Goal: Task Accomplishment & Management: Use online tool/utility

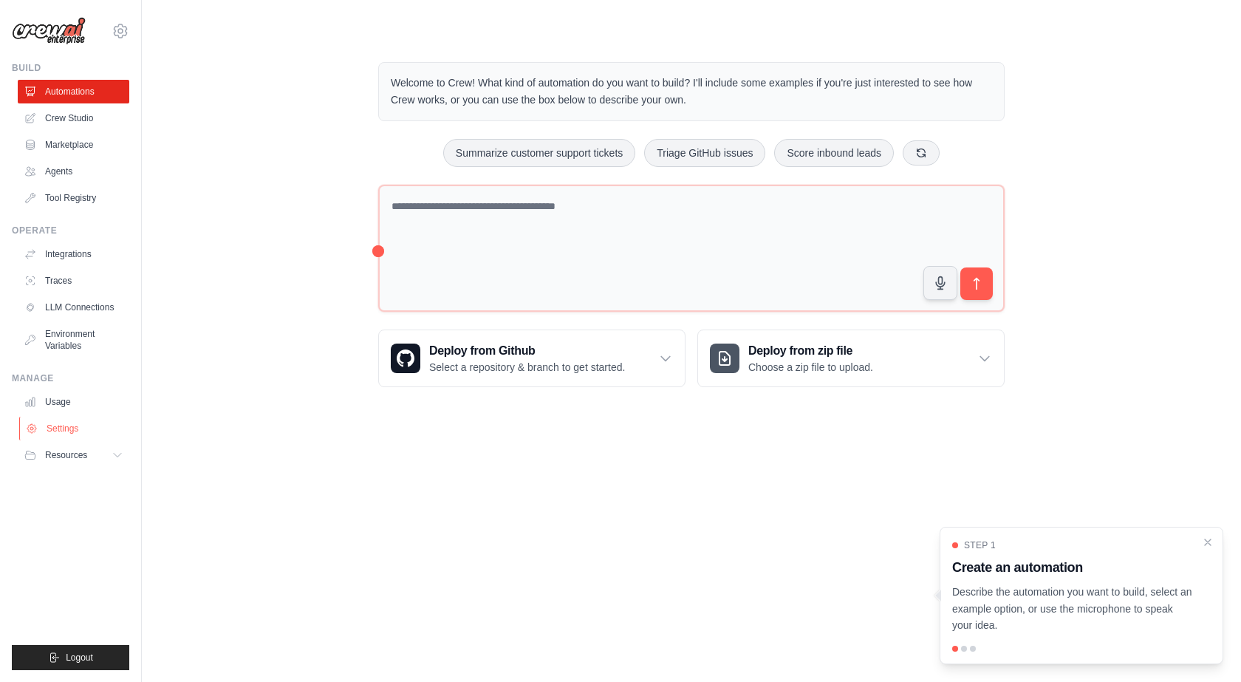
click at [81, 427] on link "Settings" at bounding box center [75, 429] width 112 height 24
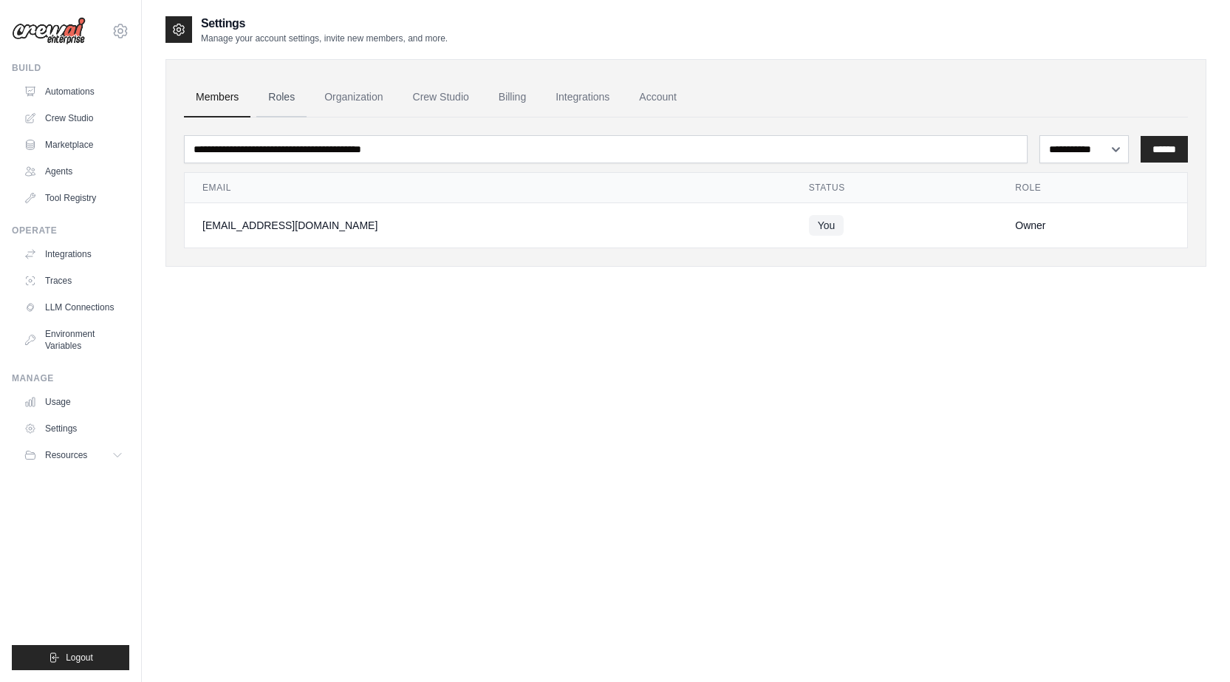
click at [277, 90] on link "Roles" at bounding box center [281, 98] width 50 height 40
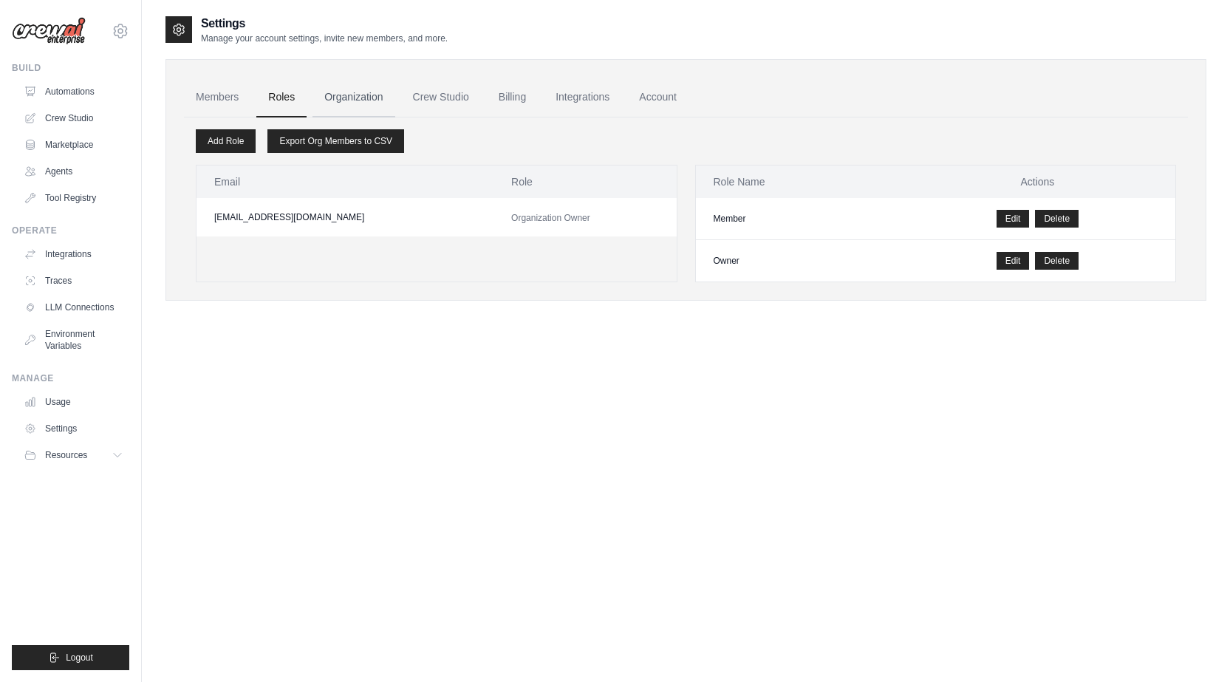
click at [359, 106] on link "Organization" at bounding box center [353, 98] width 82 height 40
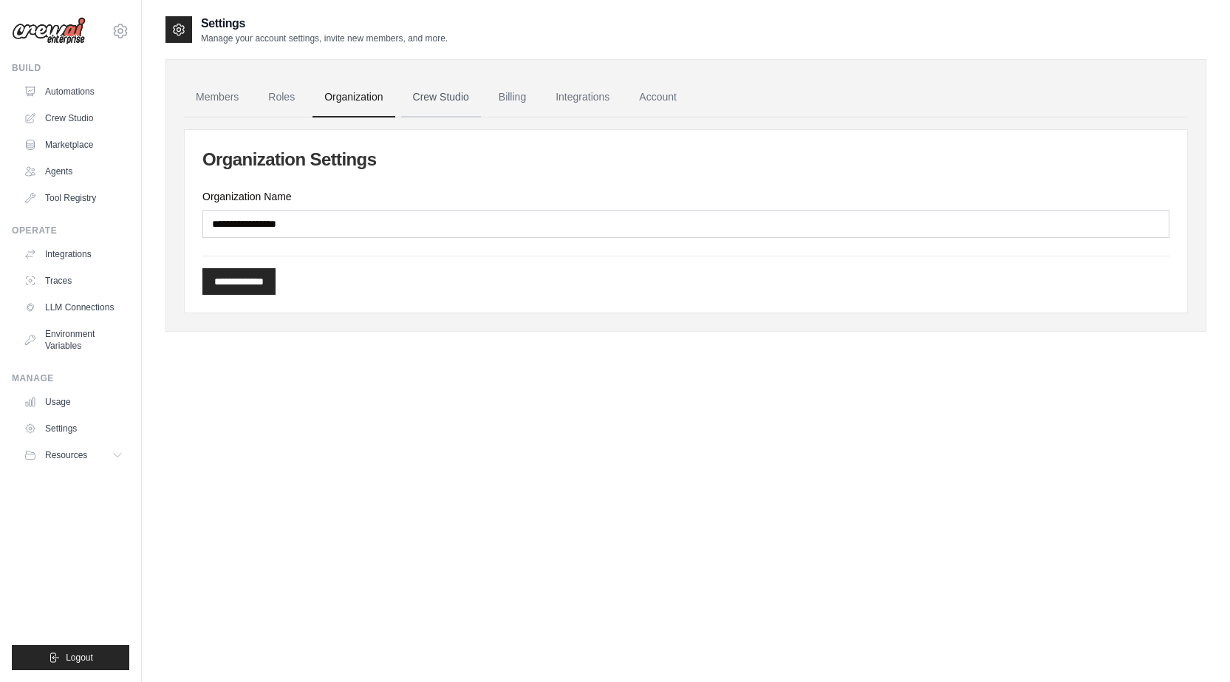
click at [450, 103] on link "Crew Studio" at bounding box center [441, 98] width 80 height 40
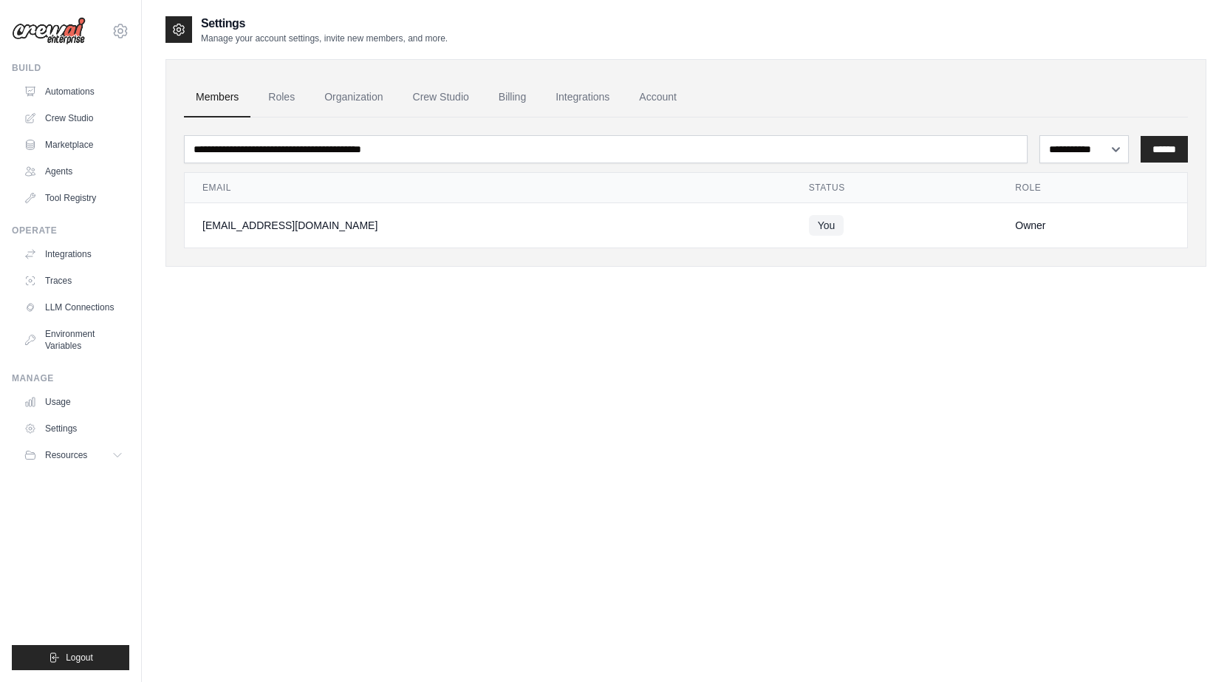
click at [70, 90] on link "Automations" at bounding box center [74, 92] width 112 height 24
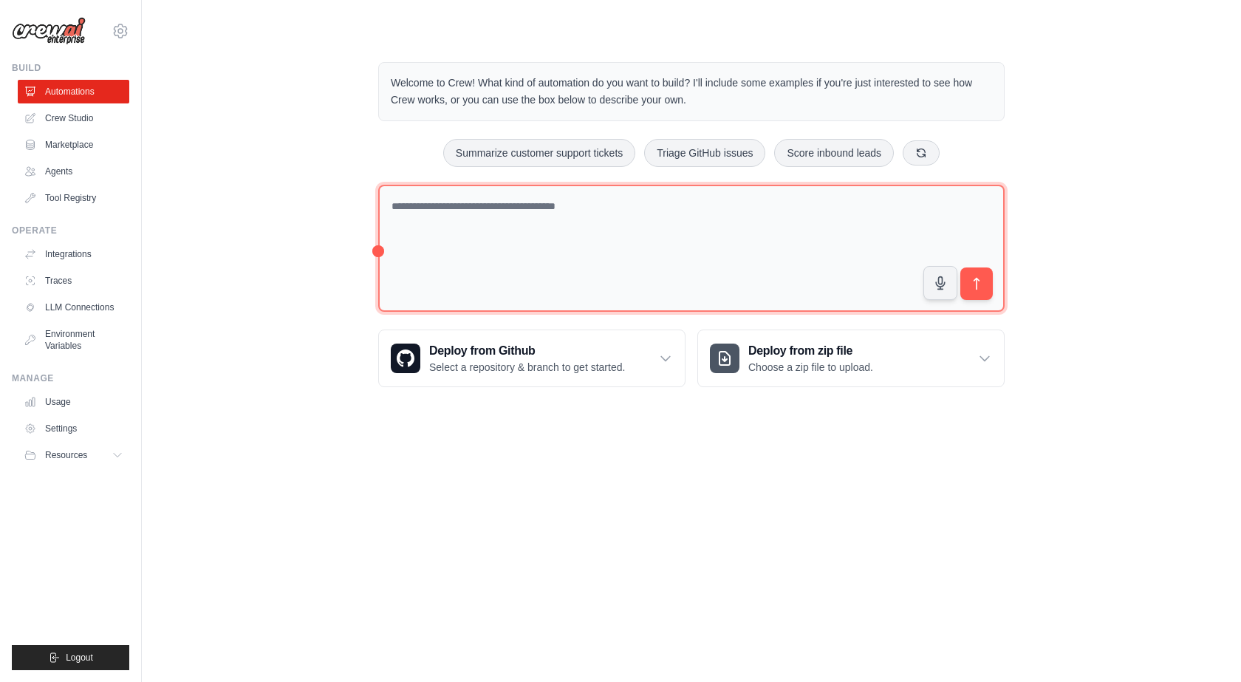
click at [512, 219] on textarea at bounding box center [691, 249] width 626 height 128
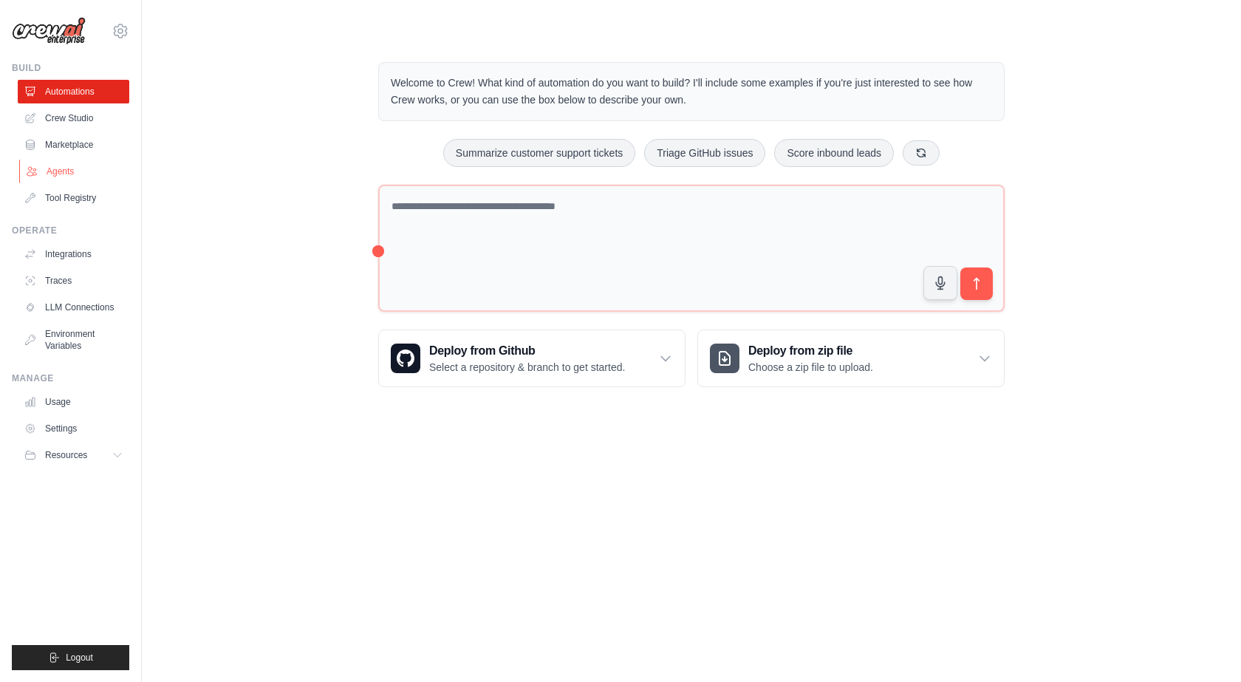
click at [69, 168] on link "Agents" at bounding box center [75, 172] width 112 height 24
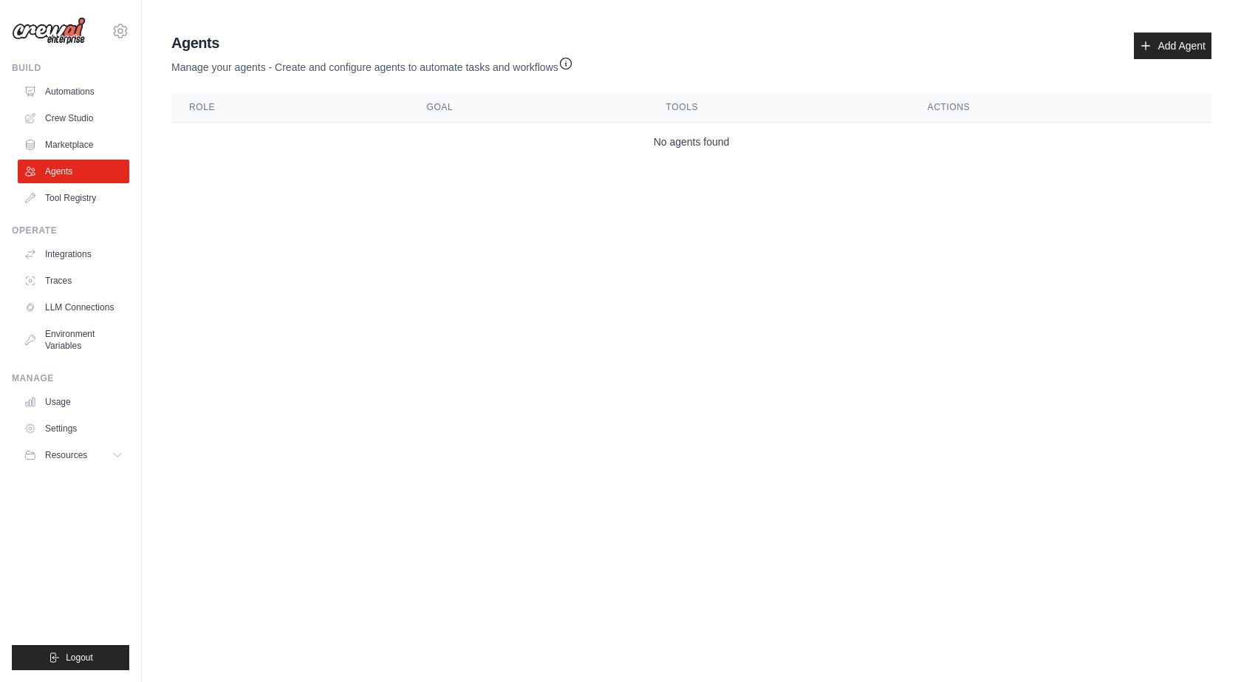
click at [693, 145] on td "No agents found" at bounding box center [691, 142] width 1040 height 39
click at [81, 307] on link "LLM Connections" at bounding box center [75, 307] width 112 height 24
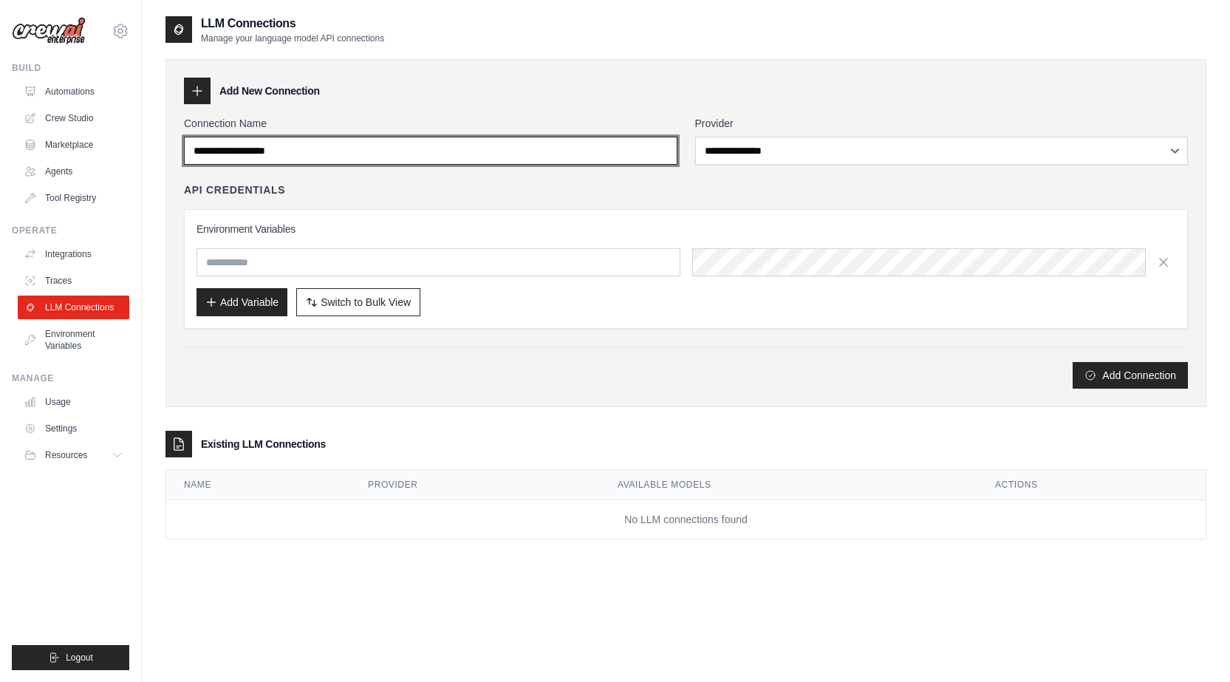
click at [343, 158] on input "Connection Name" at bounding box center [430, 151] width 493 height 28
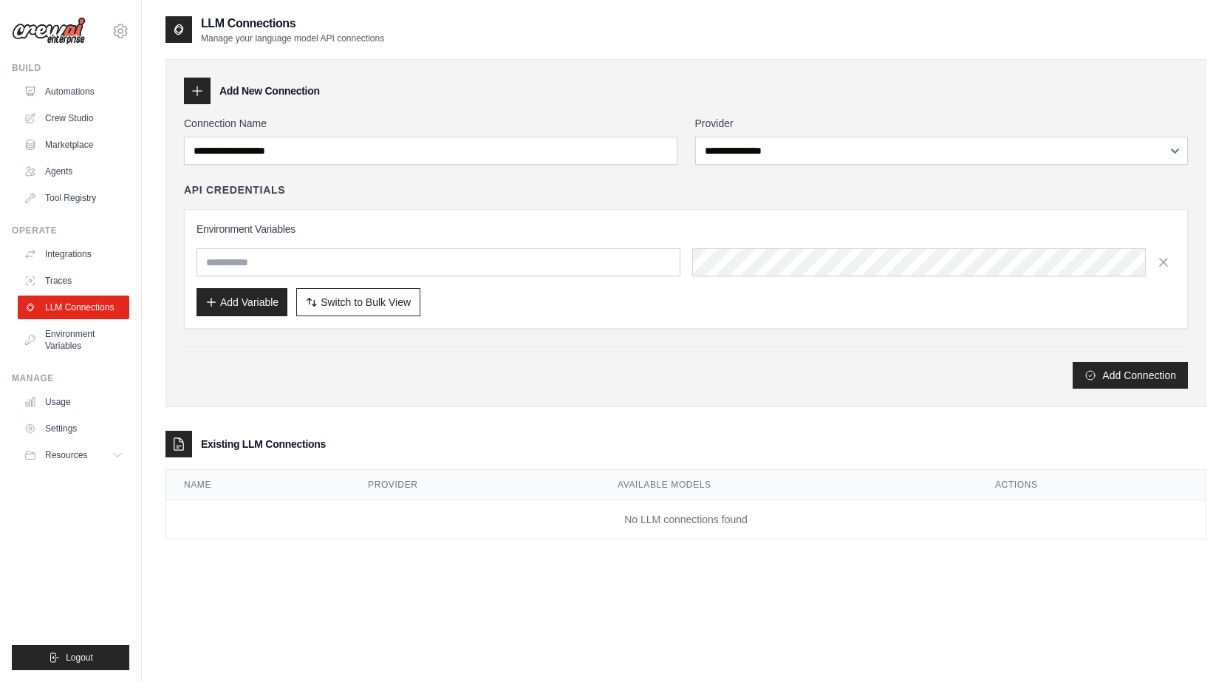
click at [603, 236] on div "Environment Variables Add Variable Switch to Bulk View Switch to Table View" at bounding box center [685, 269] width 979 height 95
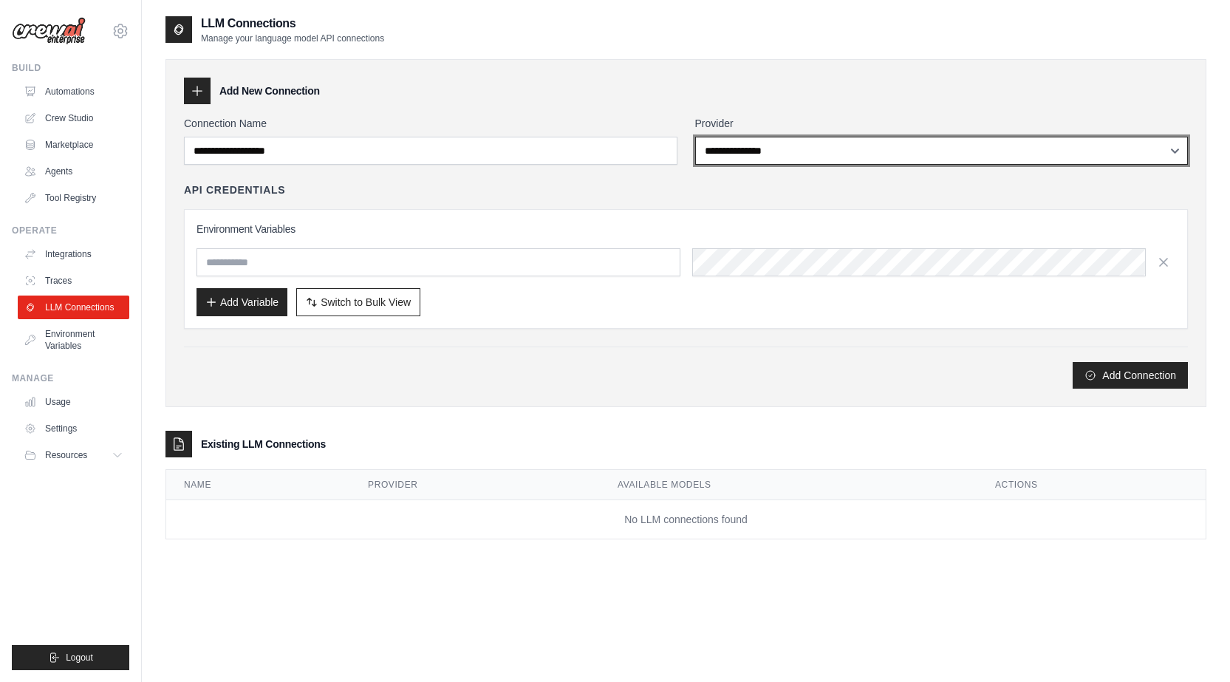
click at [742, 156] on select "**********" at bounding box center [941, 151] width 493 height 28
click at [695, 137] on select "**********" at bounding box center [941, 151] width 493 height 28
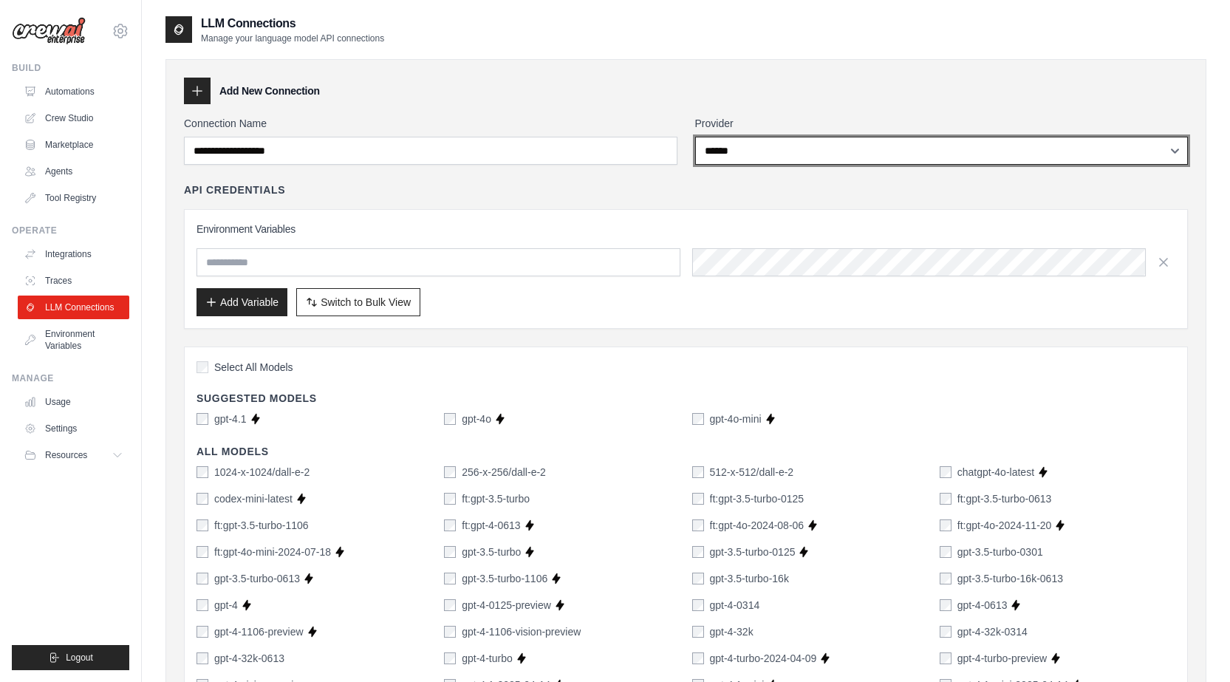
click at [762, 149] on select "**********" at bounding box center [941, 151] width 493 height 28
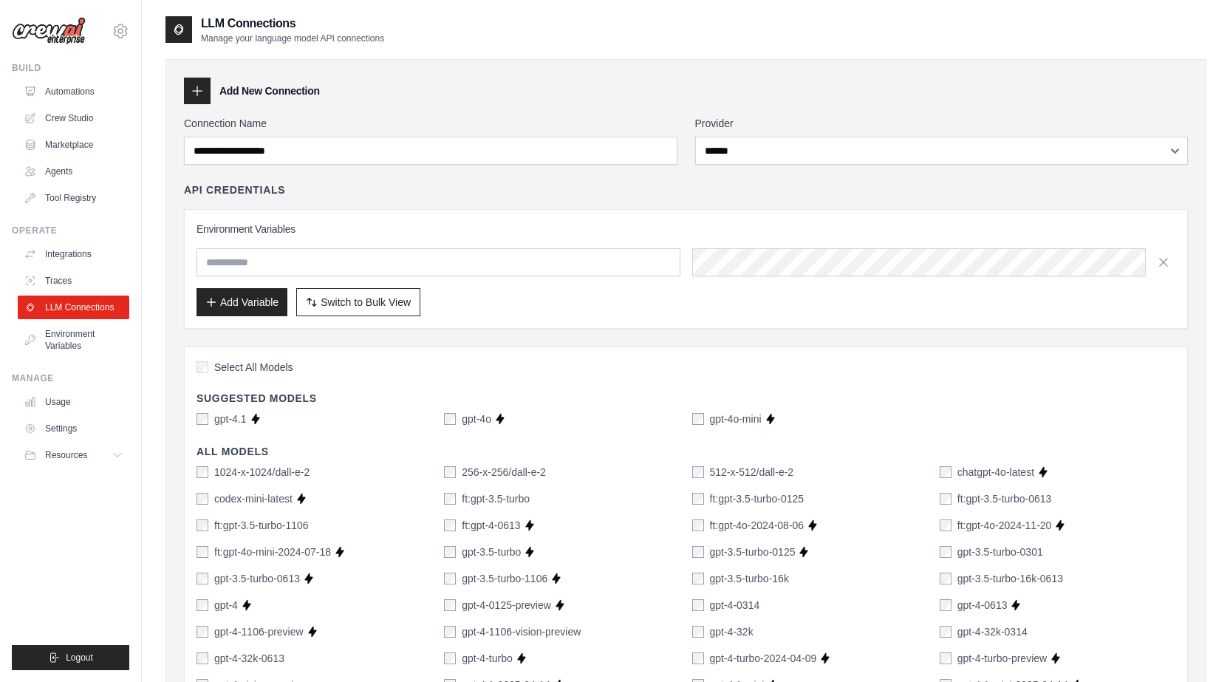
click at [768, 118] on label "Provider" at bounding box center [941, 123] width 493 height 15
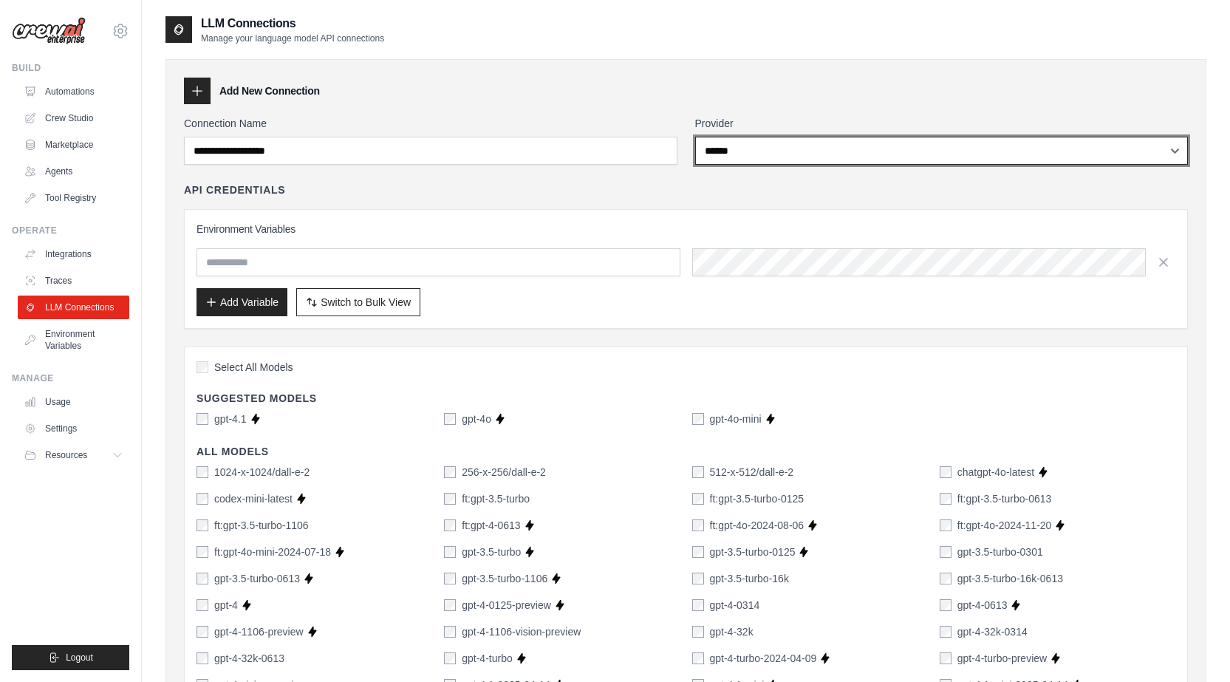
click at [768, 137] on select "**********" at bounding box center [941, 151] width 493 height 28
click at [742, 156] on select "**********" at bounding box center [941, 151] width 493 height 28
click at [695, 137] on select "**********" at bounding box center [941, 151] width 493 height 28
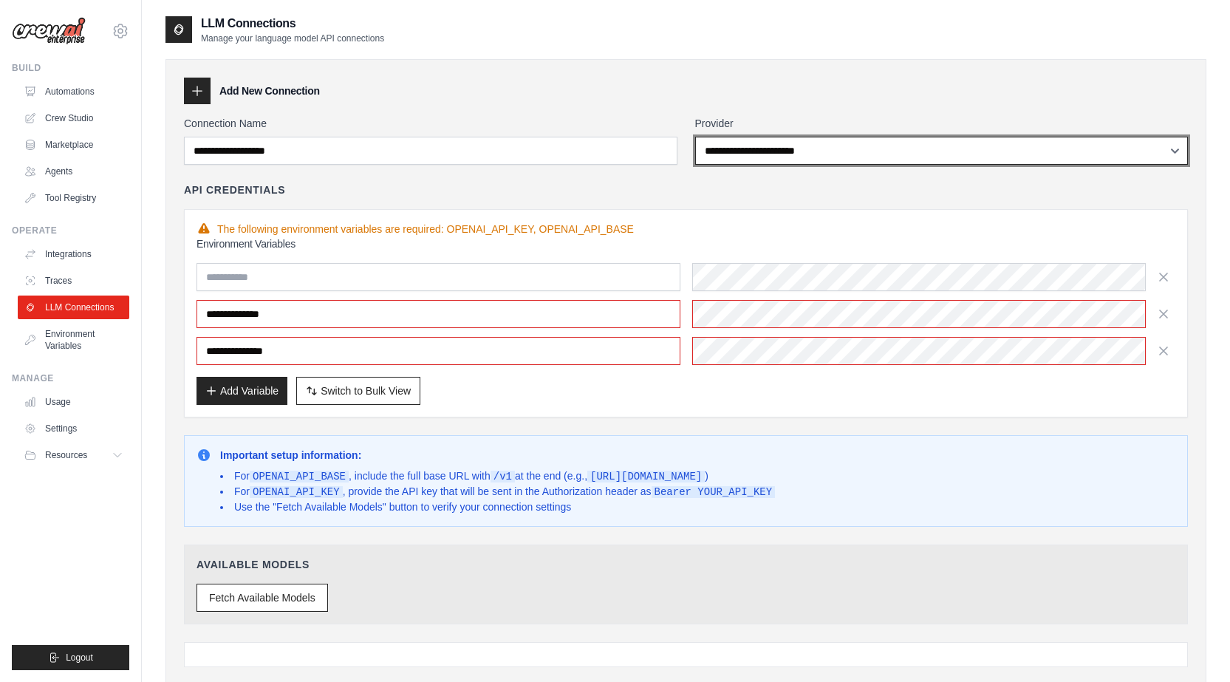
click at [784, 153] on select "**********" at bounding box center [941, 151] width 493 height 28
select select "*********"
click at [695, 137] on select "**********" at bounding box center [941, 151] width 493 height 28
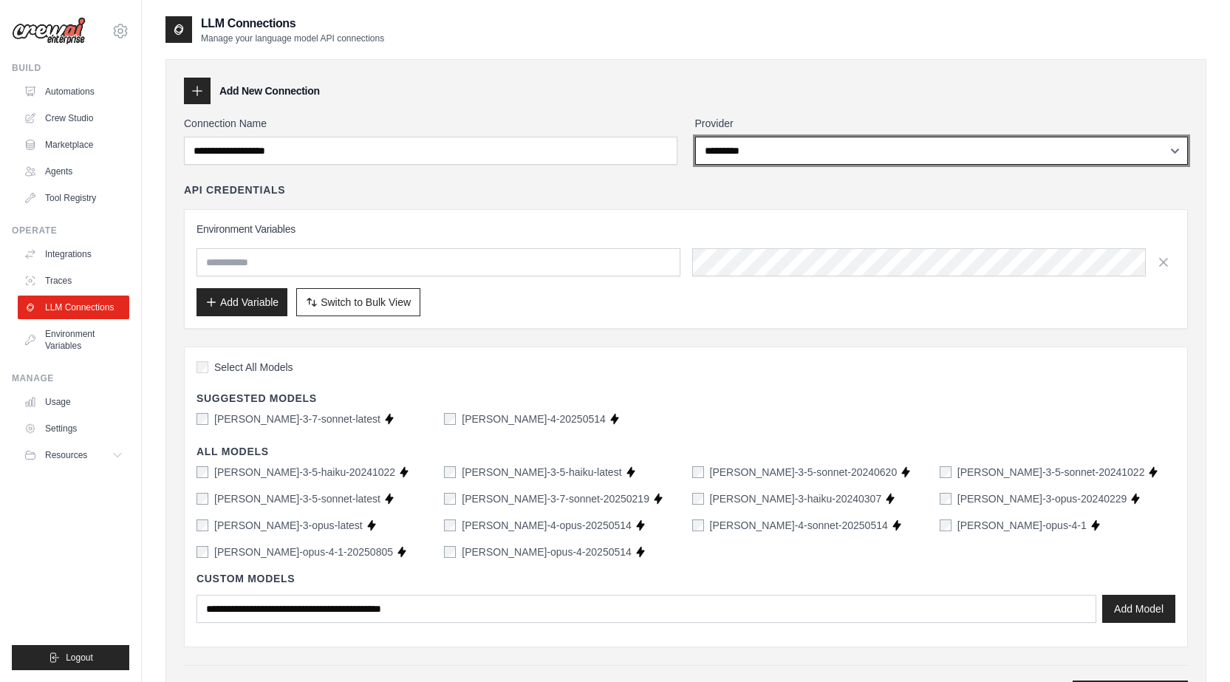
click at [733, 147] on select "**********" at bounding box center [941, 151] width 493 height 28
click at [695, 137] on select "**********" at bounding box center [941, 151] width 493 height 28
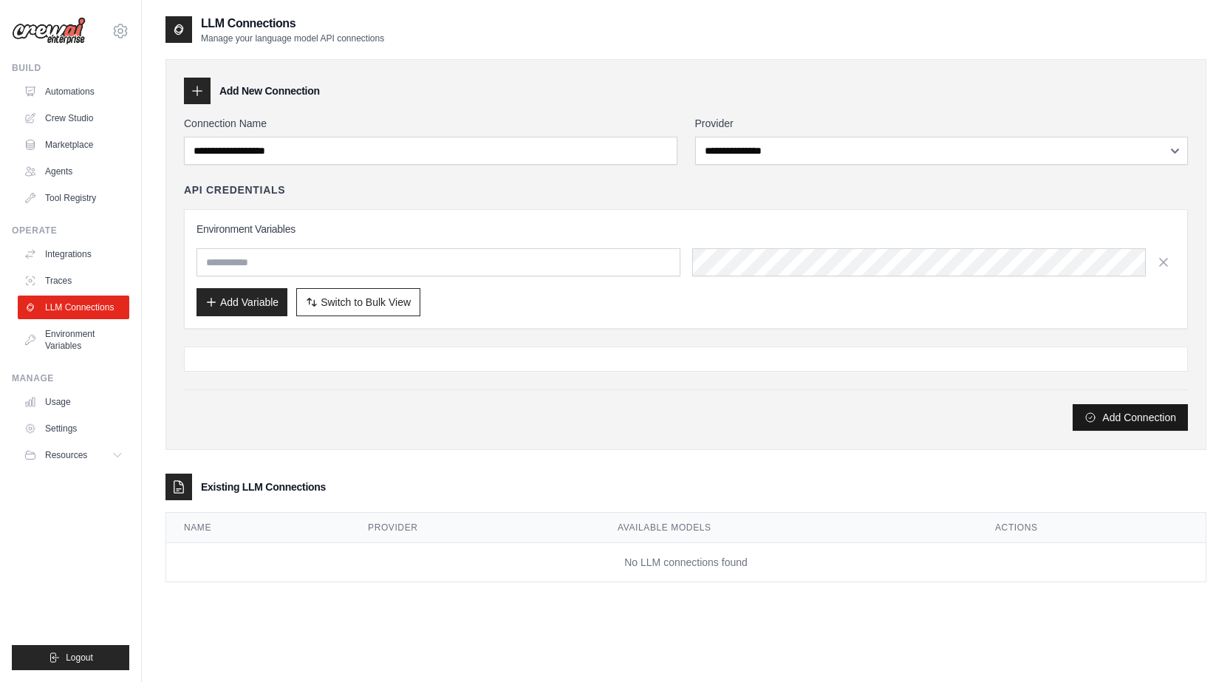
click at [1106, 417] on button "Add Connection" at bounding box center [1129, 417] width 115 height 27
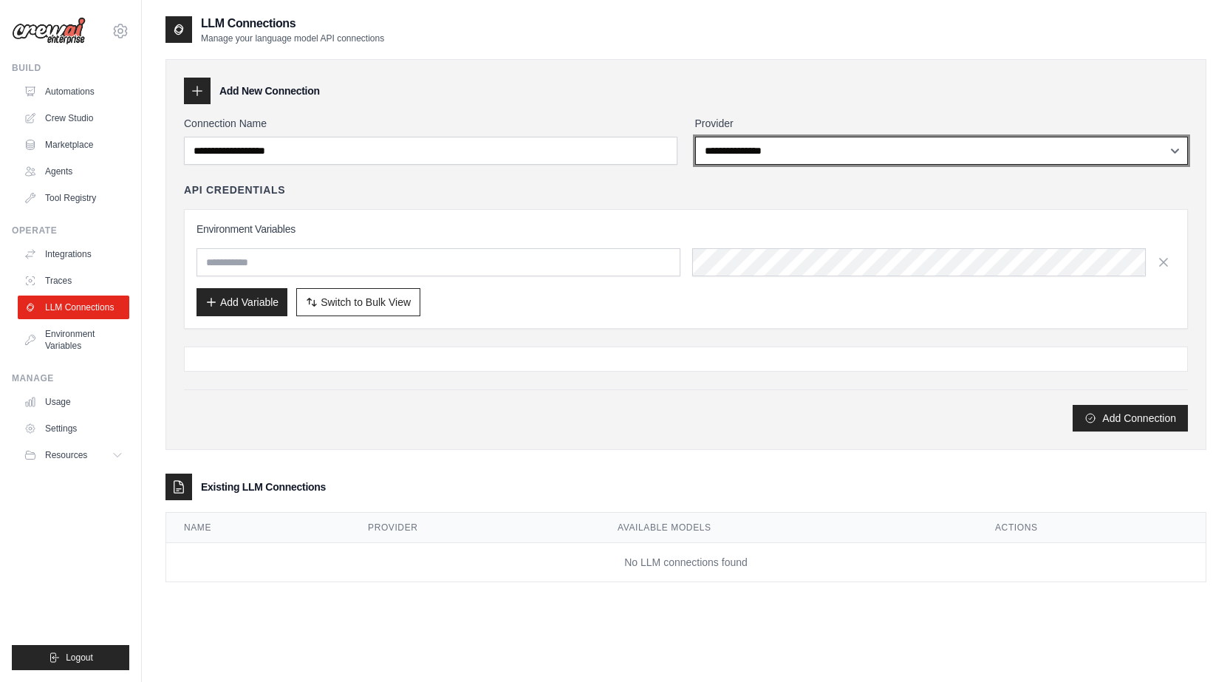
click at [754, 151] on select "**********" at bounding box center [941, 151] width 493 height 28
click at [695, 137] on select "**********" at bounding box center [941, 151] width 493 height 28
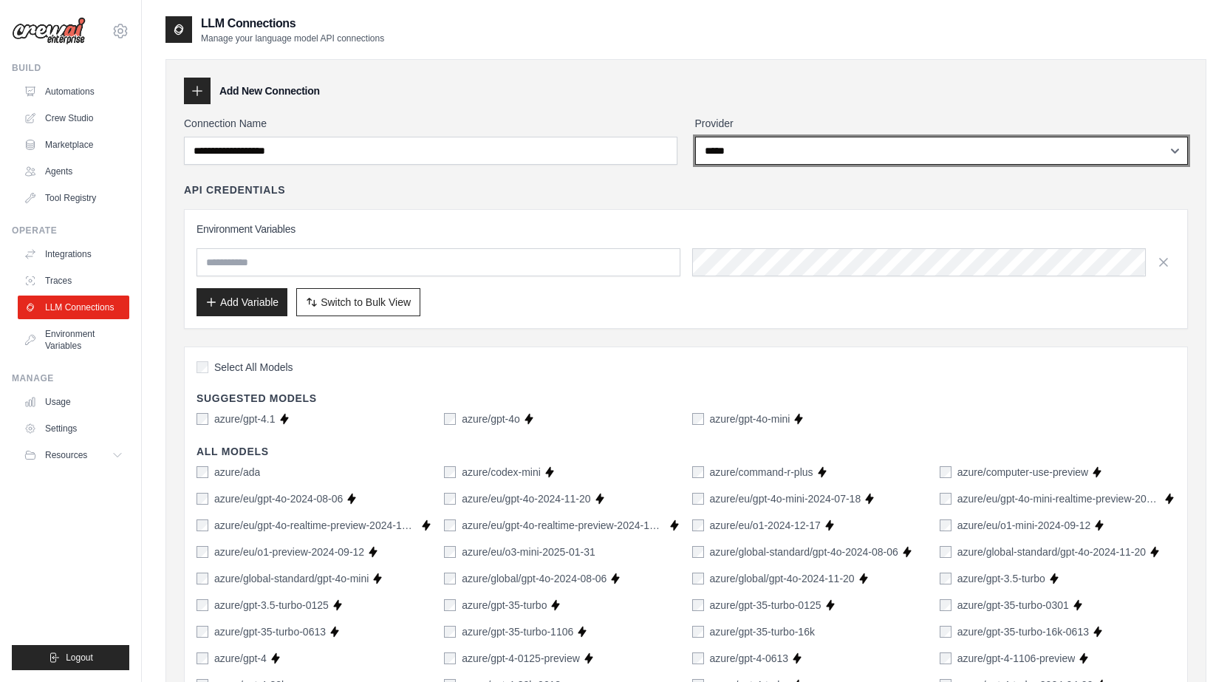
click at [762, 156] on select "**********" at bounding box center [941, 151] width 493 height 28
select select "******"
click at [695, 137] on select "**********" at bounding box center [941, 151] width 493 height 28
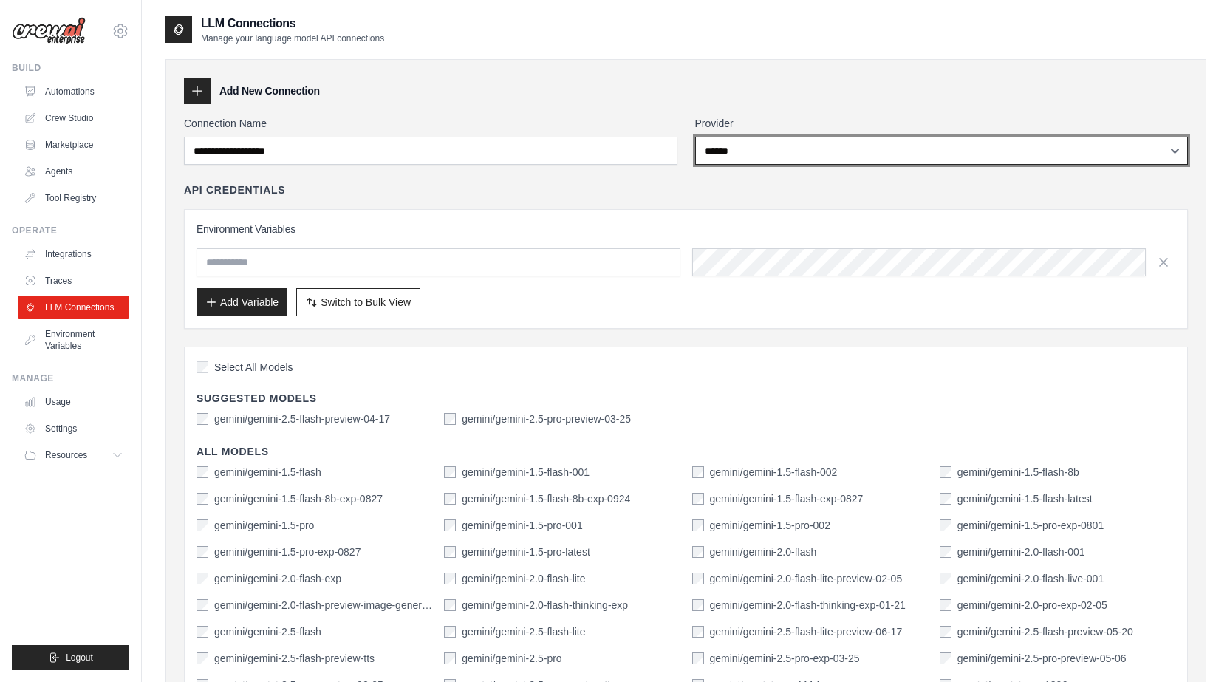
scroll to position [295, 0]
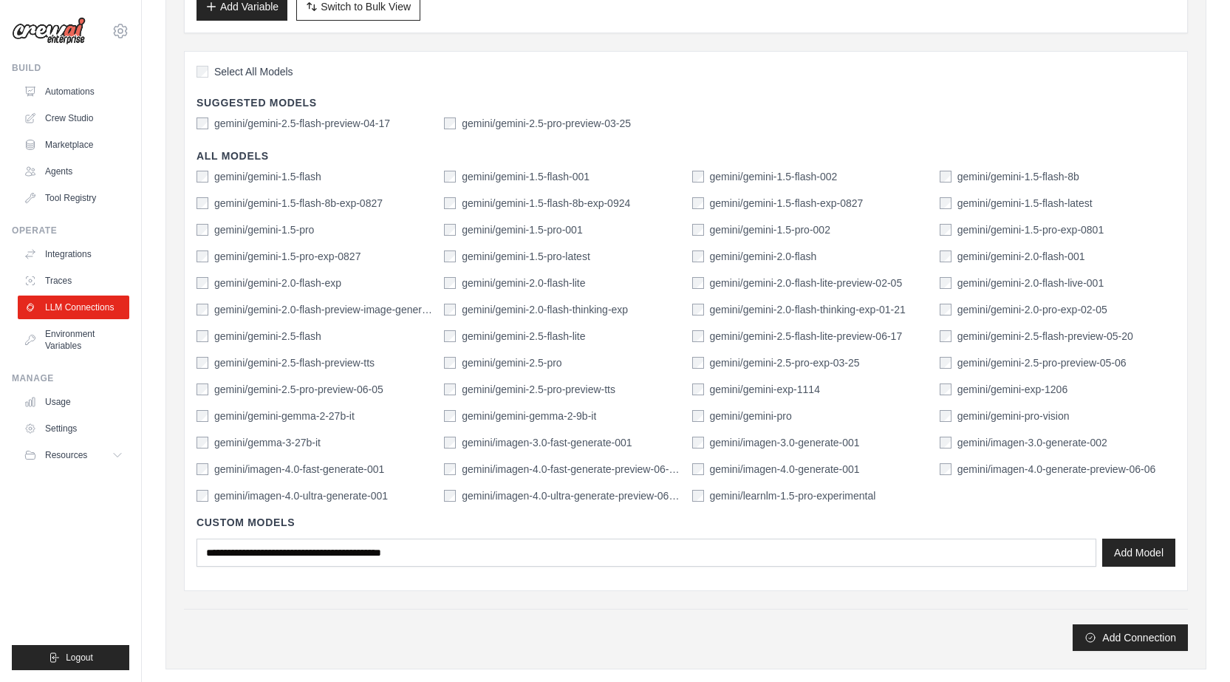
click at [245, 74] on span "Select All Models" at bounding box center [253, 71] width 79 height 15
click at [212, 126] on div "gemini/gemini-2.5-flash-preview-04-17" at bounding box center [293, 123] width 194 height 15
click at [1132, 641] on button "Add Connection" at bounding box center [1129, 636] width 115 height 27
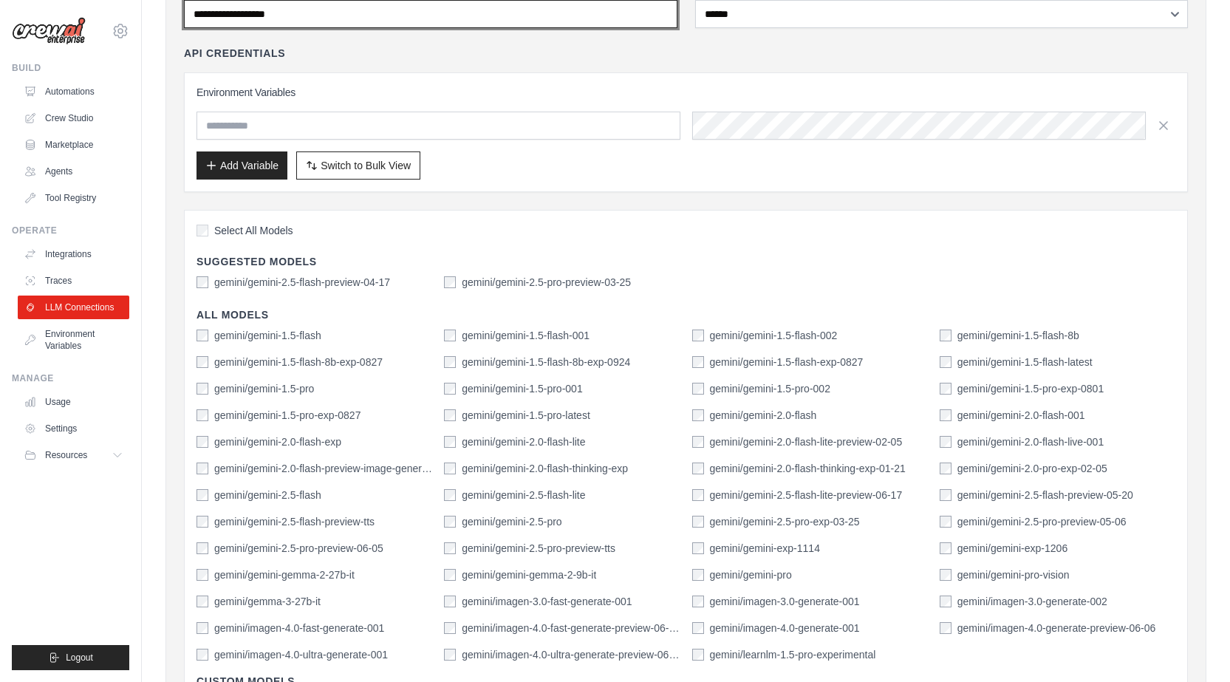
scroll to position [0, 0]
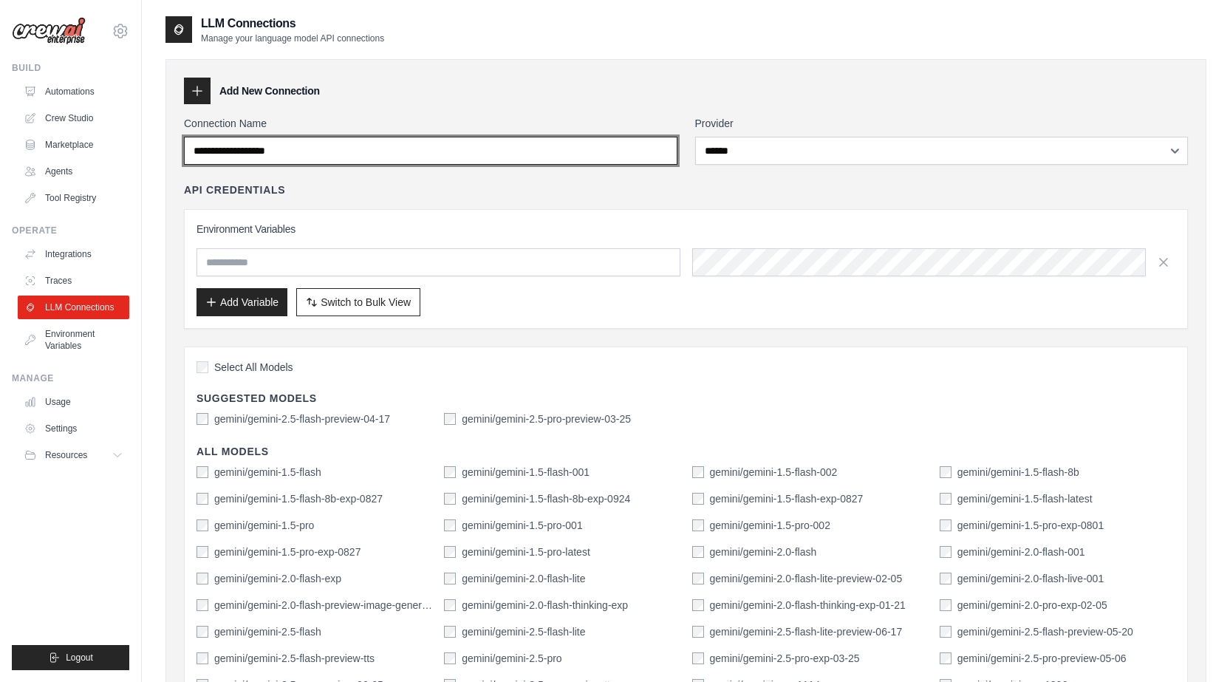
click at [343, 146] on input "Connection Name" at bounding box center [430, 151] width 493 height 28
drag, startPoint x: 300, startPoint y: 152, endPoint x: 213, endPoint y: 148, distance: 86.5
click at [214, 148] on input "Connection Name" at bounding box center [430, 151] width 493 height 28
click at [213, 148] on input "Connection Name" at bounding box center [430, 151] width 493 height 28
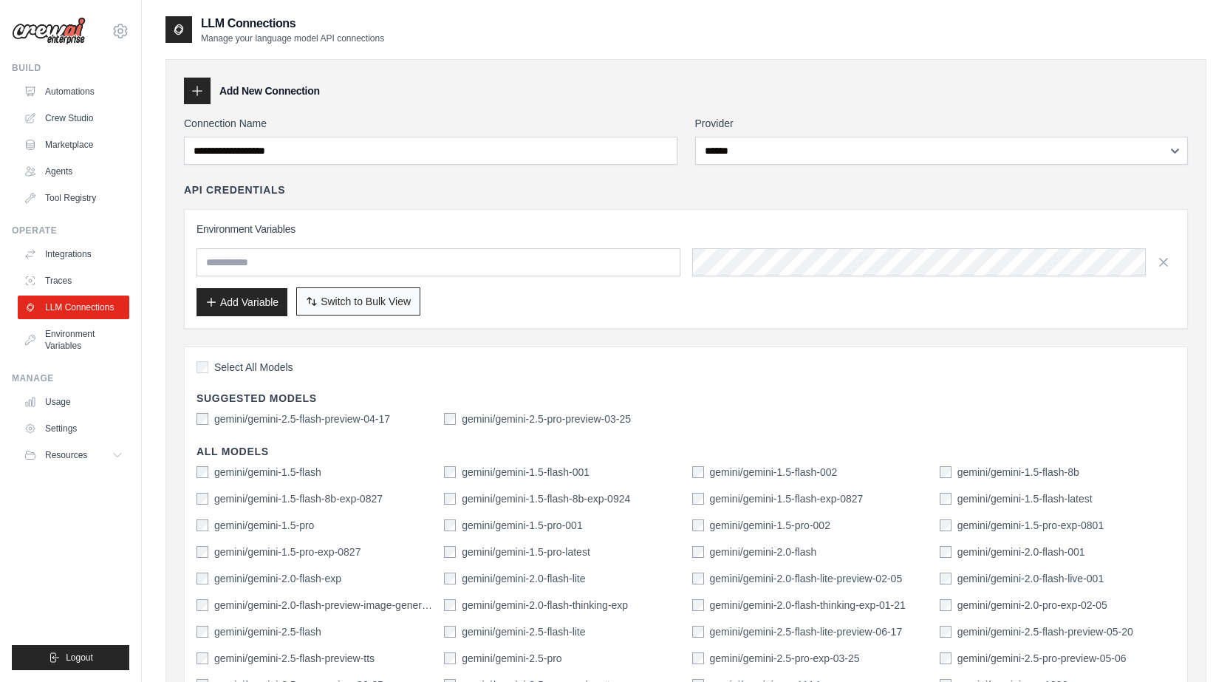
click at [384, 304] on span "Switch to Bulk View" at bounding box center [366, 301] width 90 height 15
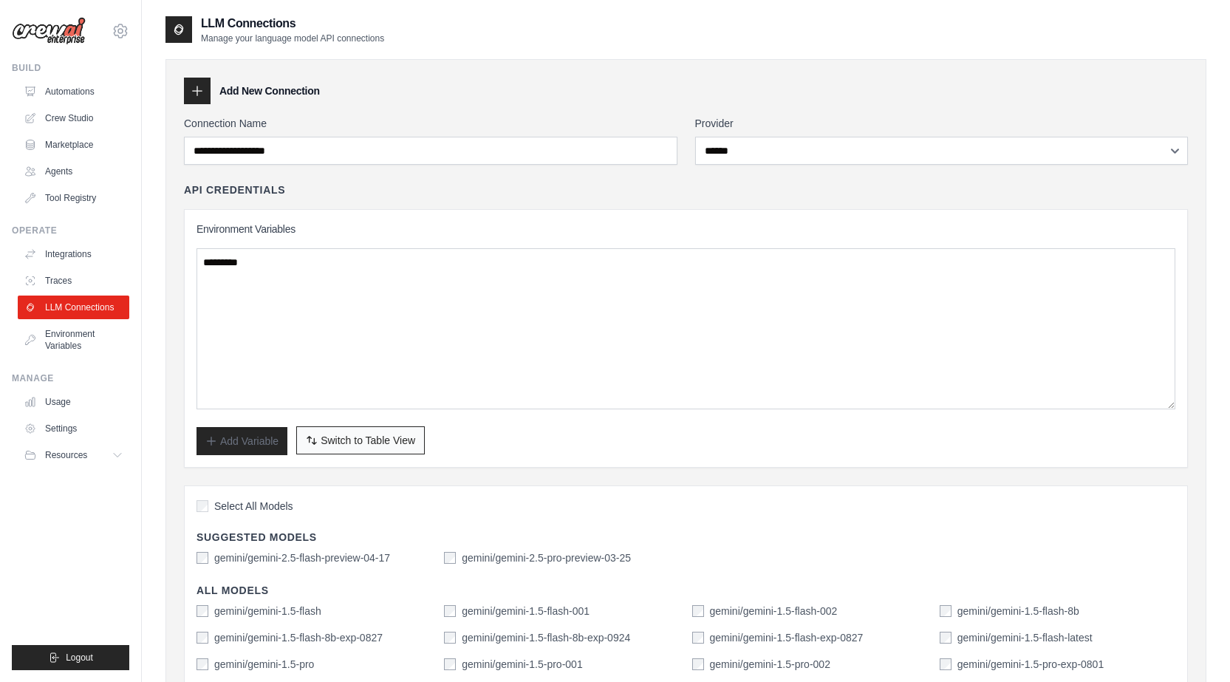
click at [319, 445] on button "Switch to Bulk View Switch to Table View" at bounding box center [360, 440] width 129 height 28
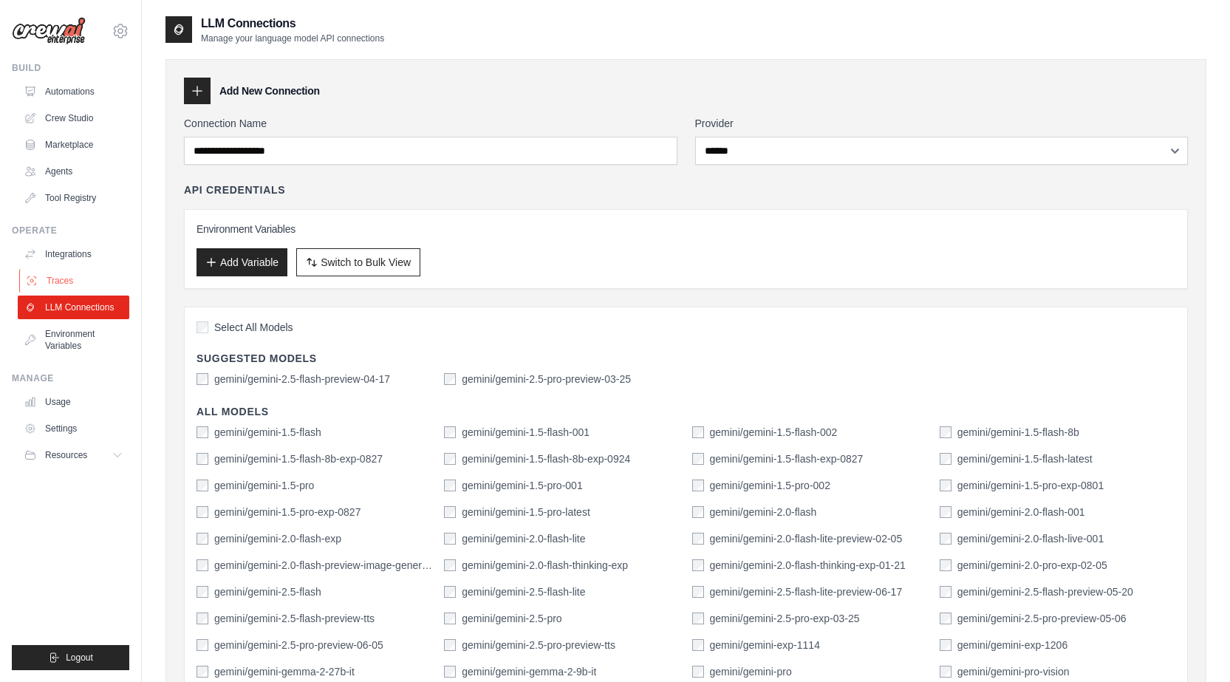
click at [66, 273] on link "Traces" at bounding box center [75, 281] width 112 height 24
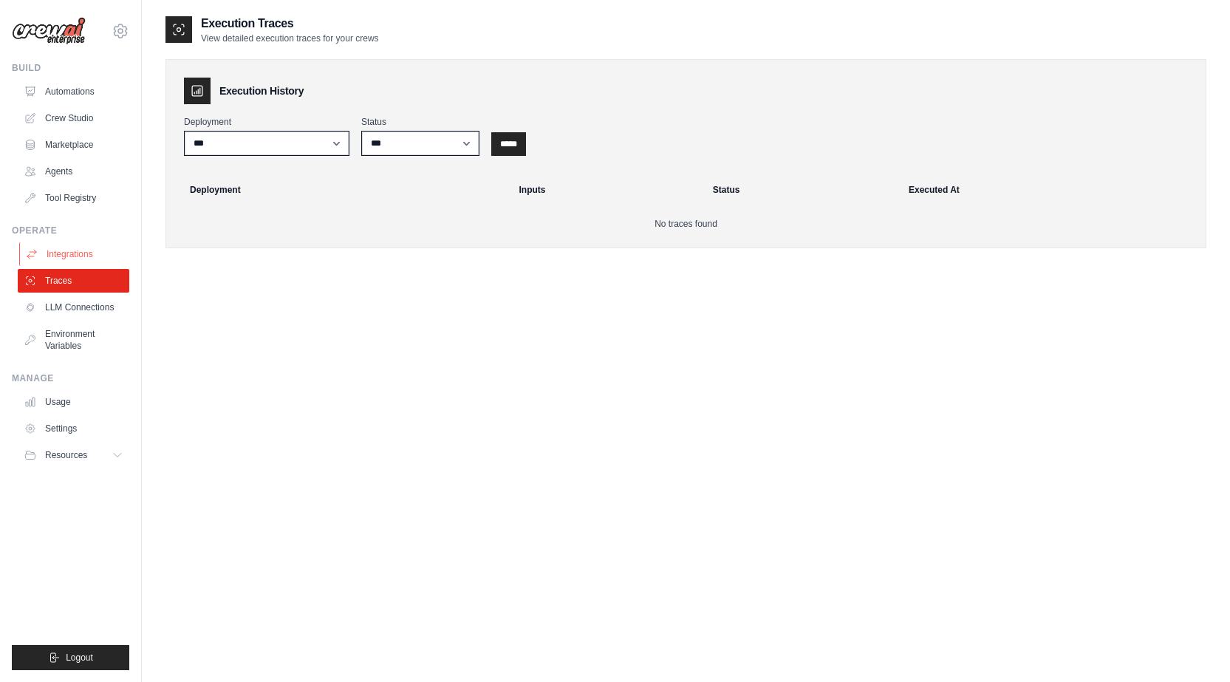
click at [67, 250] on link "Integrations" at bounding box center [75, 254] width 112 height 24
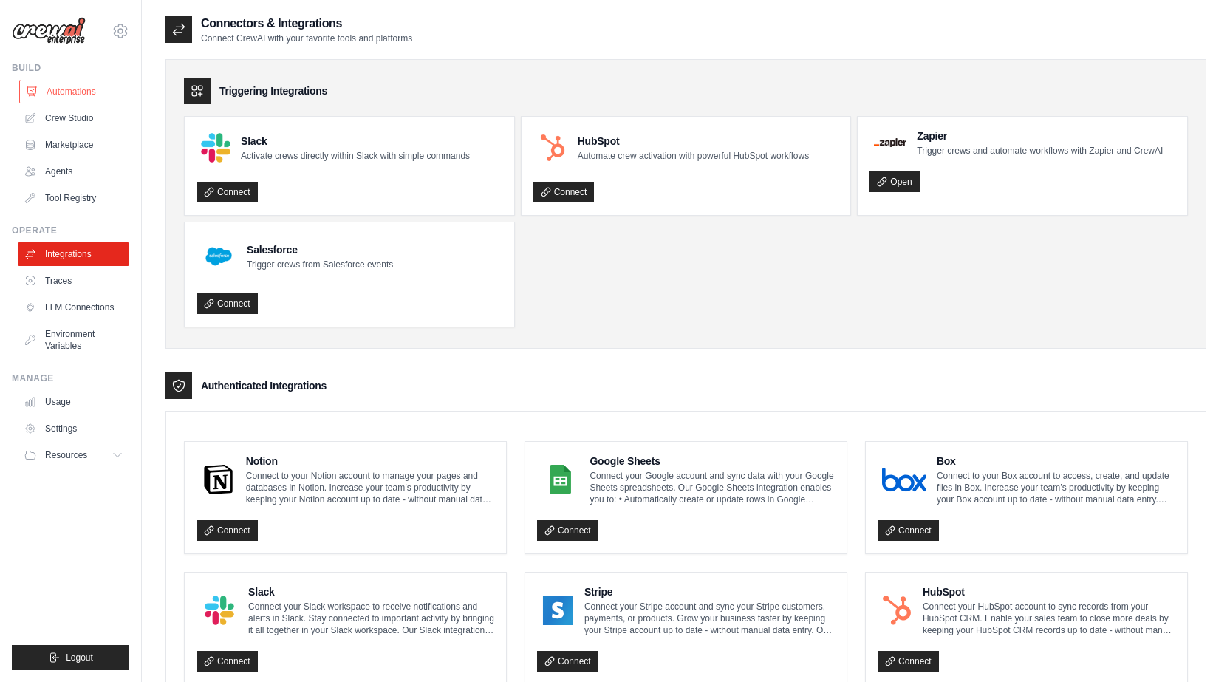
click at [93, 98] on link "Automations" at bounding box center [75, 92] width 112 height 24
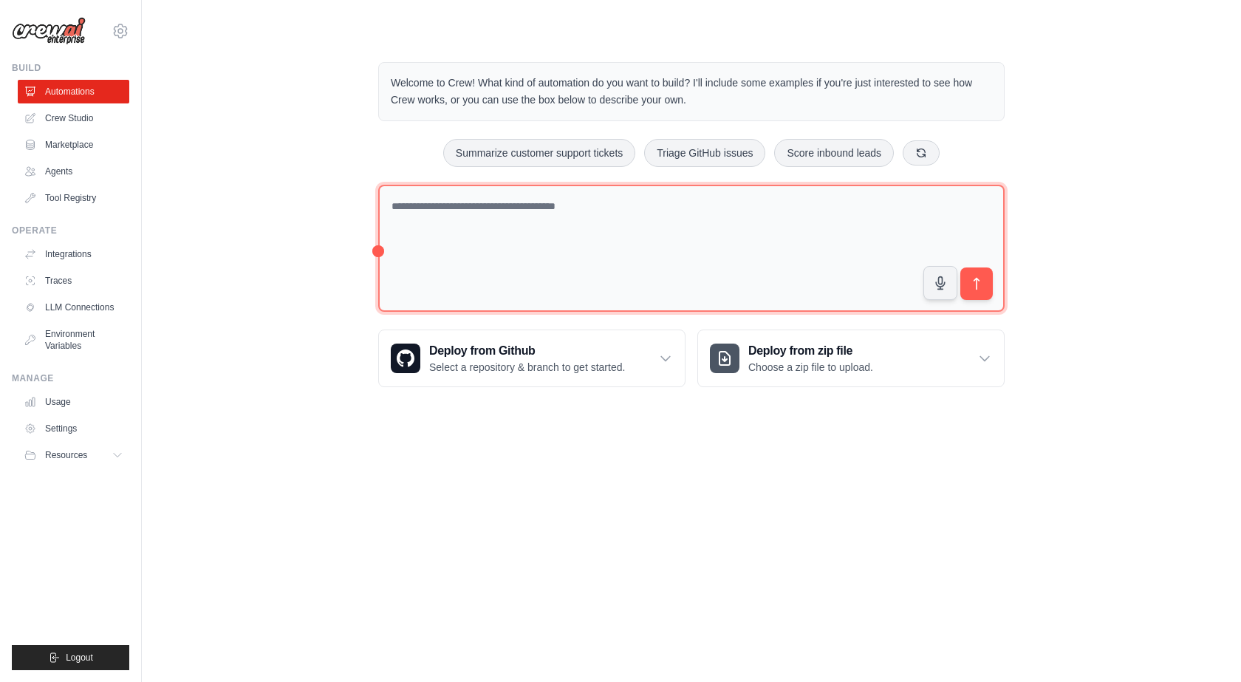
click at [619, 226] on textarea at bounding box center [691, 249] width 626 height 128
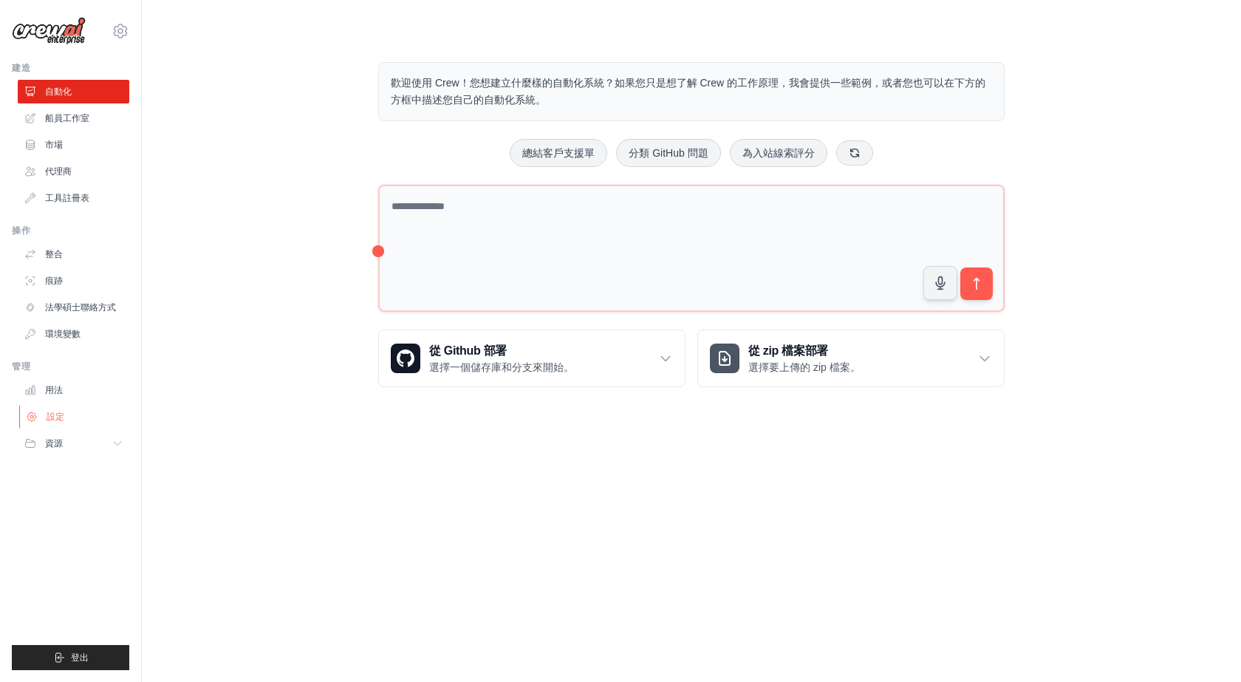
click at [54, 417] on font "設定" at bounding box center [56, 416] width 18 height 10
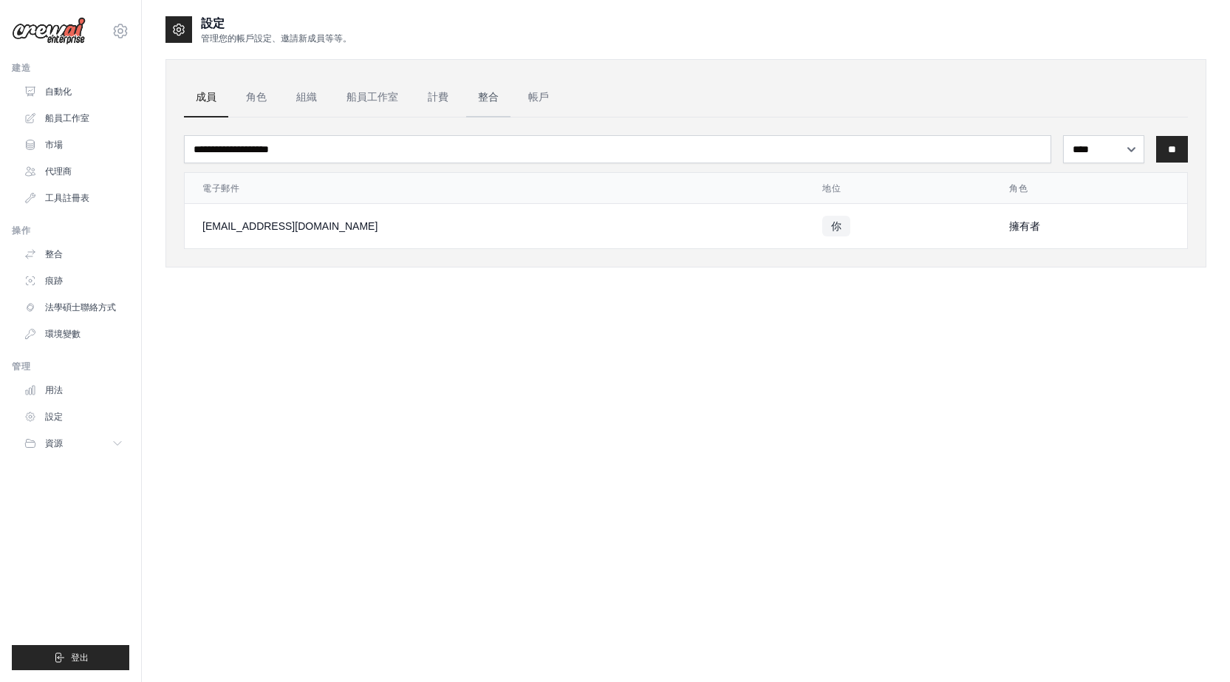
click at [500, 100] on link "整合" at bounding box center [488, 98] width 44 height 40
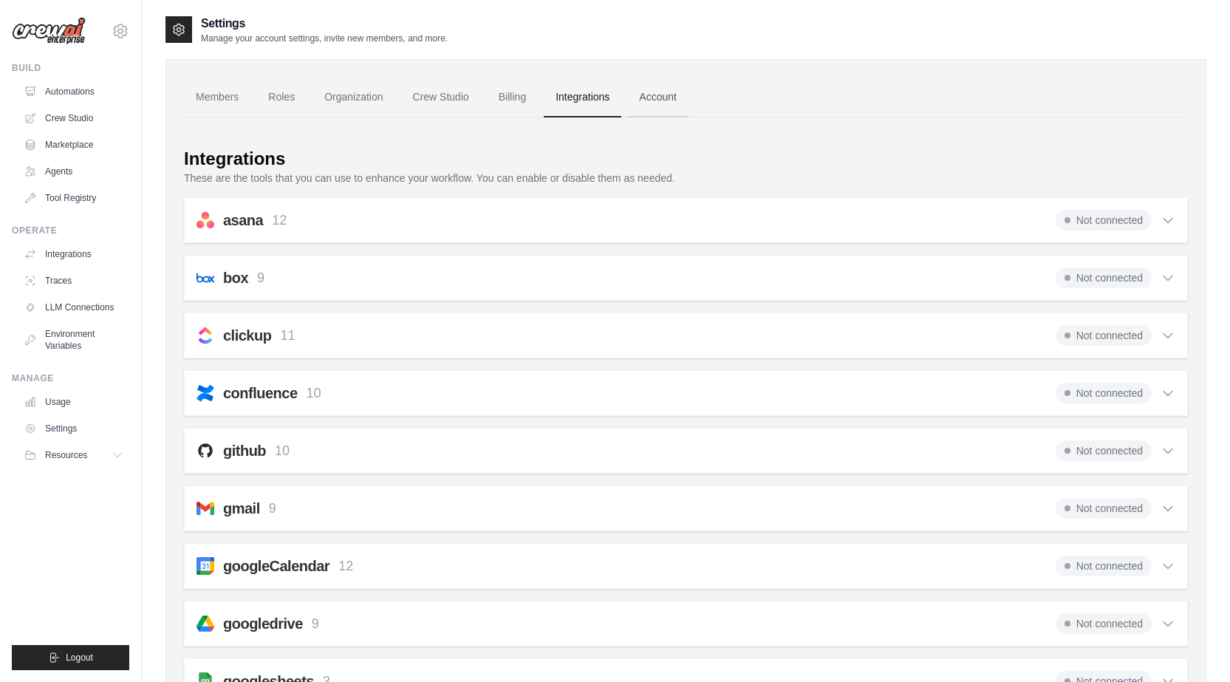
click at [662, 97] on link "Account" at bounding box center [657, 98] width 61 height 40
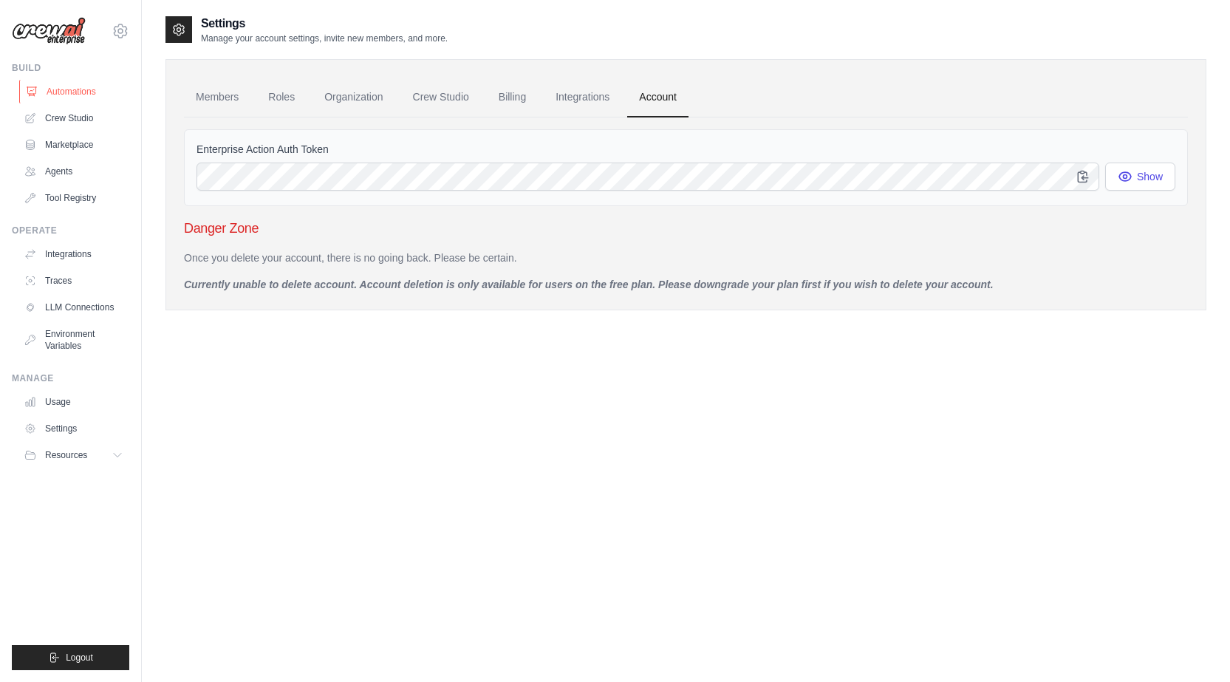
click at [77, 87] on link "Automations" at bounding box center [75, 92] width 112 height 24
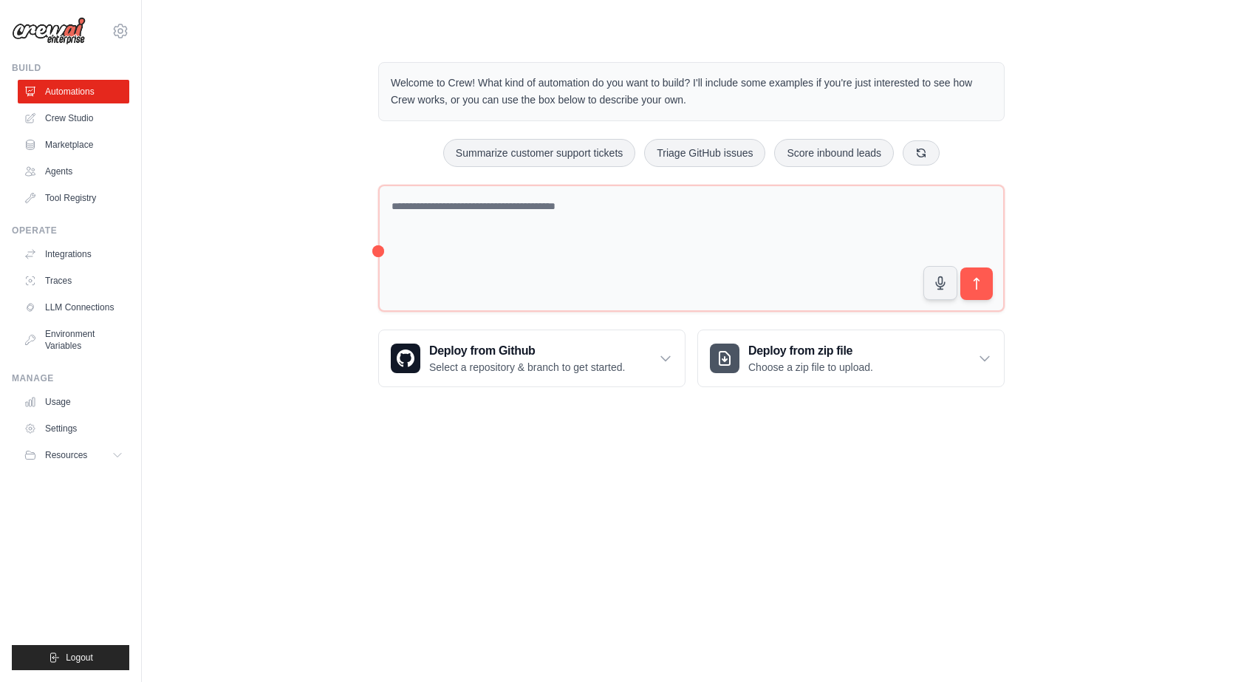
click at [247, 204] on div "Welcome to Crew! What kind of automation do you want to build? I'll include som…" at bounding box center [691, 224] width 1052 height 372
click at [1194, 242] on div "Welcome to Crew! What kind of automation do you want to build? I'll include som…" at bounding box center [691, 224] width 1052 height 372
drag, startPoint x: 1083, startPoint y: 95, endPoint x: 1053, endPoint y: 30, distance: 72.1
click at [1083, 93] on div "Welcome to Crew! What kind of automation do you want to build? I'll include som…" at bounding box center [691, 224] width 1052 height 372
click at [1072, 110] on div "Welcome to Crew! What kind of automation do you want to build? I'll include som…" at bounding box center [691, 224] width 1052 height 372
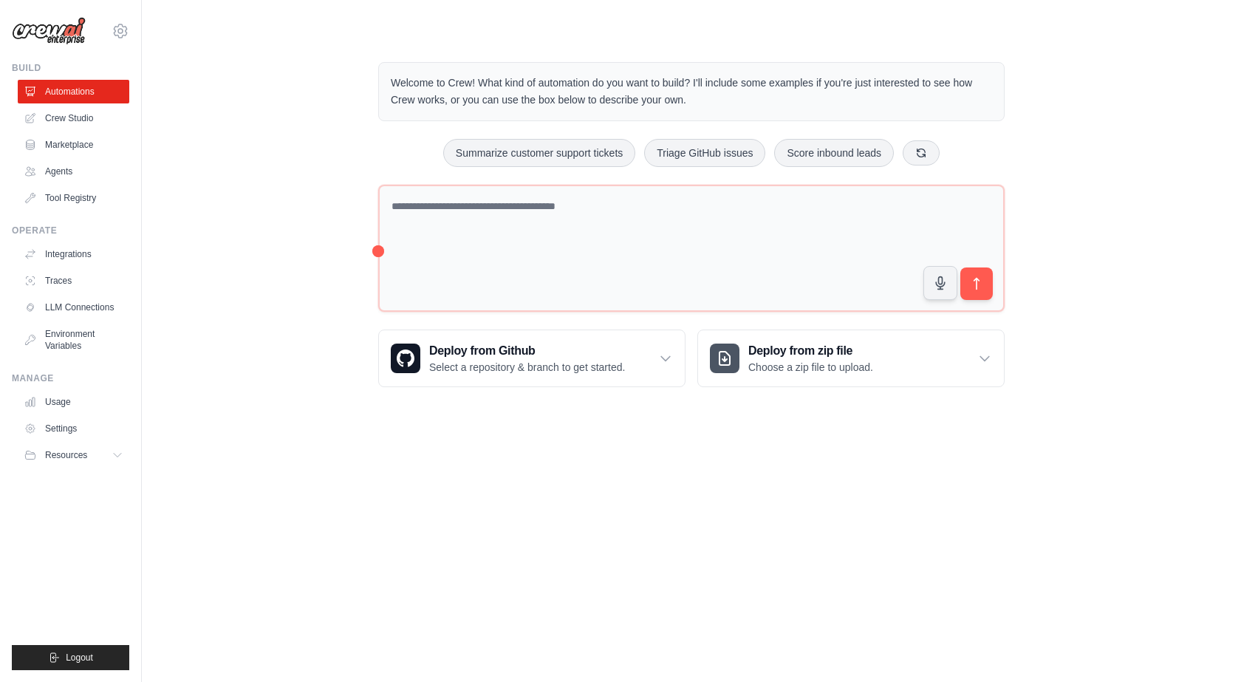
click at [238, 99] on div "Welcome to Crew! What kind of automation do you want to build? I'll include som…" at bounding box center [691, 224] width 1052 height 372
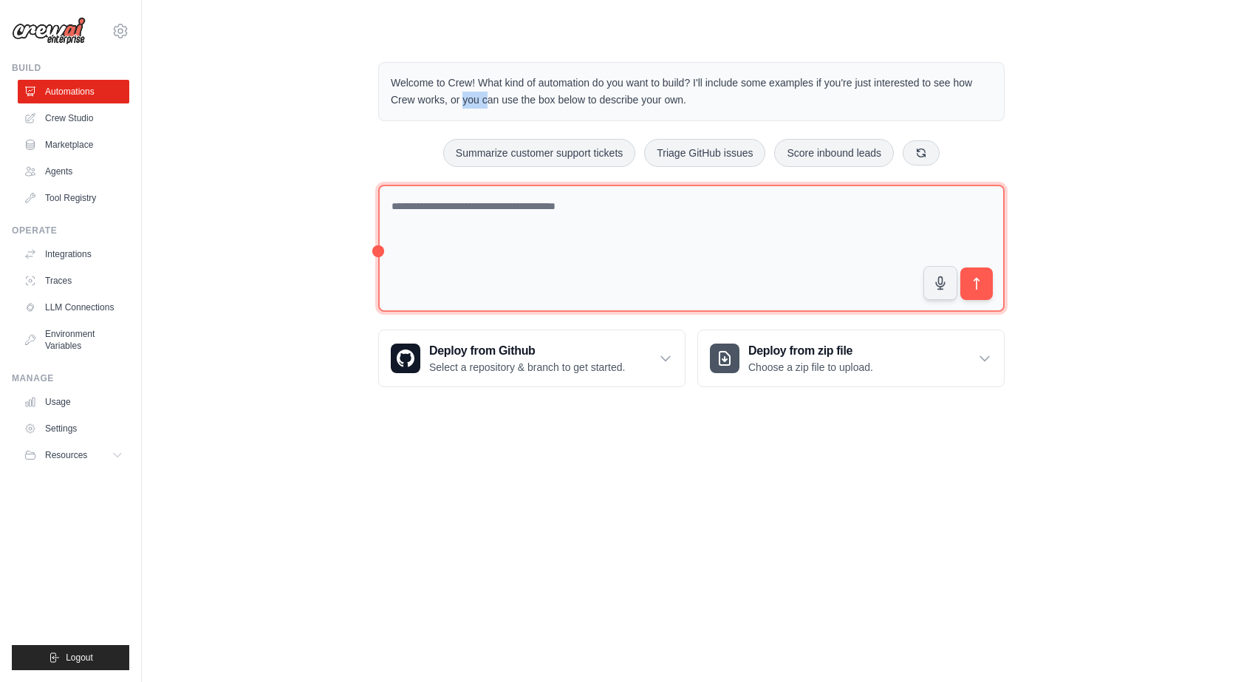
click at [603, 221] on textarea at bounding box center [691, 249] width 626 height 128
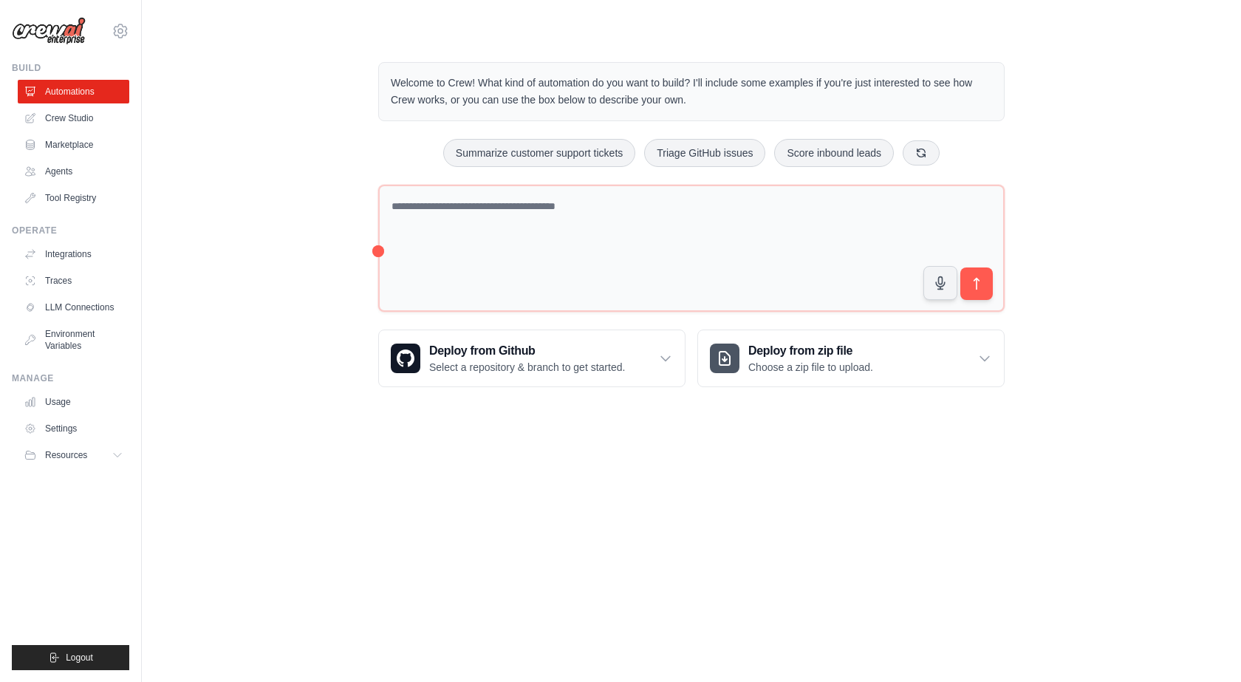
click at [1104, 118] on div "Welcome to Crew! What kind of automation do you want to build? I'll include som…" at bounding box center [691, 224] width 1052 height 372
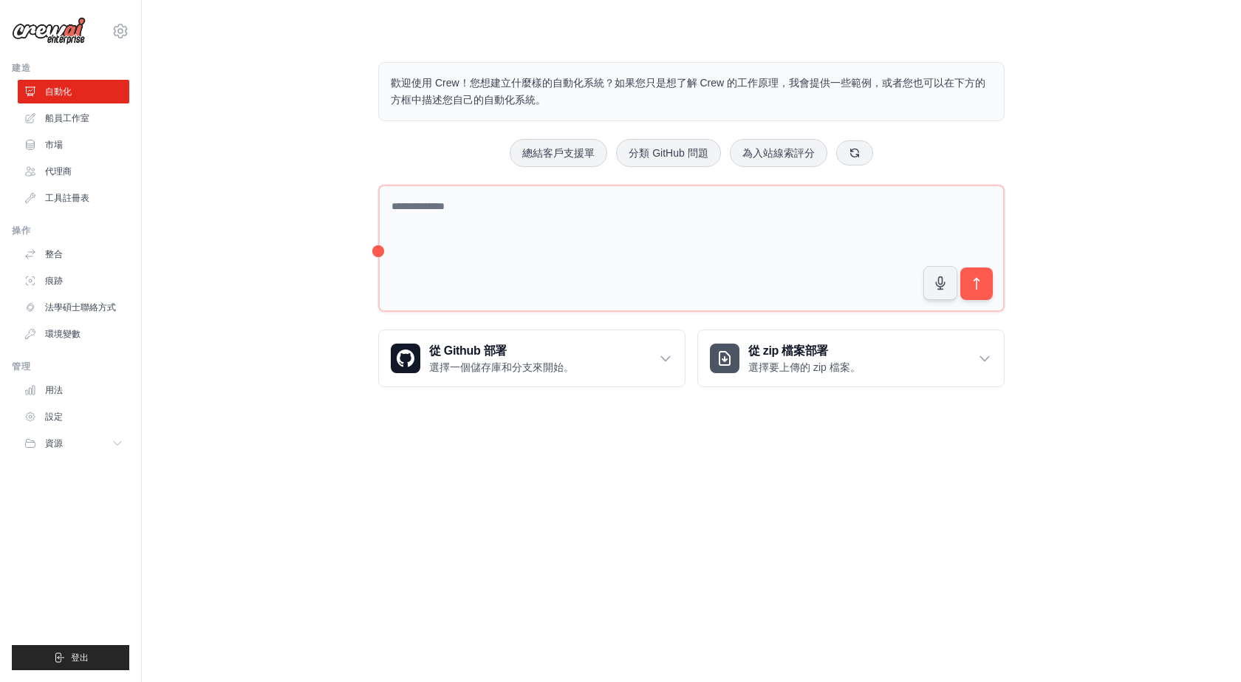
click at [1073, 124] on div "歡迎使用 Crew！您想建立什麼樣的自動化系統？如果您只是想了解 Crew 的工作原理，我會提供一些範例，或者您也可以在下方的方框中描述您自己的自動化系統。 …" at bounding box center [691, 224] width 1052 height 372
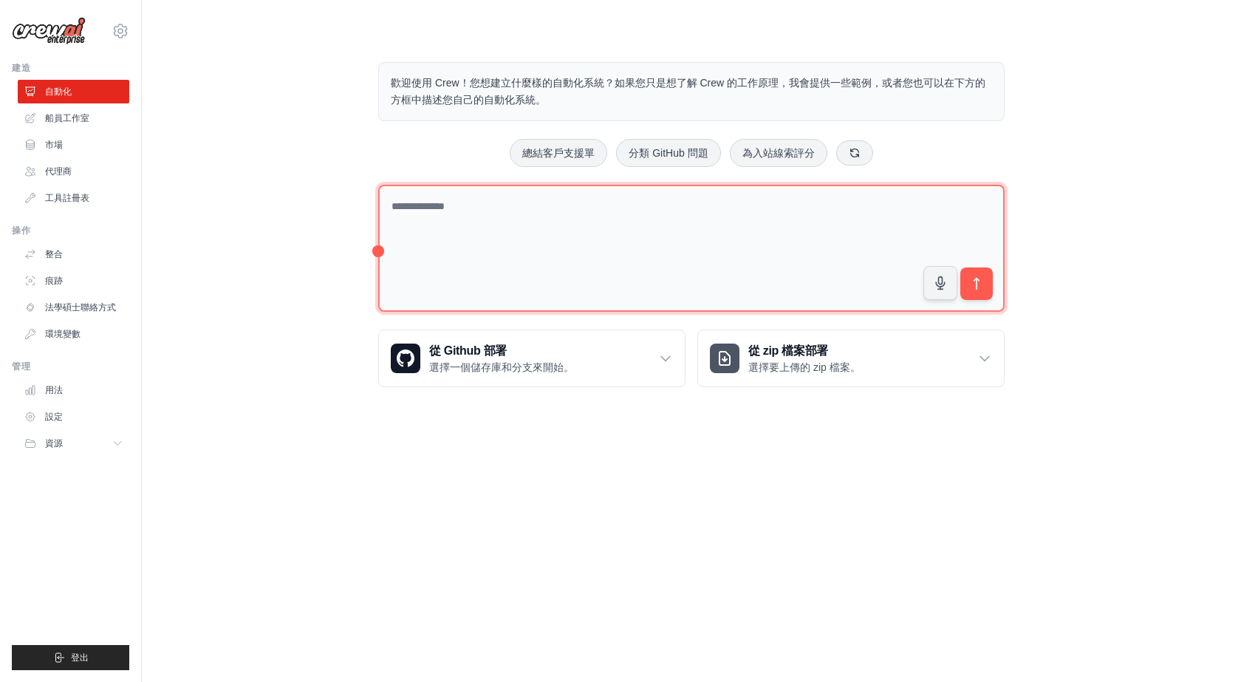
click at [635, 245] on textarea at bounding box center [691, 249] width 626 height 128
type textarea "*"
type textarea "**********"
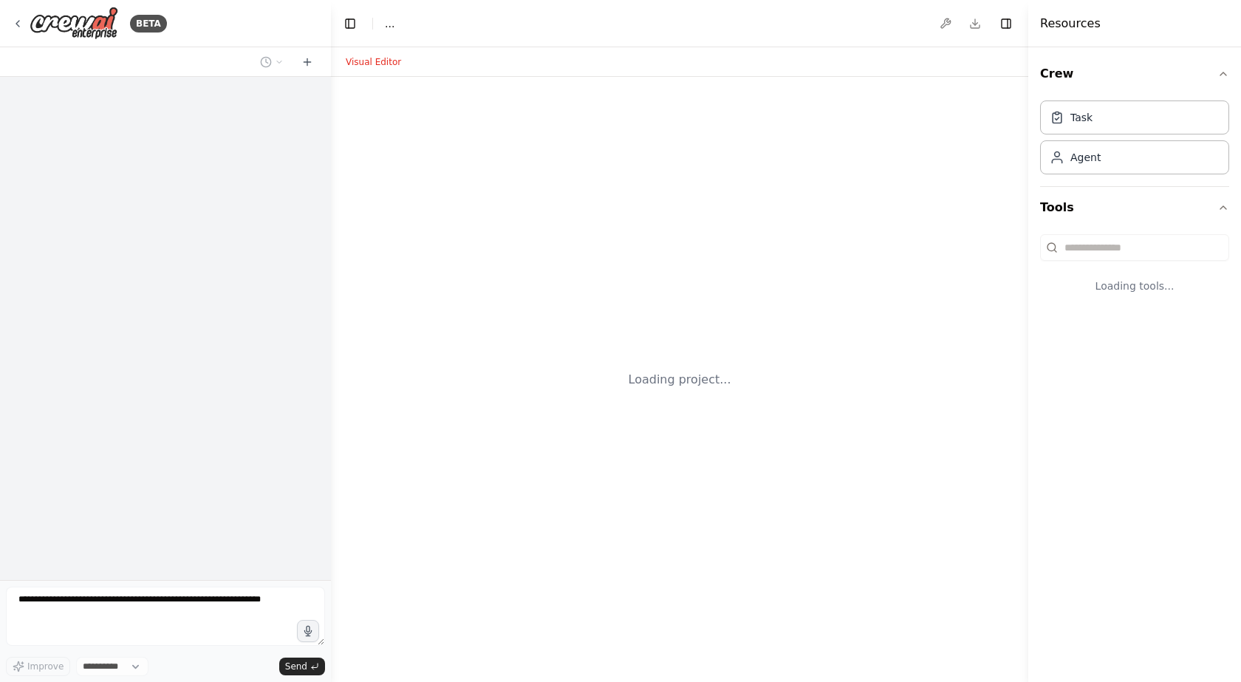
select select "****"
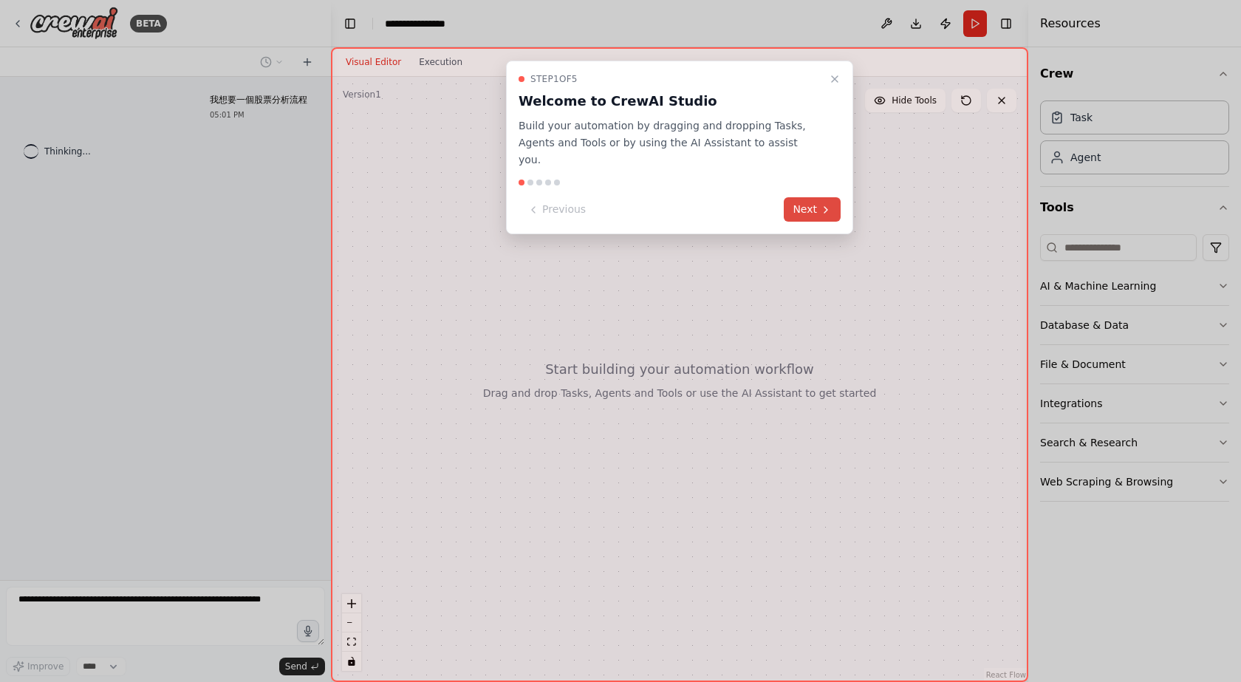
click at [818, 197] on button "Next" at bounding box center [812, 209] width 57 height 24
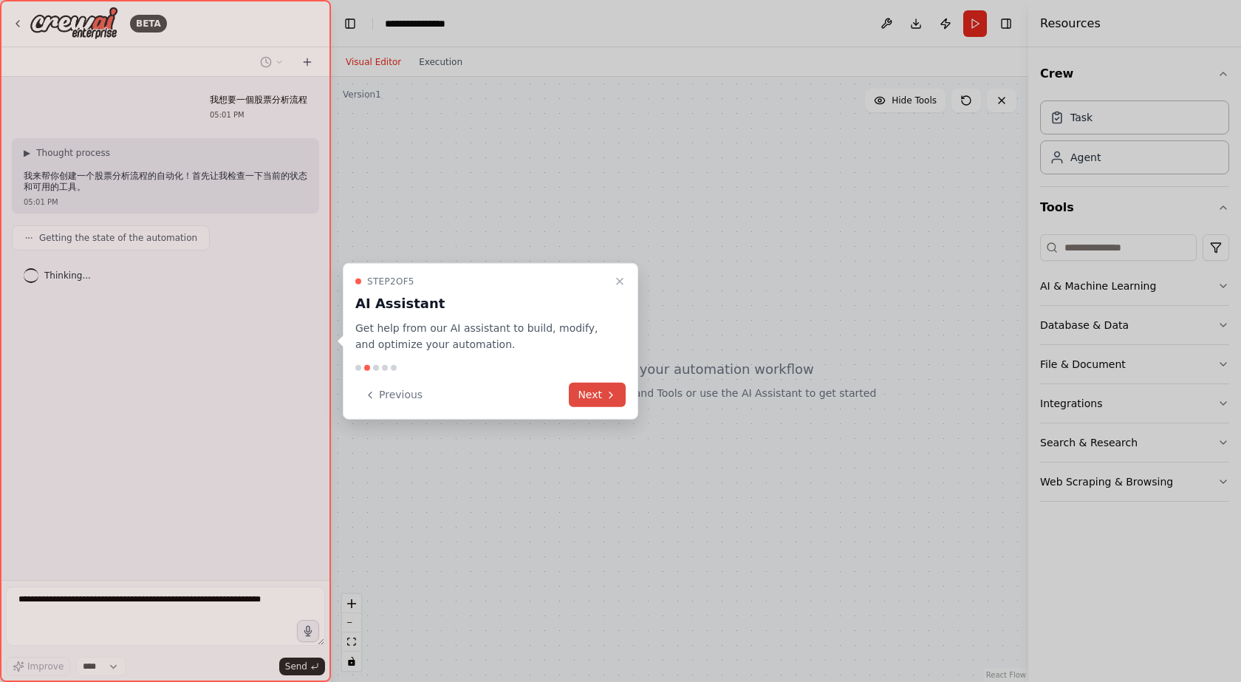
click at [600, 406] on button "Next" at bounding box center [597, 395] width 57 height 24
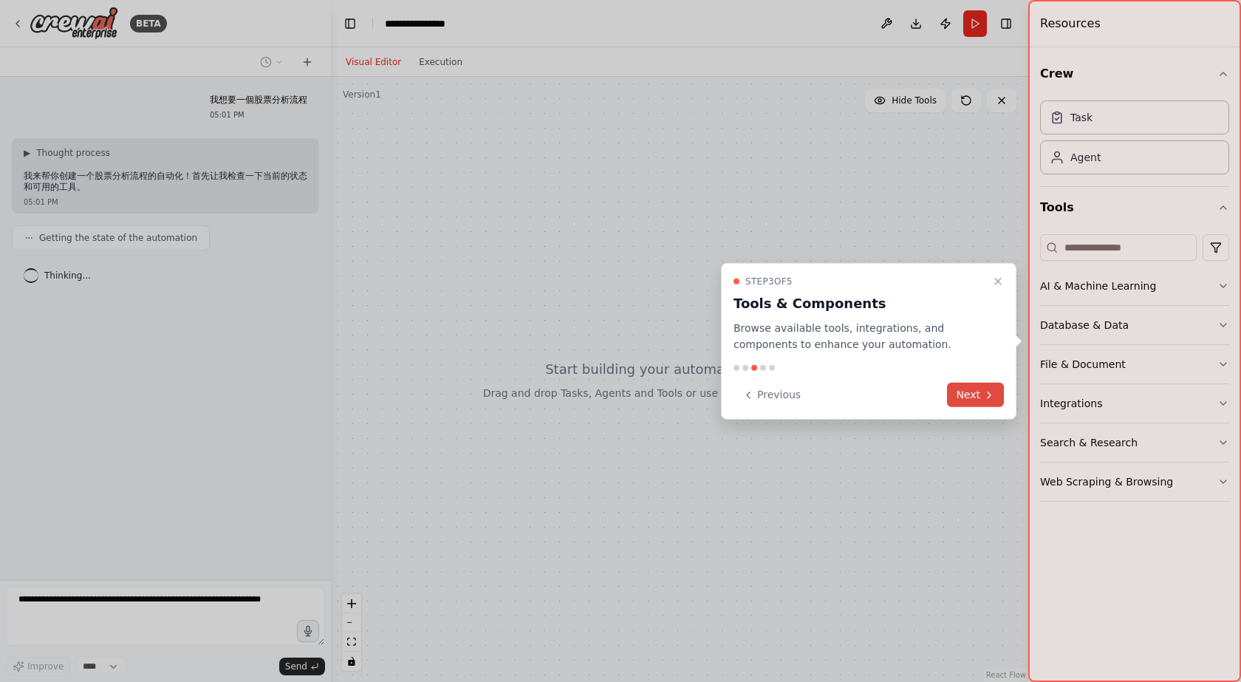
click at [981, 400] on button "Next" at bounding box center [975, 395] width 57 height 24
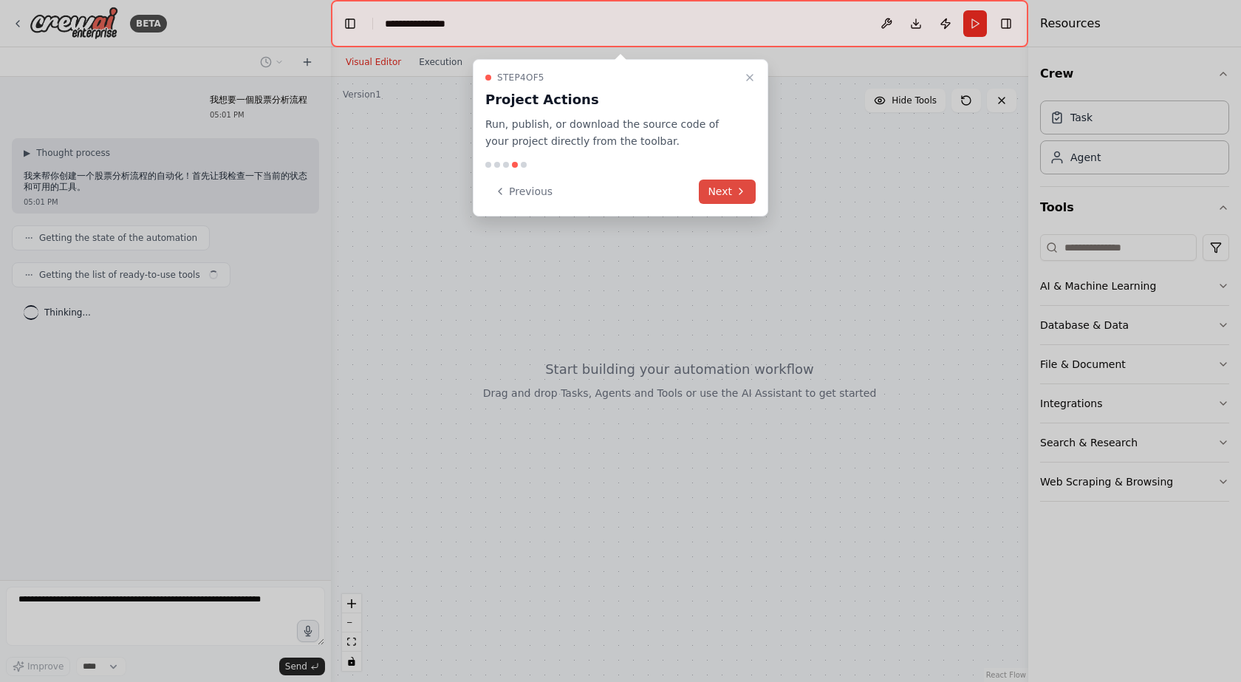
click at [719, 185] on button "Next" at bounding box center [727, 191] width 57 height 24
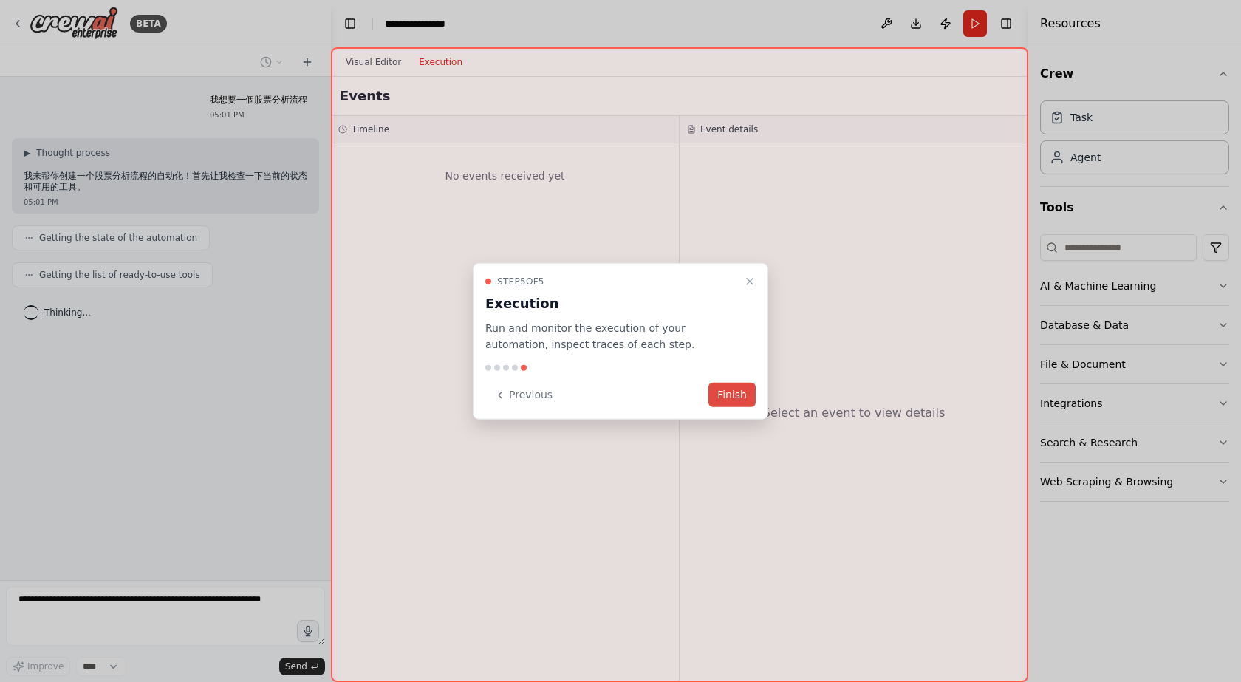
click at [722, 396] on button "Finish" at bounding box center [731, 395] width 47 height 24
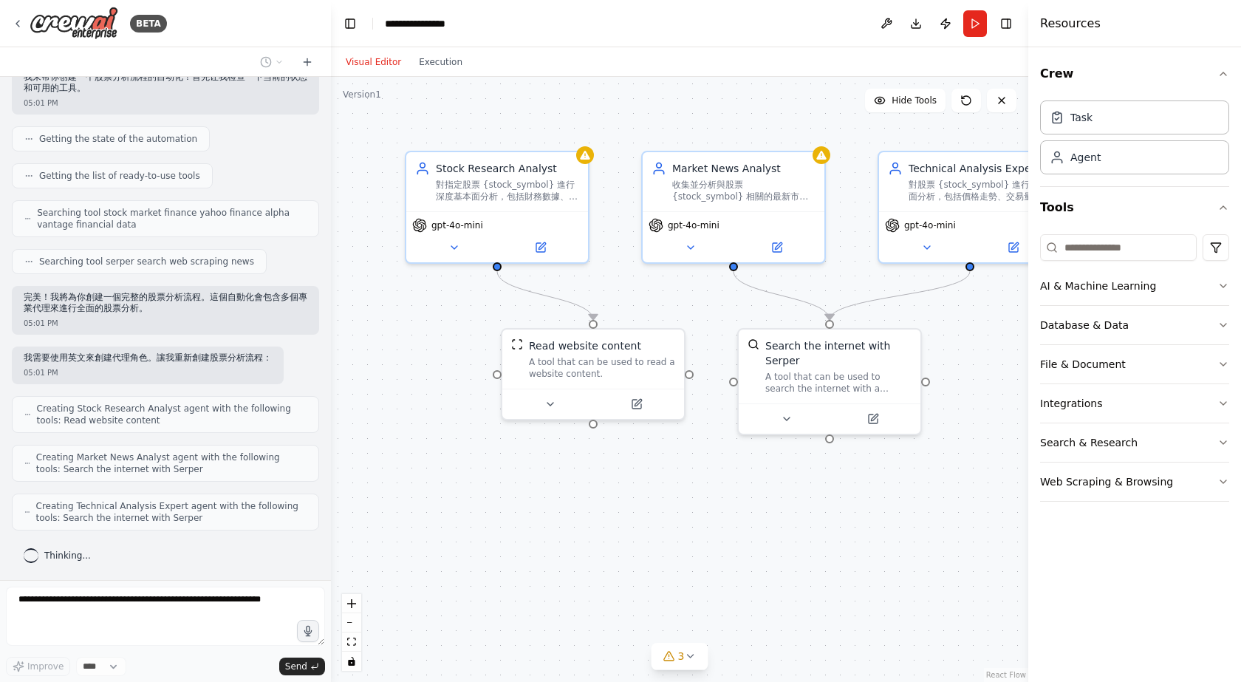
scroll to position [136, 0]
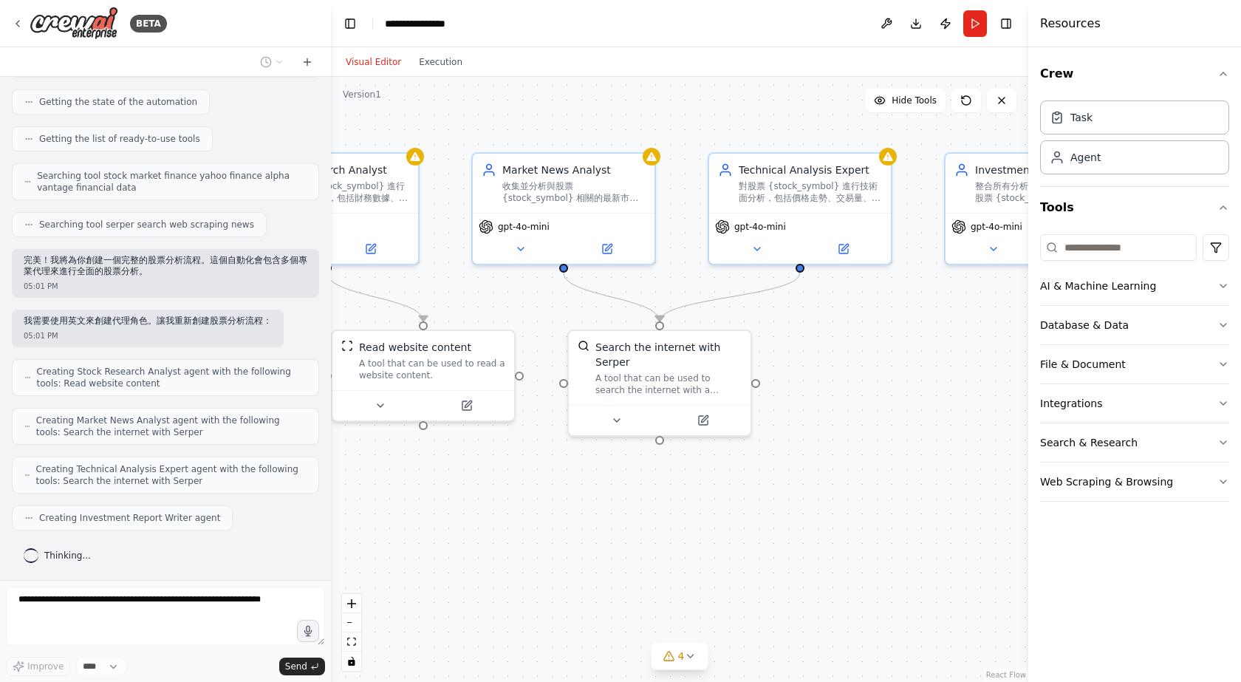
drag, startPoint x: 883, startPoint y: 514, endPoint x: 630, endPoint y: 524, distance: 253.5
click at [637, 524] on div ".deletable-edge-delete-btn { width: 20px; height: 20px; border: 0px solid #ffff…" at bounding box center [679, 379] width 697 height 605
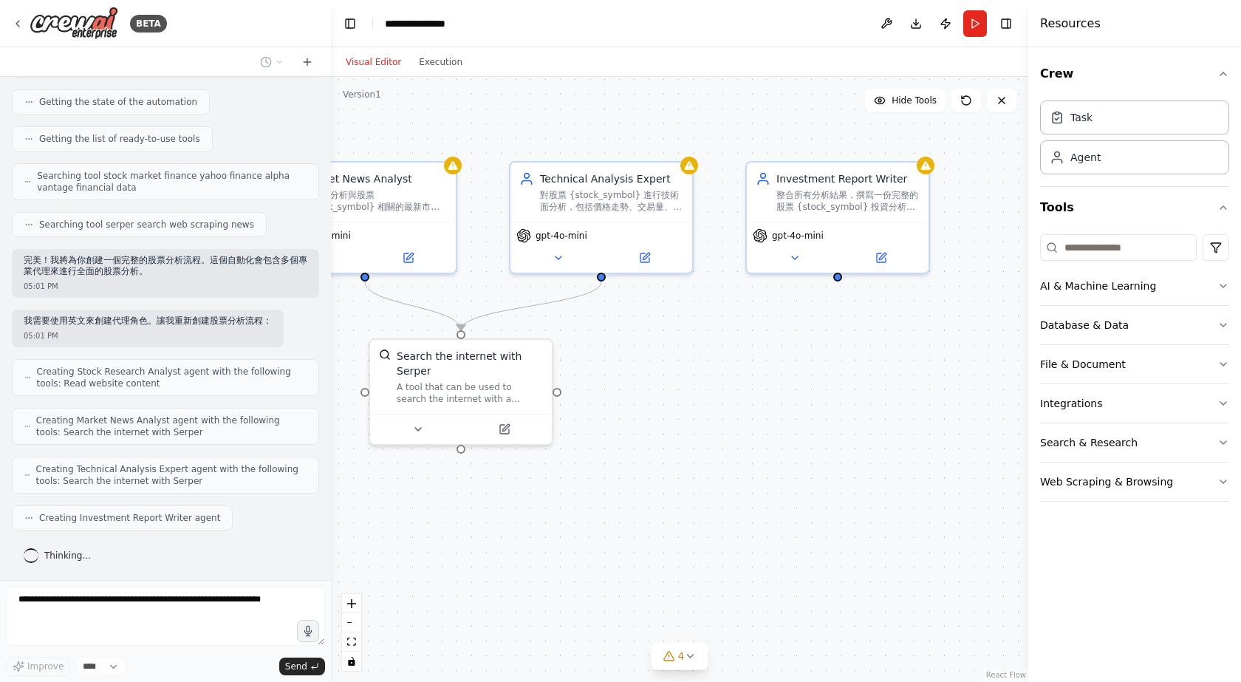
drag, startPoint x: 892, startPoint y: 460, endPoint x: 770, endPoint y: 461, distance: 121.9
click at [770, 461] on div ".deletable-edge-delete-btn { width: 20px; height: 20px; border: 0px solid #ffff…" at bounding box center [679, 379] width 697 height 605
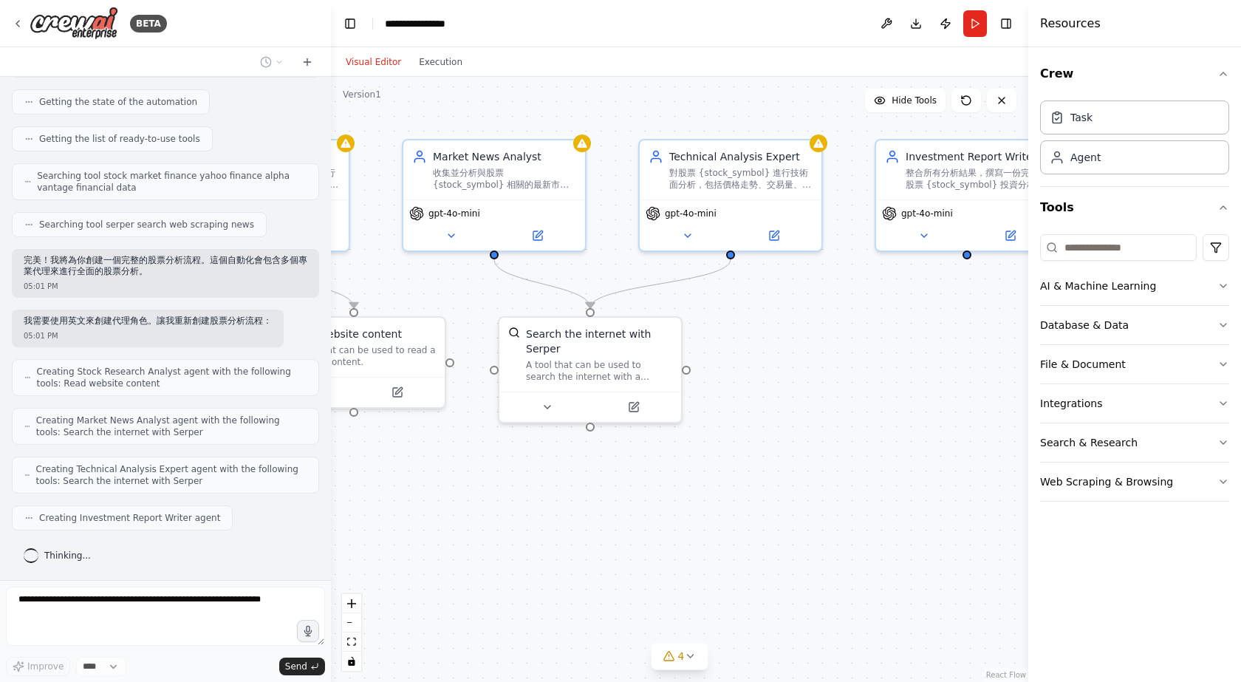
drag, startPoint x: 668, startPoint y: 452, endPoint x: 815, endPoint y: 428, distance: 149.0
click at [815, 428] on div ".deletable-edge-delete-btn { width: 20px; height: 20px; border: 0px solid #ffff…" at bounding box center [679, 379] width 697 height 605
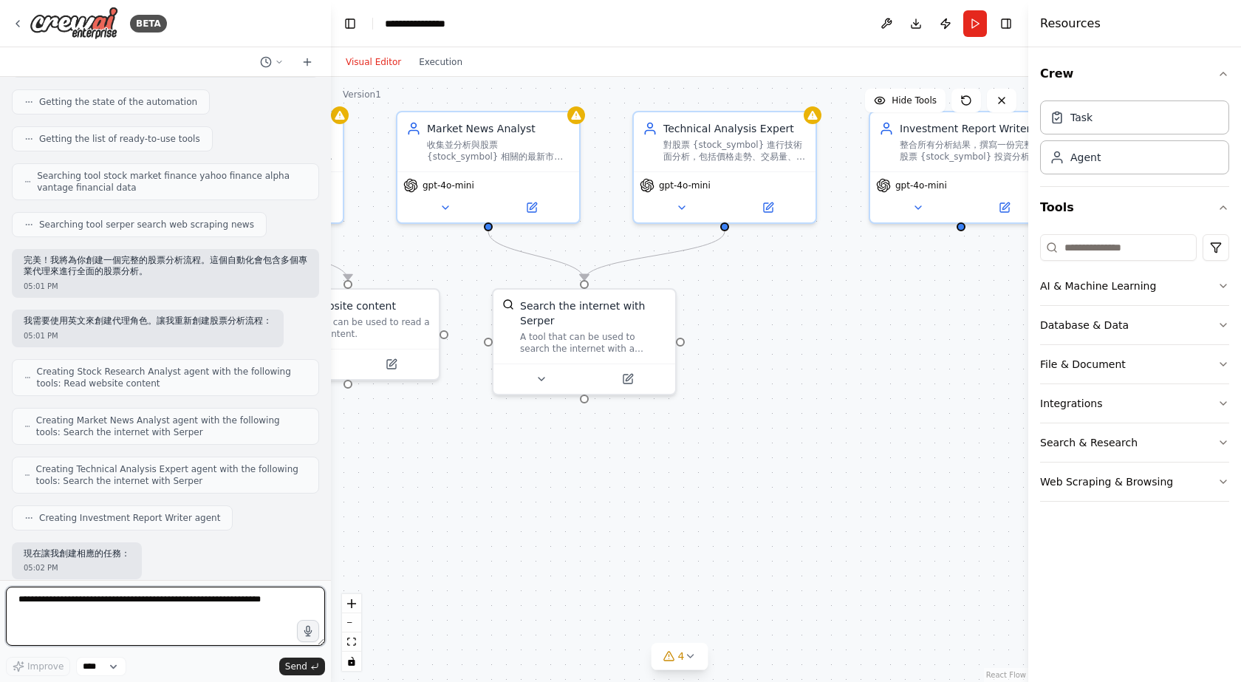
drag, startPoint x: 819, startPoint y: 428, endPoint x: 783, endPoint y: 344, distance: 91.0
click at [775, 354] on div ".deletable-edge-delete-btn { width: 20px; height: 20px; border: 0px solid #ffff…" at bounding box center [679, 379] width 697 height 605
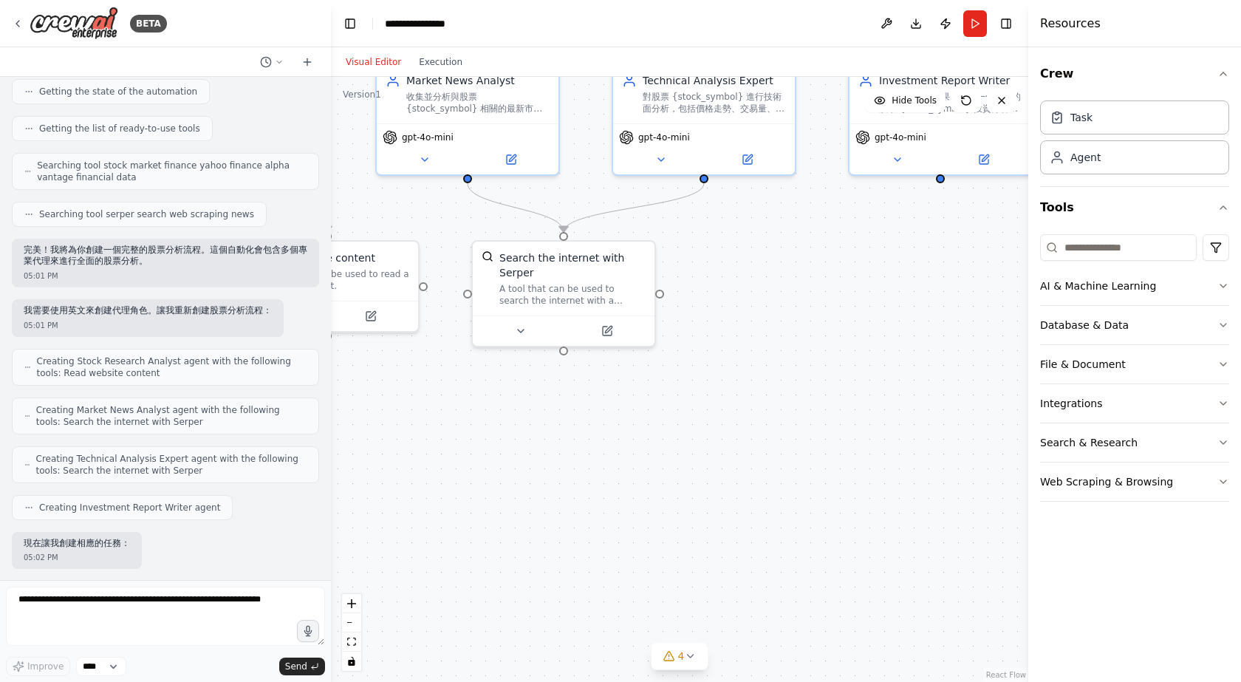
scroll to position [271, 0]
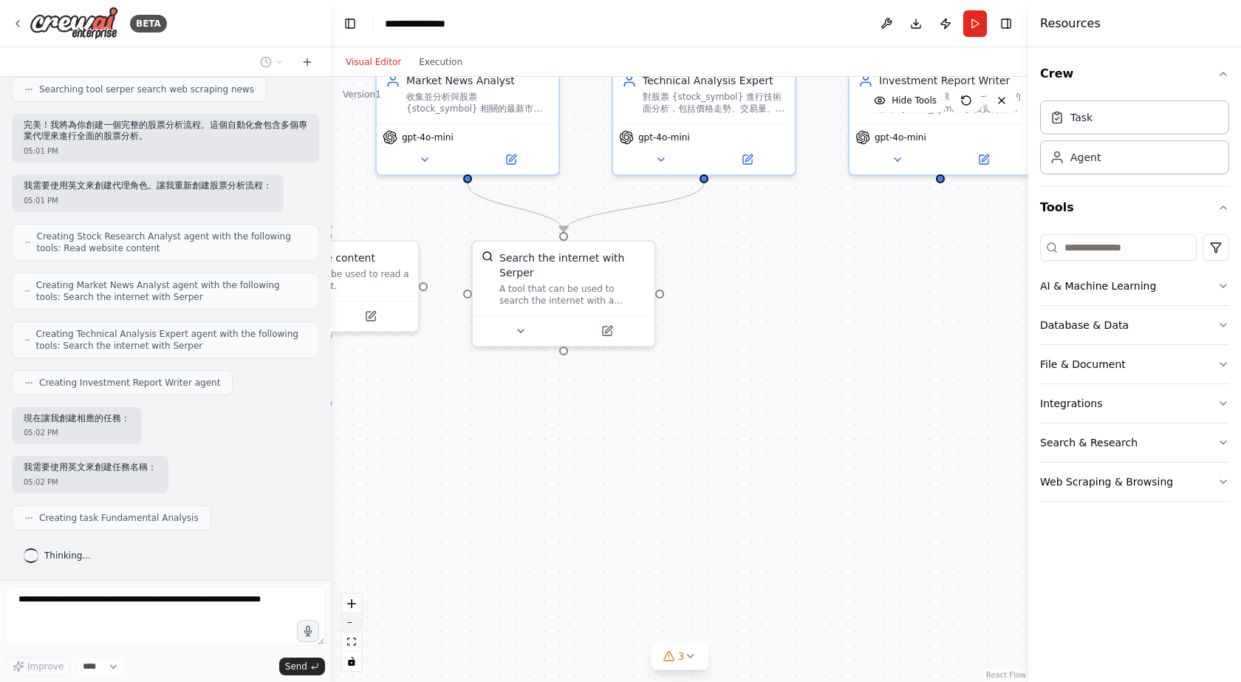
click at [353, 623] on button "zoom out" at bounding box center [351, 622] width 19 height 19
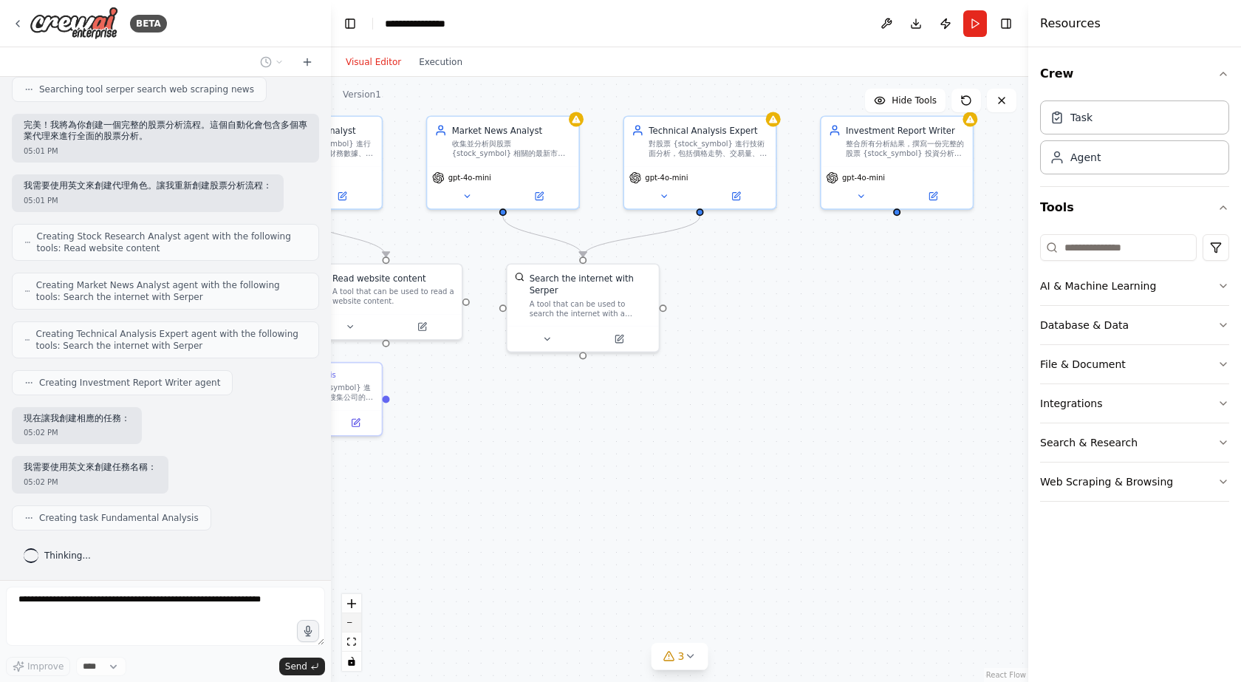
click at [353, 623] on button "zoom out" at bounding box center [351, 622] width 19 height 19
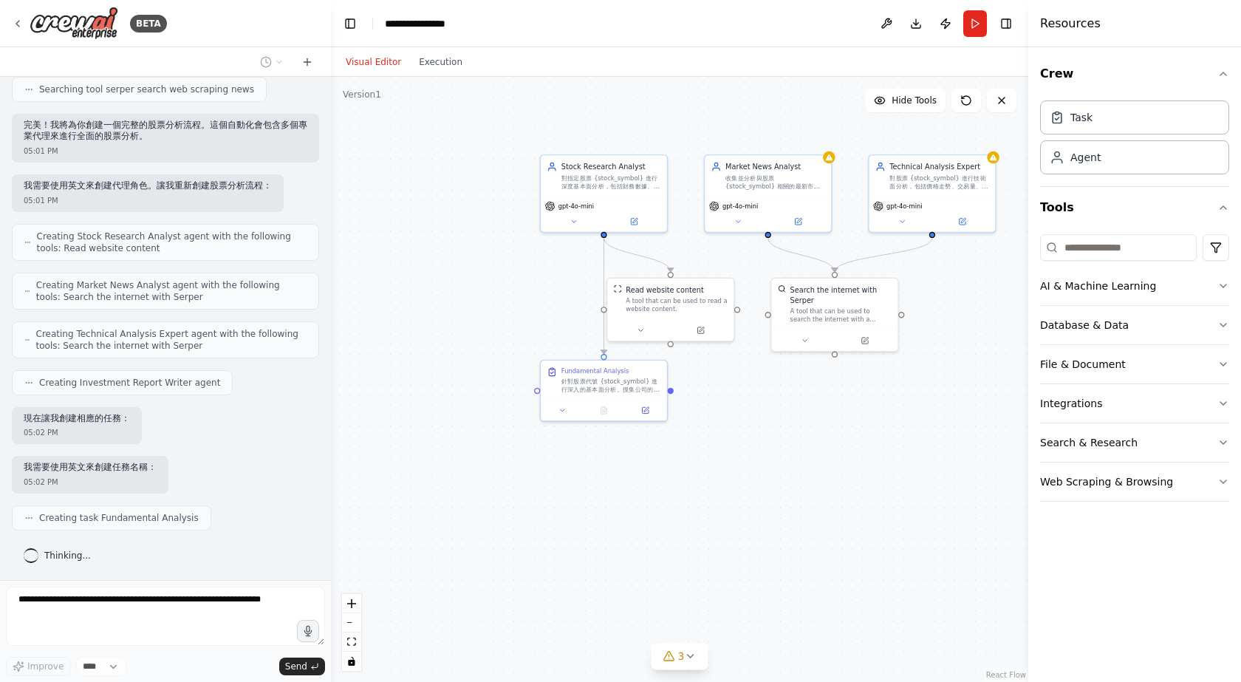
drag, startPoint x: 737, startPoint y: 480, endPoint x: 987, endPoint y: 475, distance: 249.7
click at [987, 475] on div ".deletable-edge-delete-btn { width: 20px; height: 20px; border: 0px solid #ffff…" at bounding box center [679, 379] width 697 height 605
drag, startPoint x: 940, startPoint y: 462, endPoint x: 740, endPoint y: 473, distance: 199.7
click at [740, 473] on div ".deletable-edge-delete-btn { width: 20px; height: 20px; border: 0px solid #ffff…" at bounding box center [679, 379] width 697 height 605
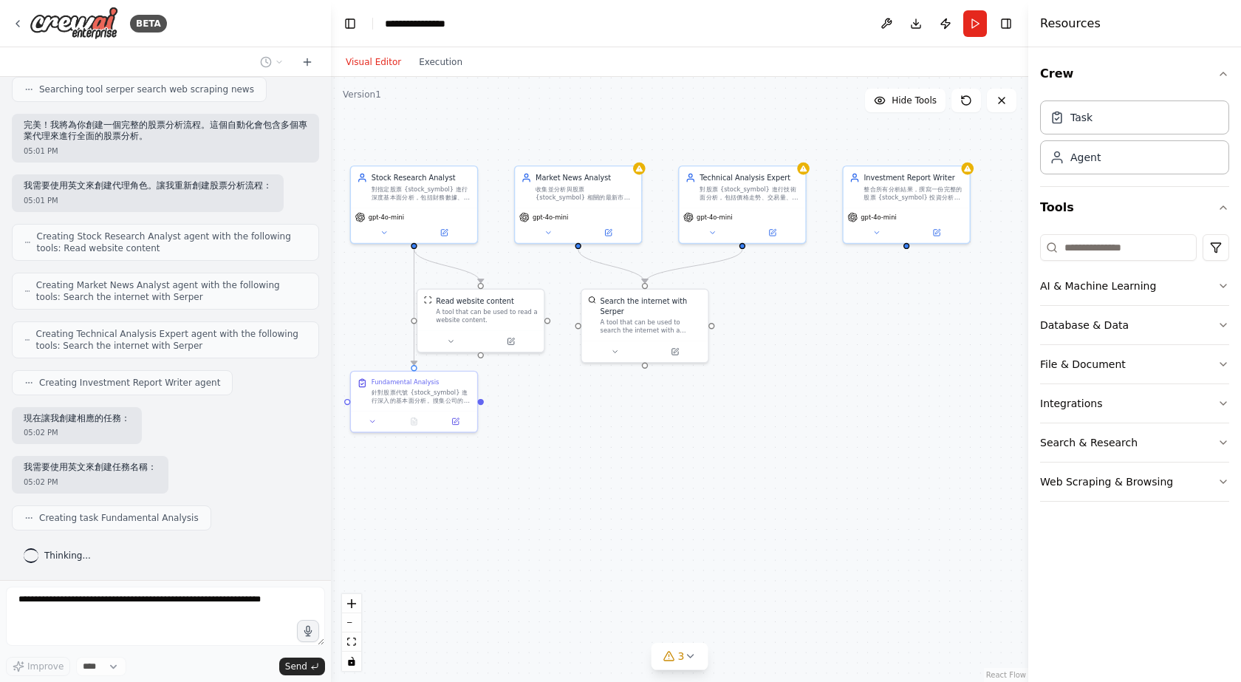
scroll to position [308, 0]
drag, startPoint x: 707, startPoint y: 466, endPoint x: 716, endPoint y: 462, distance: 9.6
click at [716, 462] on div ".deletable-edge-delete-btn { width: 20px; height: 20px; border: 0px solid #ffff…" at bounding box center [679, 379] width 697 height 605
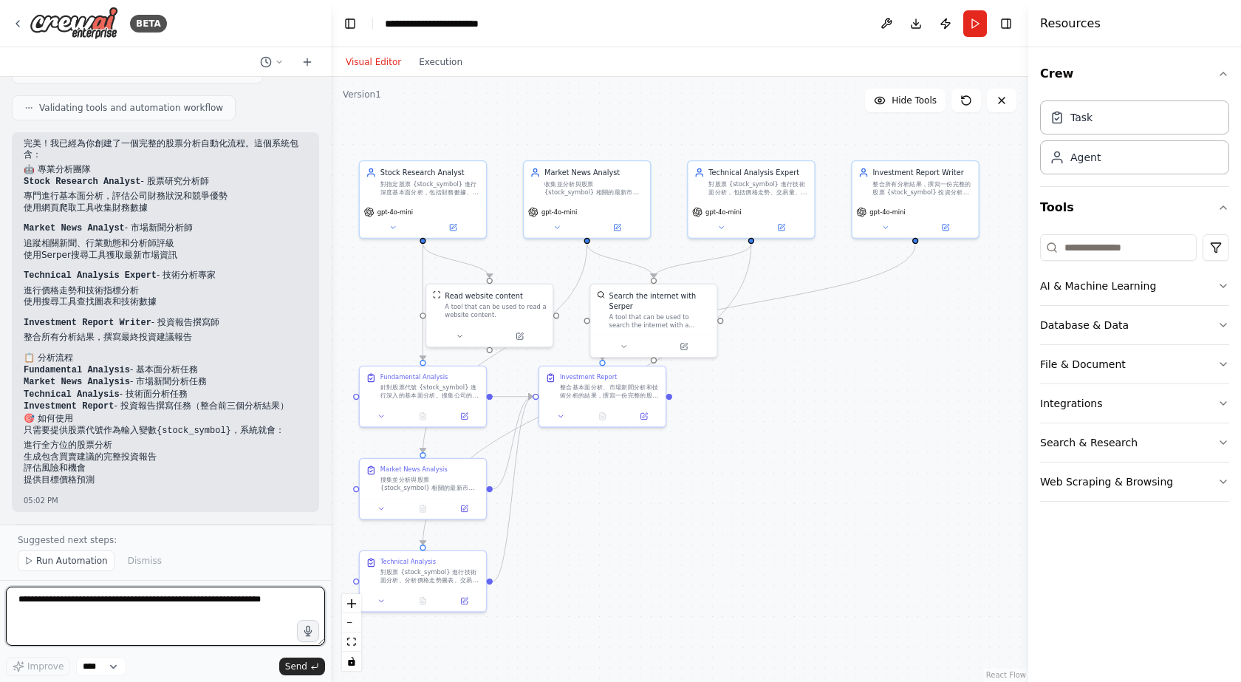
scroll to position [936, 0]
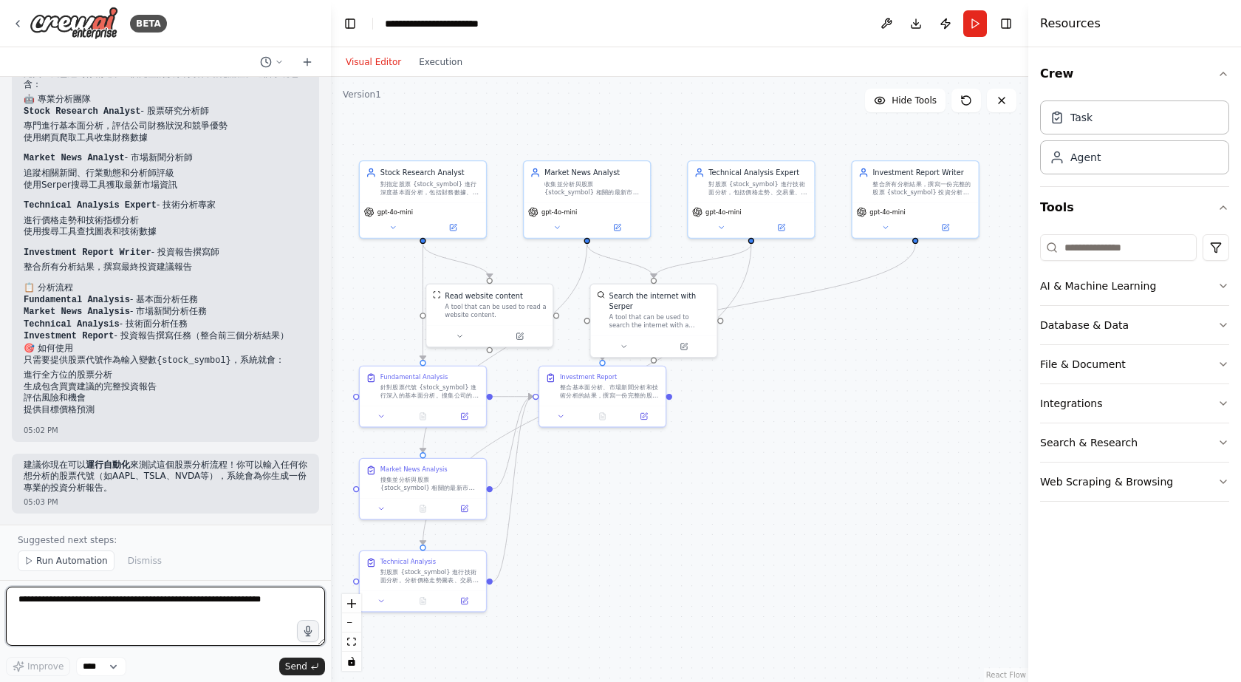
click at [194, 608] on textarea at bounding box center [165, 615] width 319 height 59
type textarea "****"
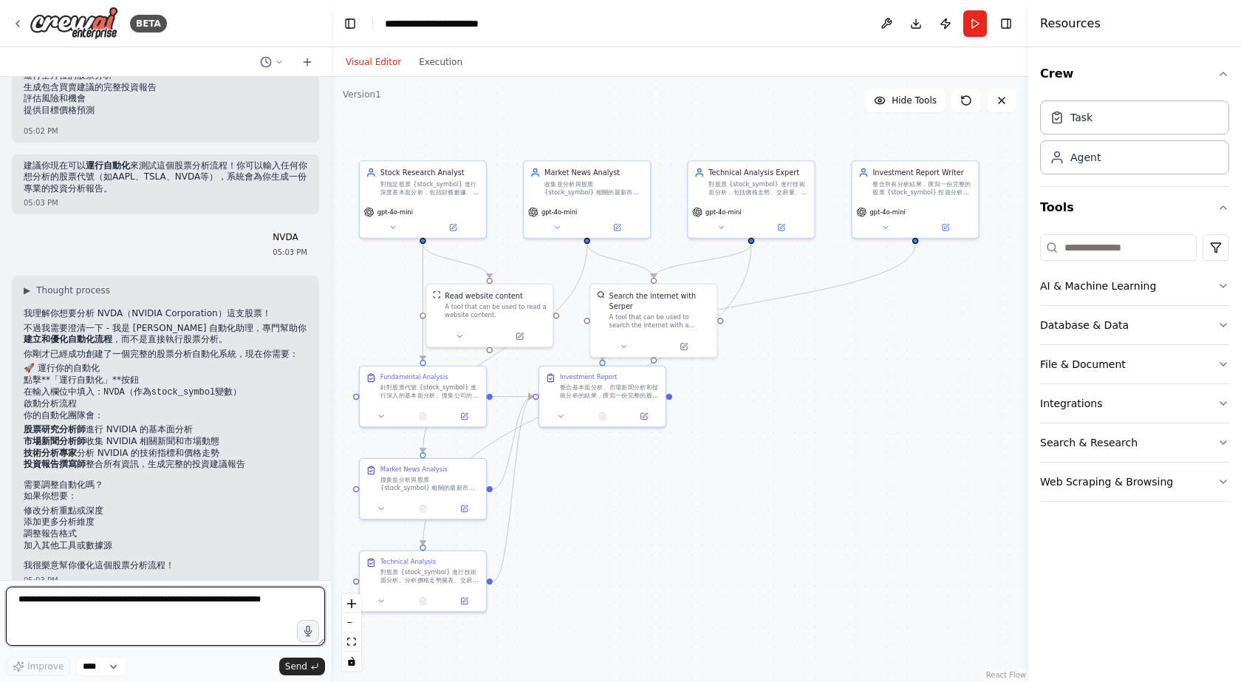
scroll to position [1269, 0]
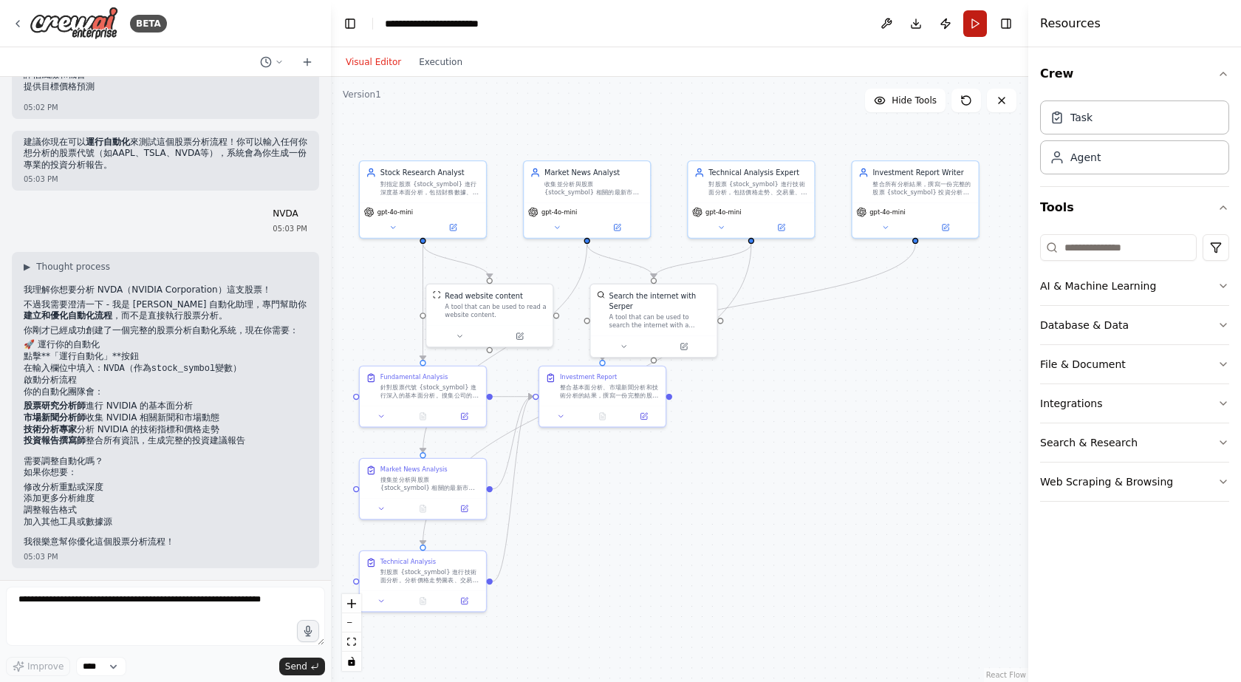
click at [976, 29] on button "Run" at bounding box center [975, 23] width 24 height 27
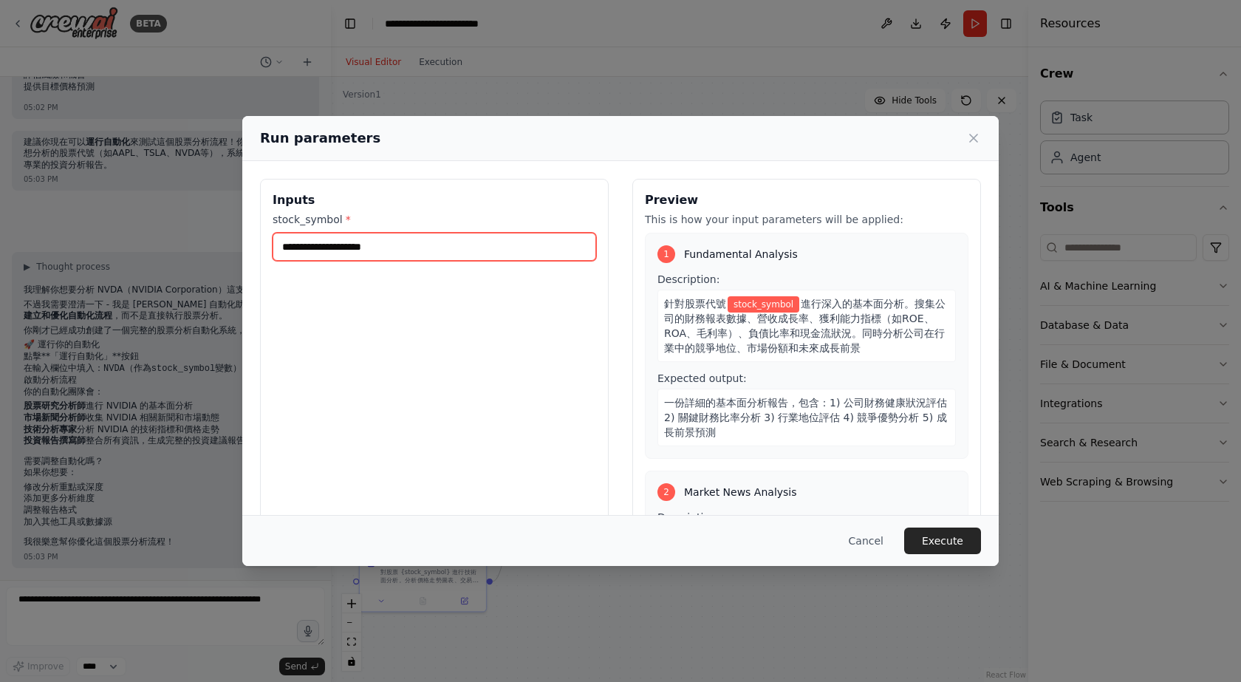
click at [389, 250] on input "stock_symbol *" at bounding box center [435, 247] width 324 height 28
type input "****"
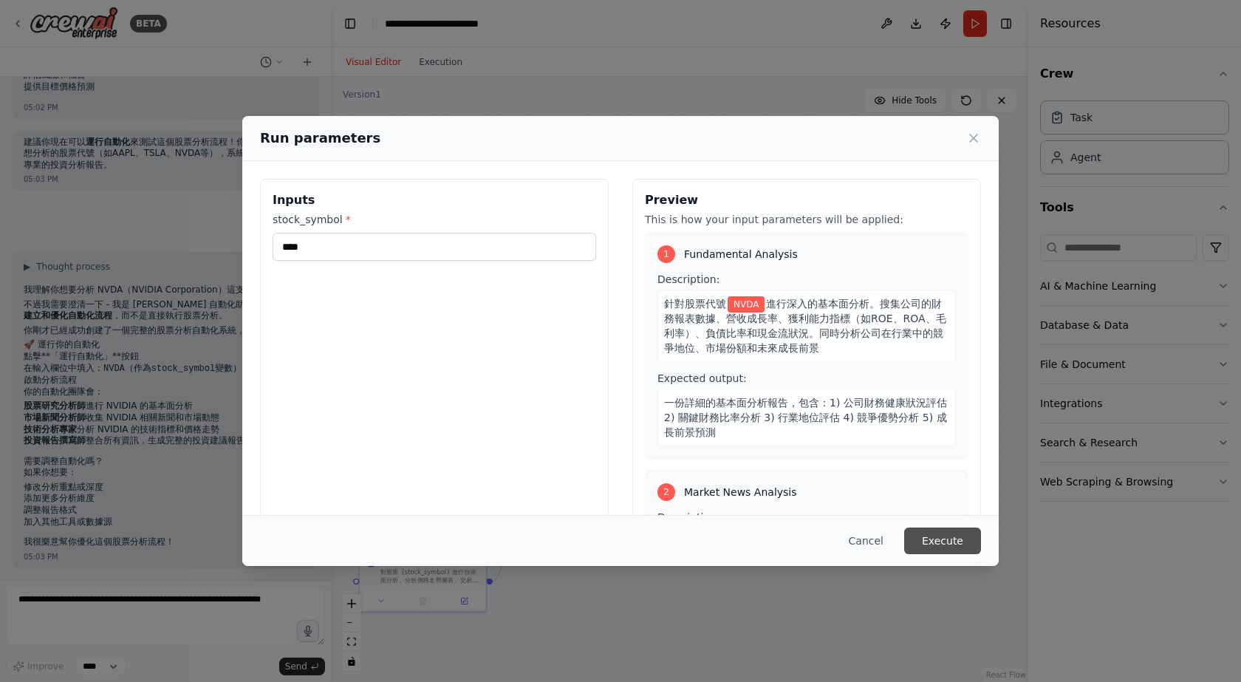
click at [946, 545] on button "Execute" at bounding box center [942, 540] width 77 height 27
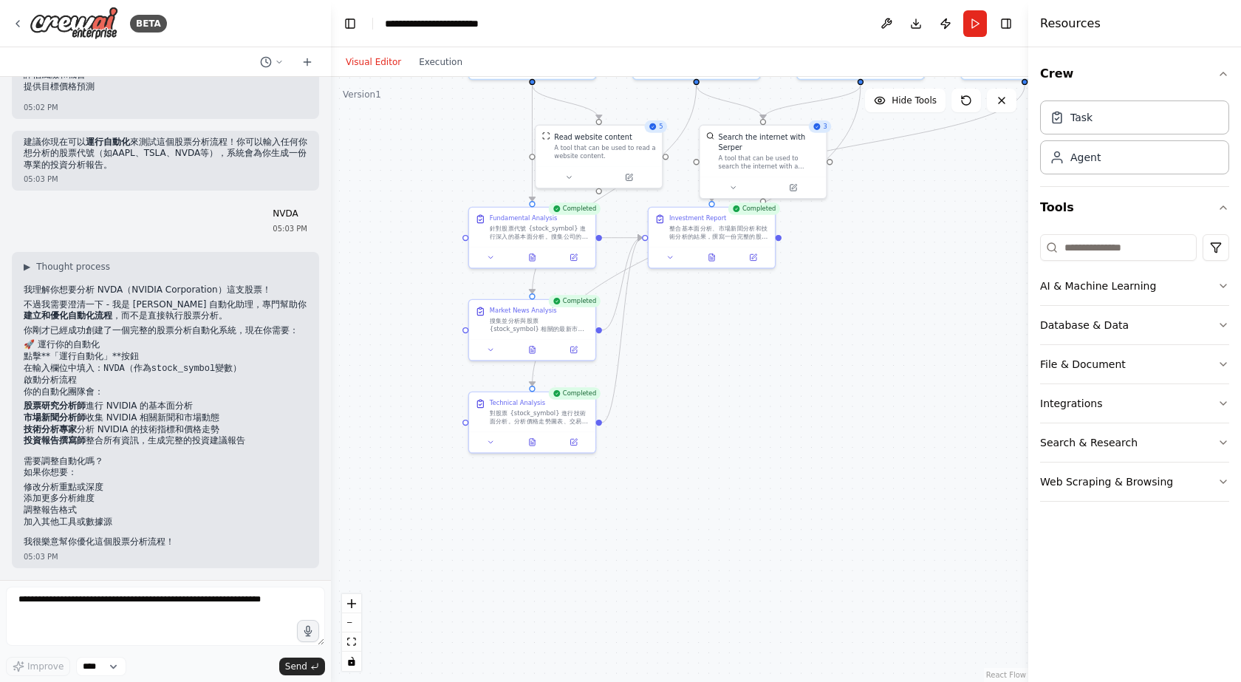
drag, startPoint x: 766, startPoint y: 458, endPoint x: 792, endPoint y: 348, distance: 113.1
click at [792, 348] on div ".deletable-edge-delete-btn { width: 20px; height: 20px; border: 0px solid #ffff…" at bounding box center [679, 379] width 697 height 605
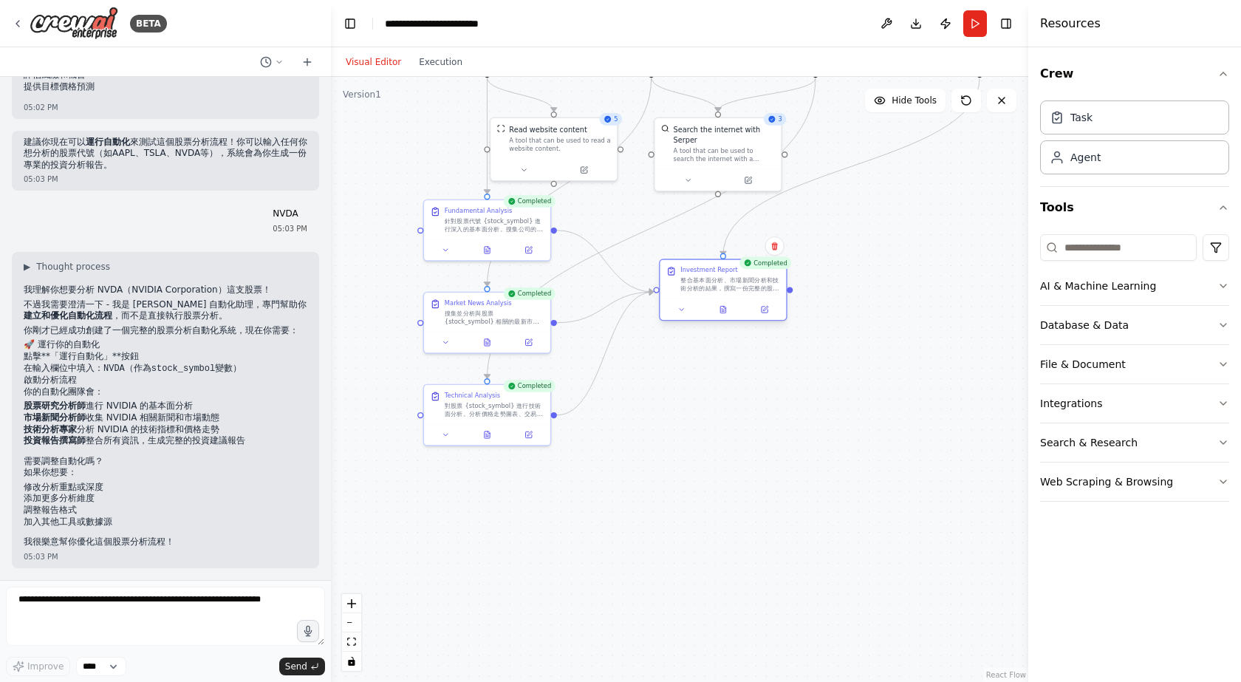
drag, startPoint x: 667, startPoint y: 219, endPoint x: 759, endPoint y: 341, distance: 153.0
click at [759, 292] on div "整合基本面分析、市場新聞分析和技術分析的結果，撰寫一份完整的股票 {stock_symbol} 投資分析報告。報告應包含明確的投資建議（買入/持有/賣出）、目…" at bounding box center [730, 284] width 100 height 16
click at [753, 372] on icon at bounding box center [753, 371] width 5 height 7
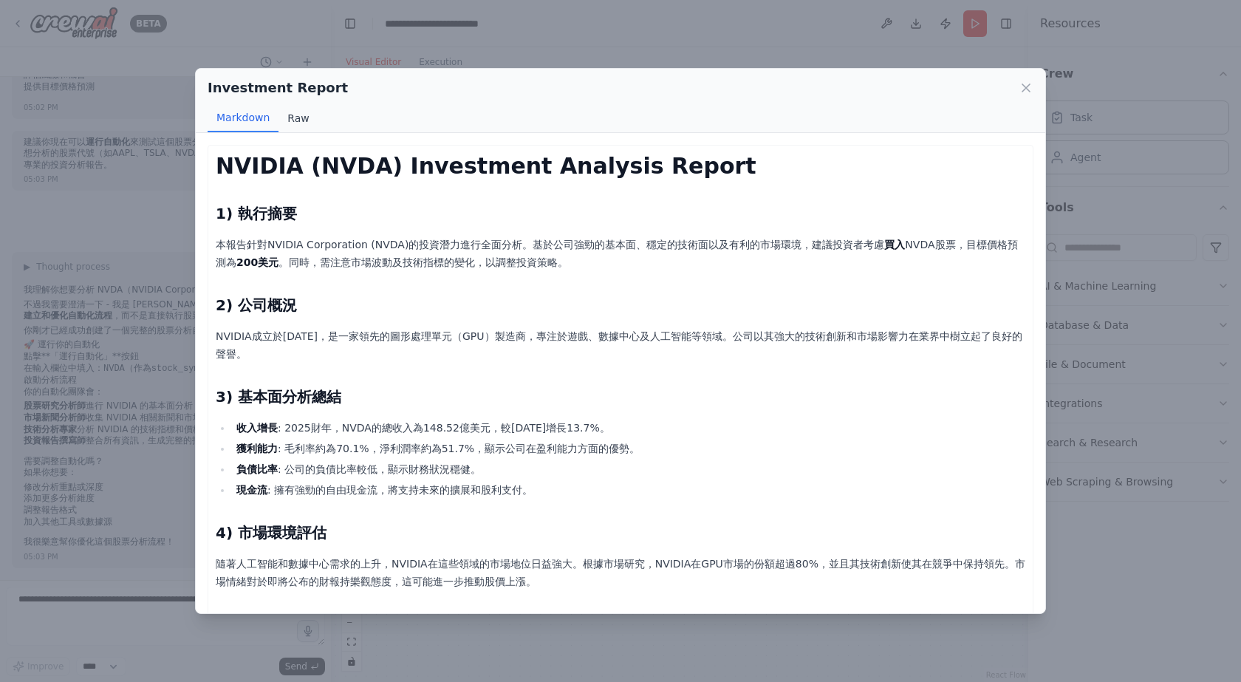
click at [305, 116] on button "Raw" at bounding box center [297, 118] width 39 height 28
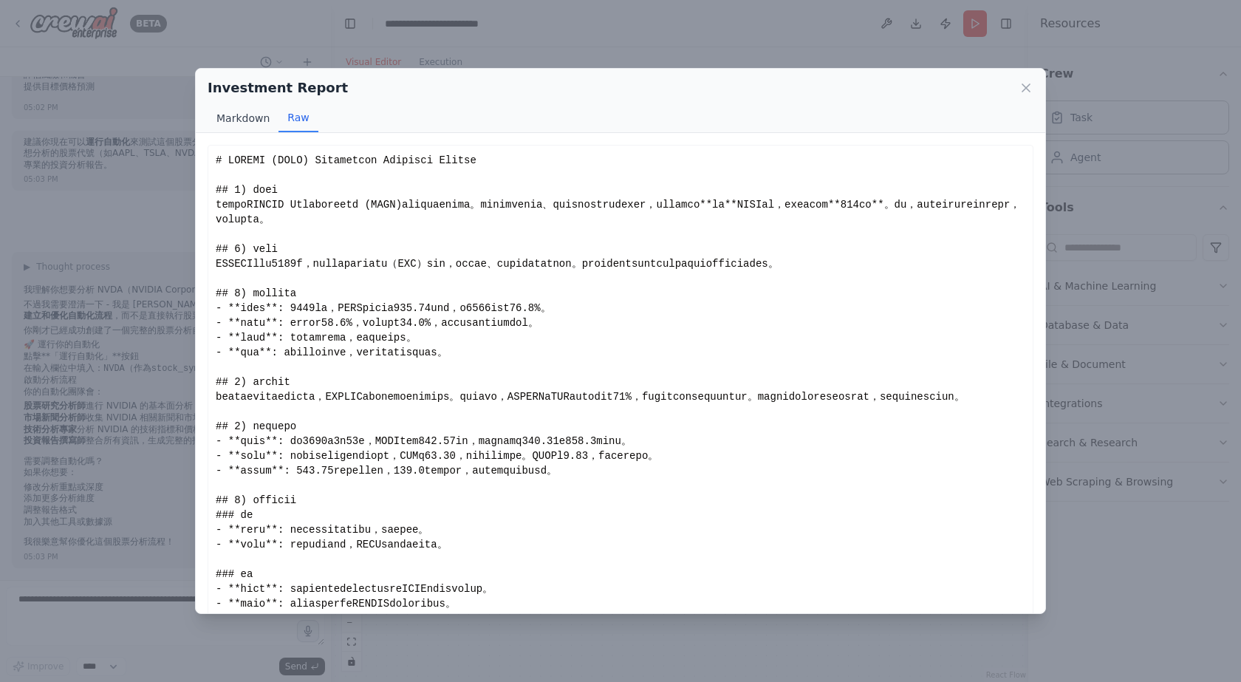
click at [254, 114] on button "Markdown" at bounding box center [243, 118] width 71 height 28
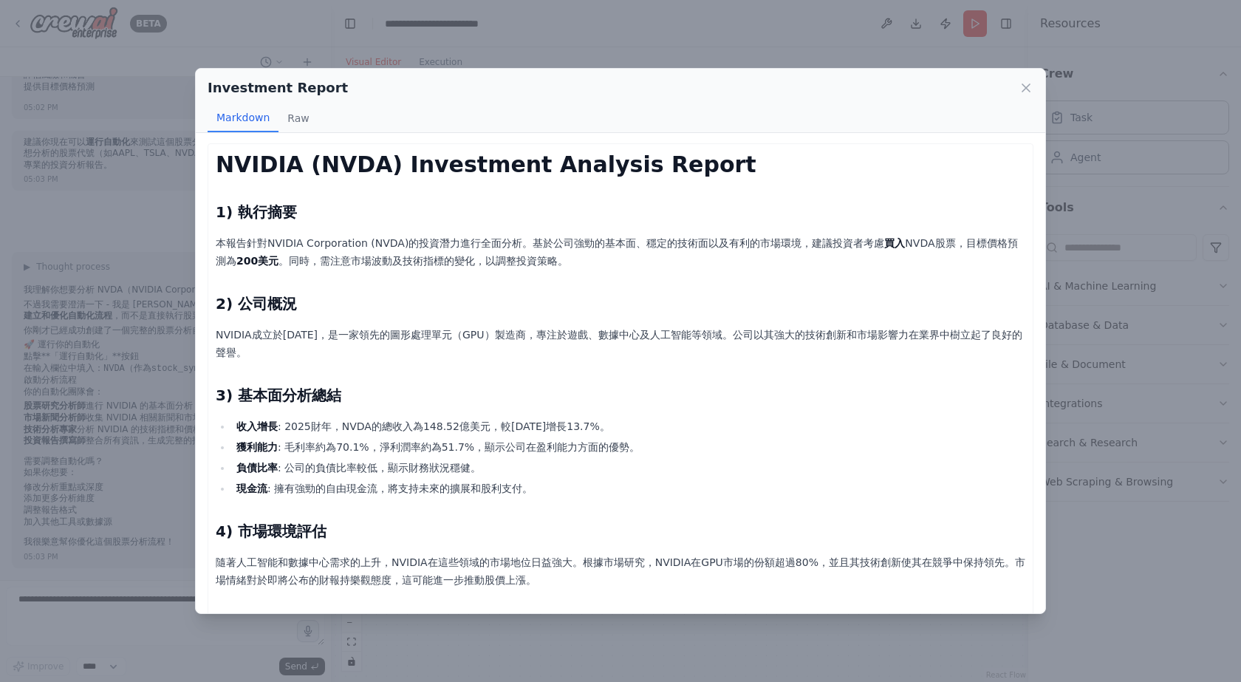
scroll to position [0, 0]
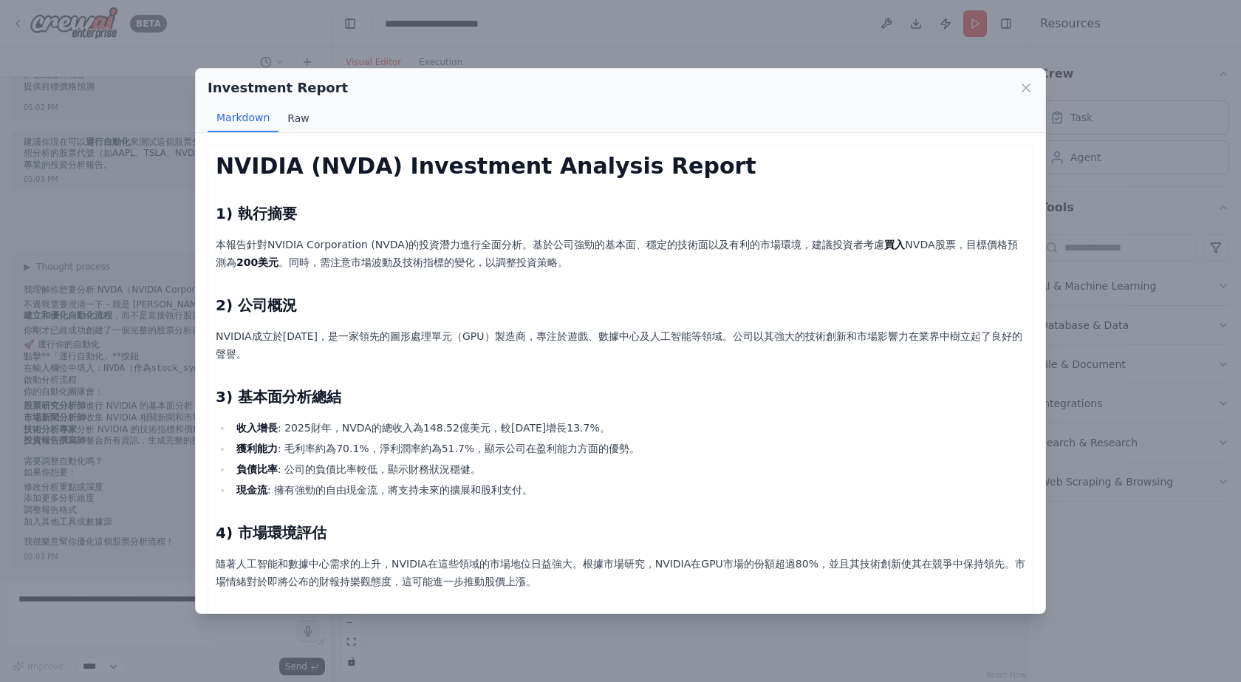
click at [289, 124] on button "Raw" at bounding box center [297, 118] width 39 height 28
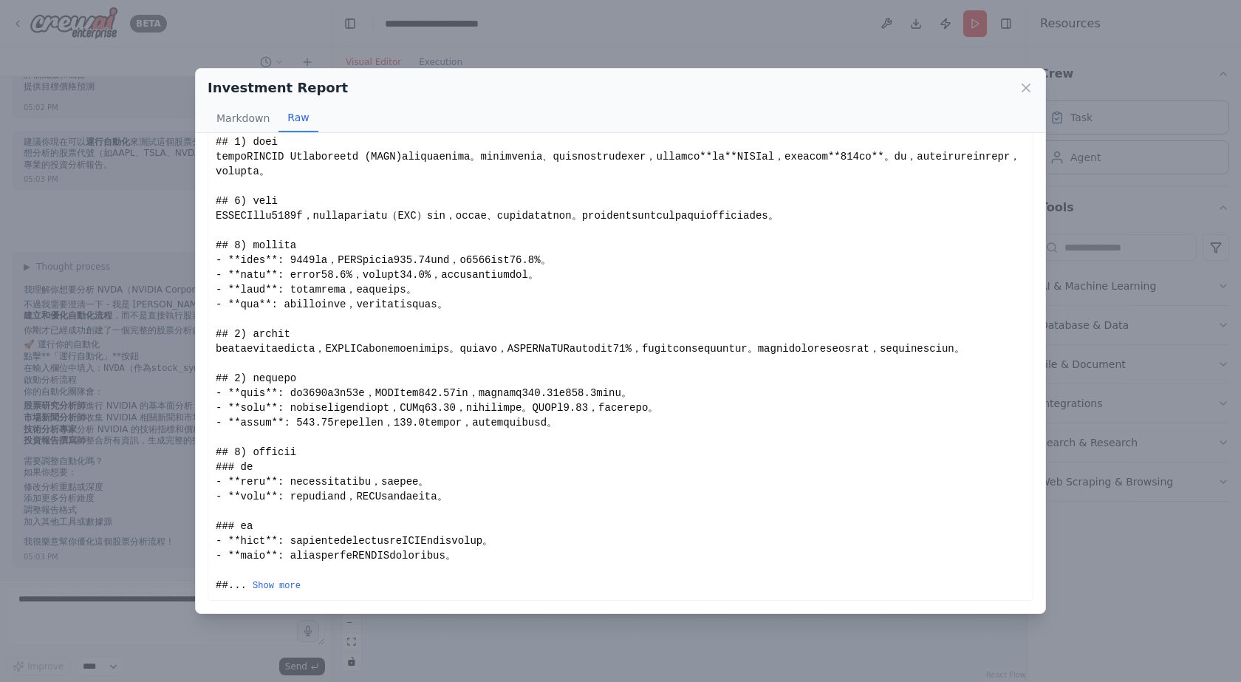
scroll to position [77, 0]
click at [225, 121] on button "Markdown" at bounding box center [243, 118] width 71 height 28
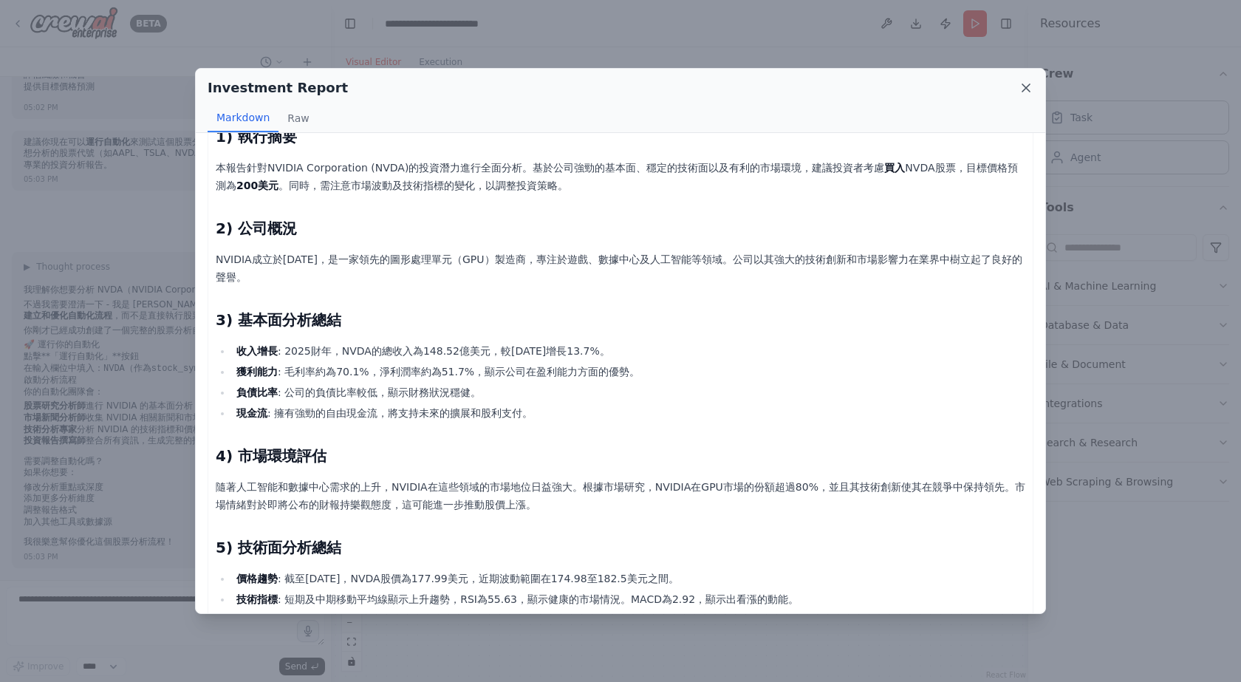
click at [1024, 90] on icon at bounding box center [1025, 87] width 7 height 7
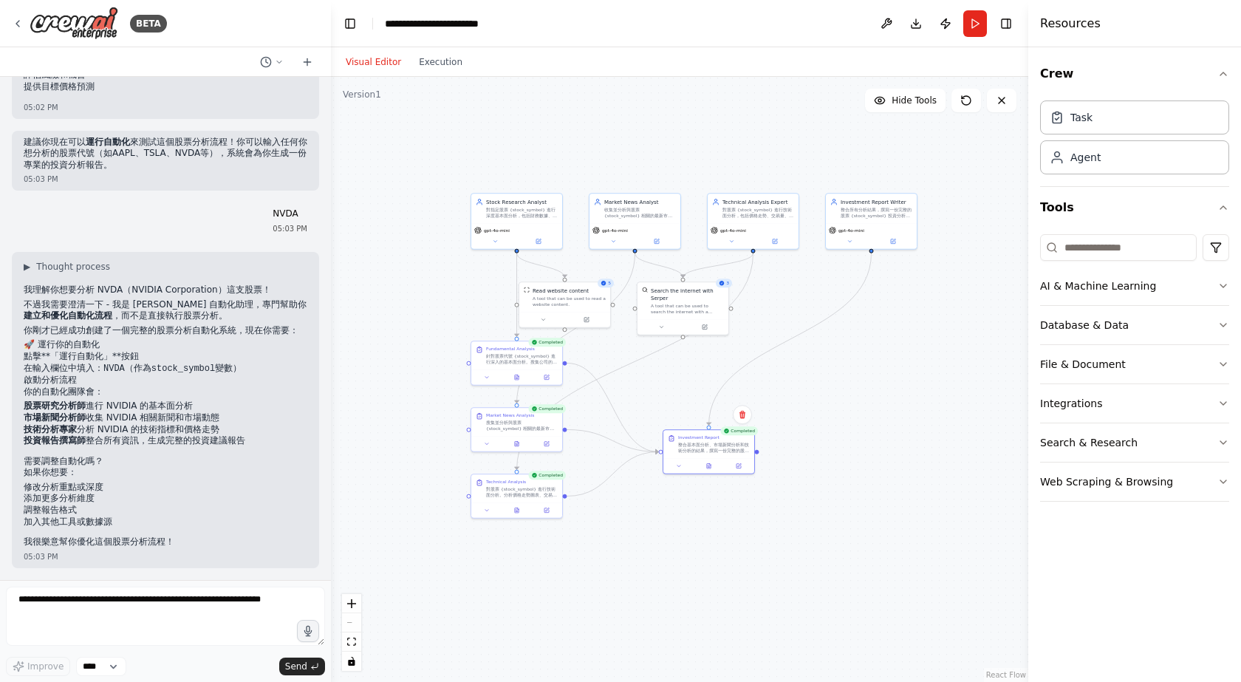
drag, startPoint x: 926, startPoint y: 244, endPoint x: 829, endPoint y: 302, distance: 113.0
click at [829, 302] on div ".deletable-edge-delete-btn { width: 20px; height: 20px; border: 0px solid #ffff…" at bounding box center [679, 379] width 697 height 605
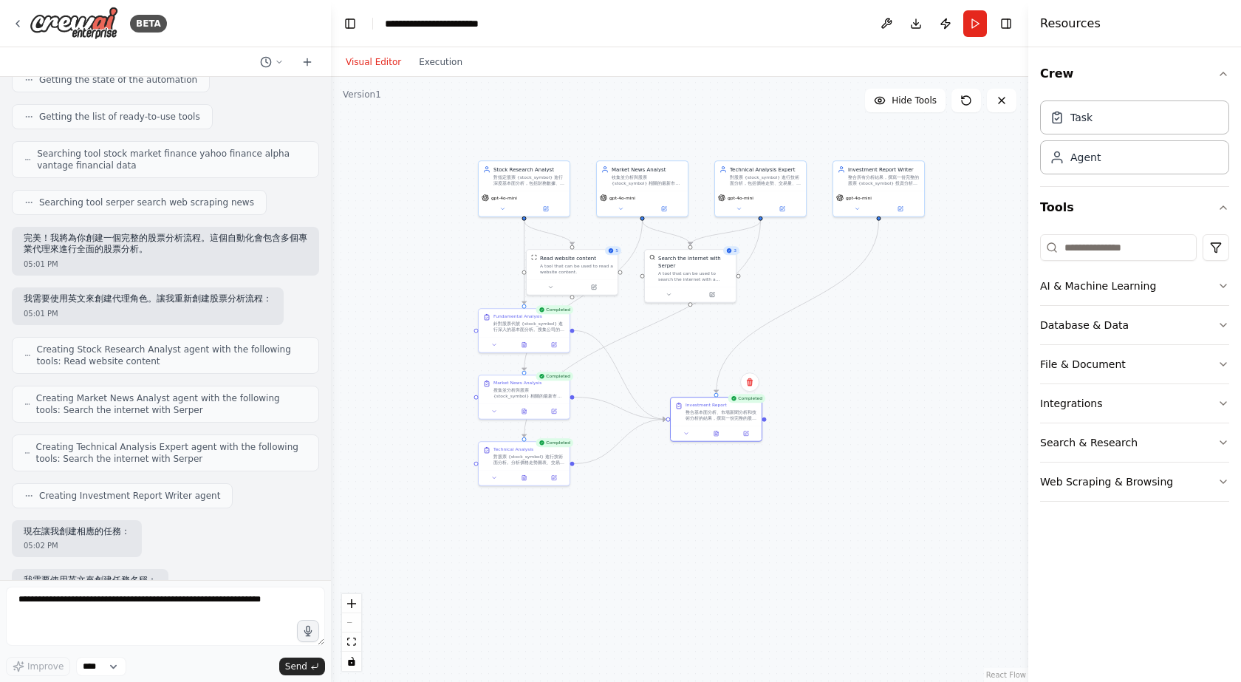
scroll to position [0, 0]
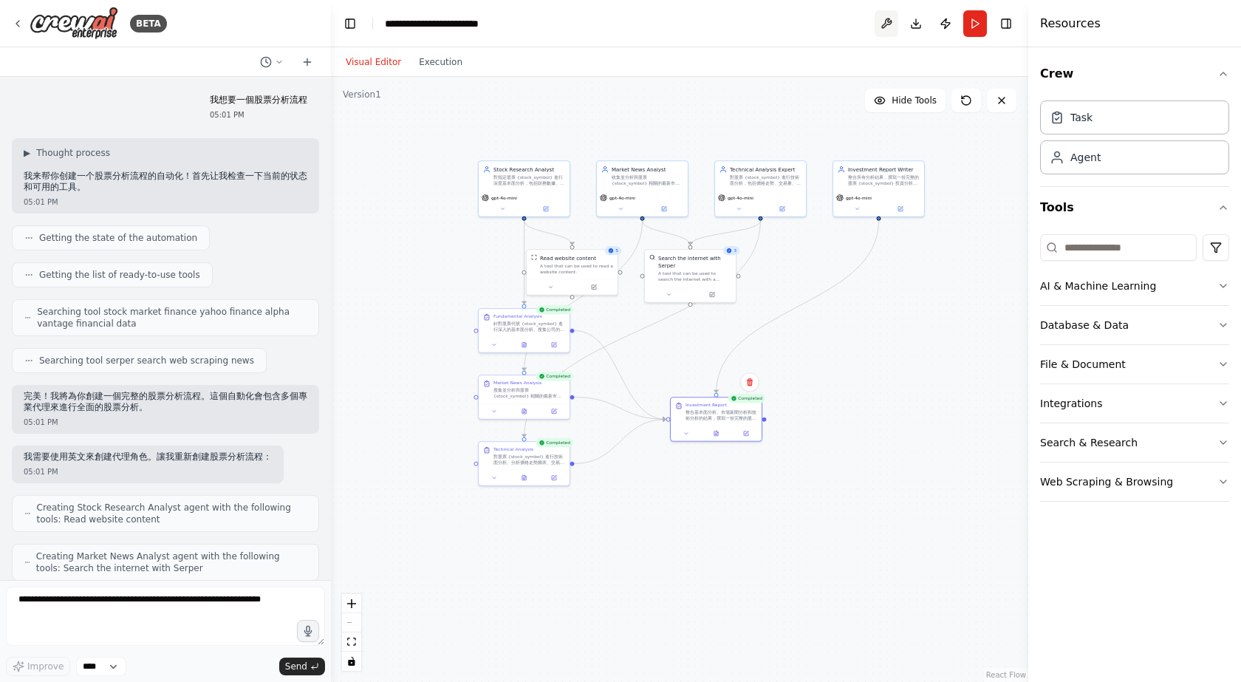
click at [894, 21] on button at bounding box center [887, 23] width 24 height 27
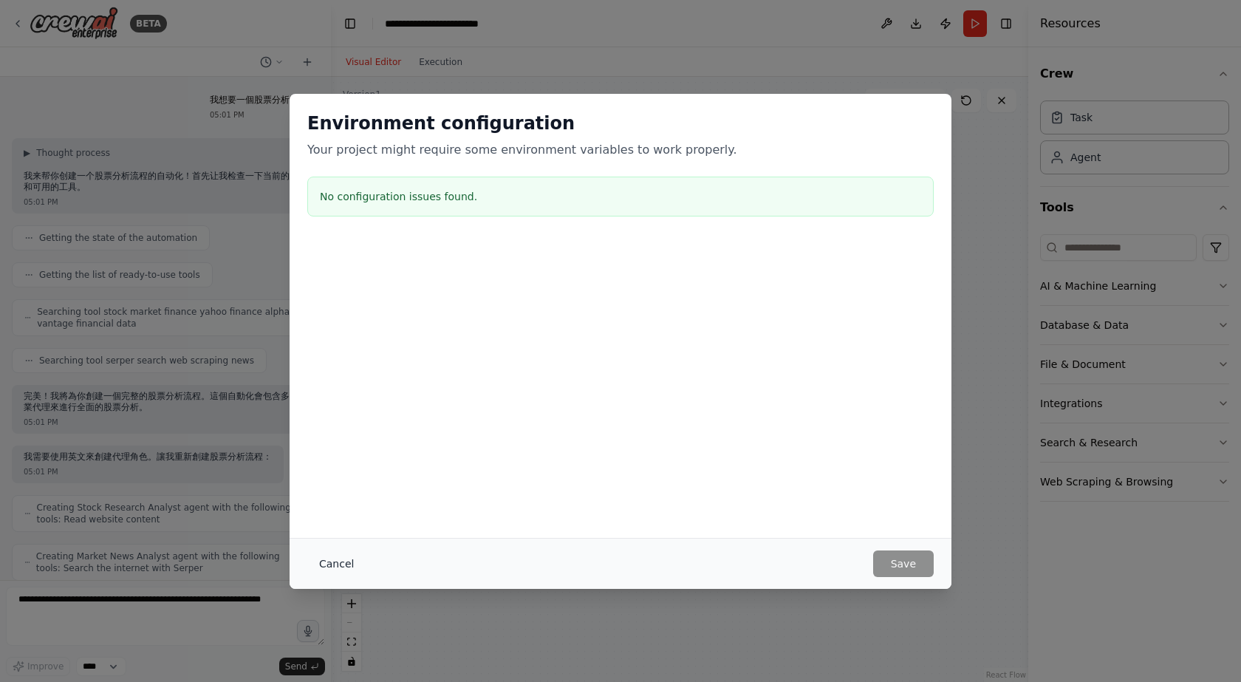
click at [314, 558] on button "Cancel" at bounding box center [336, 563] width 58 height 27
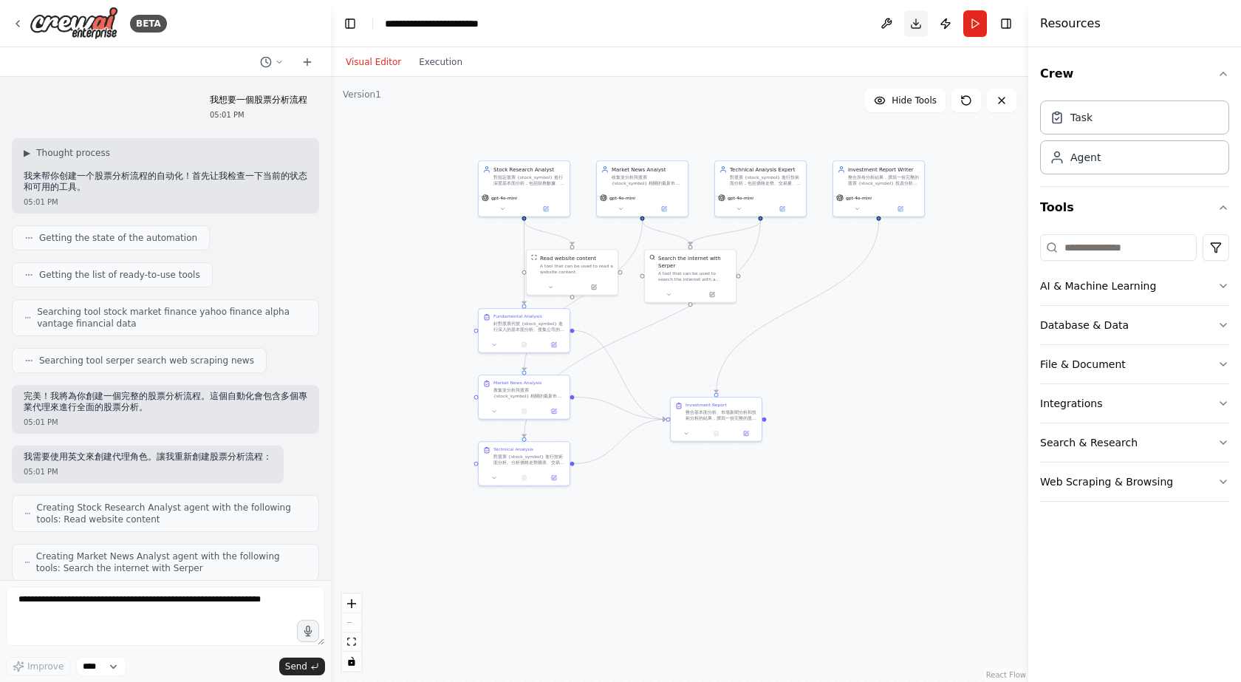
click at [916, 16] on button "Download" at bounding box center [916, 23] width 24 height 27
click at [852, 301] on div ".deletable-edge-delete-btn { width: 20px; height: 20px; border: 0px solid #ffff…" at bounding box center [679, 379] width 697 height 605
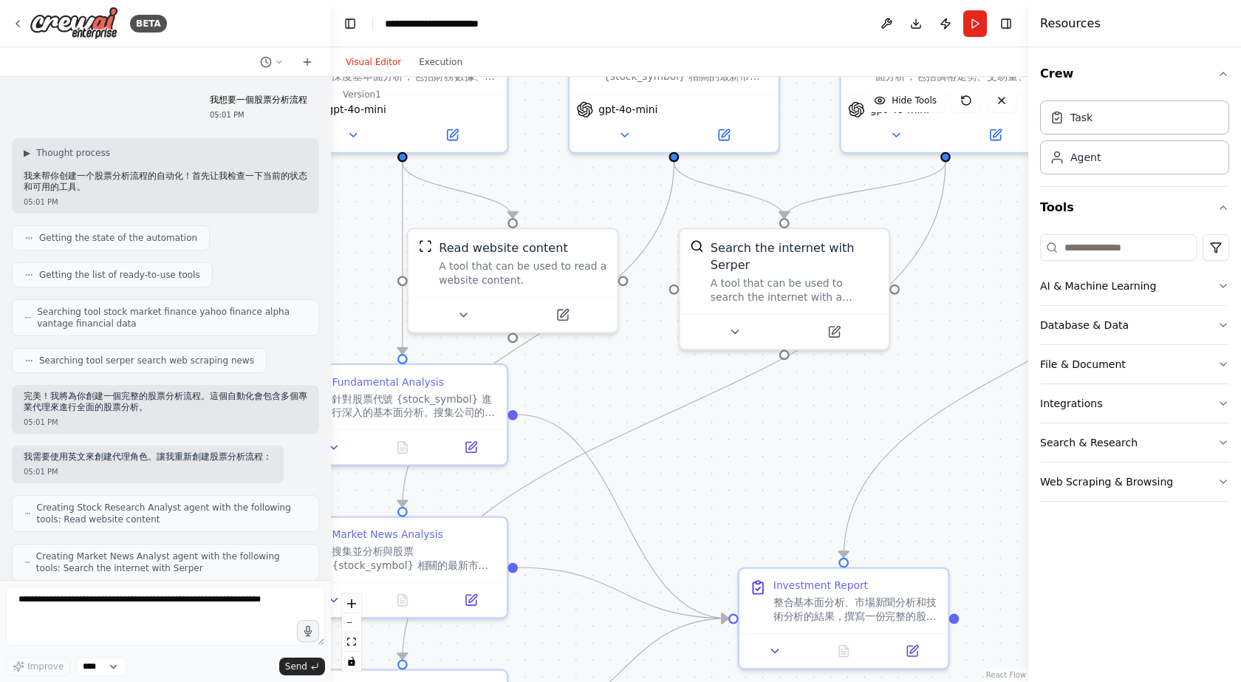
drag, startPoint x: 861, startPoint y: 355, endPoint x: 918, endPoint y: 370, distance: 59.0
click at [918, 370] on div ".deletable-edge-delete-btn { width: 20px; height: 20px; border: 0px solid #ffff…" at bounding box center [679, 379] width 697 height 605
click at [833, 321] on button at bounding box center [834, 328] width 96 height 21
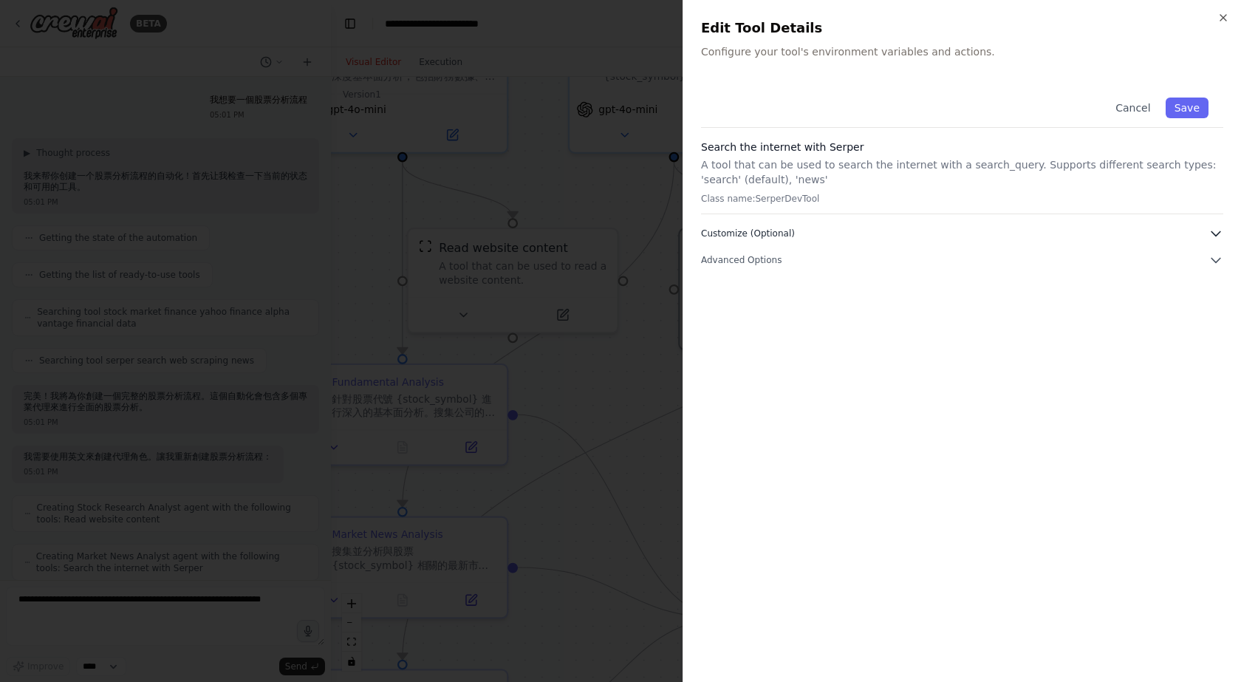
click at [1215, 232] on icon "button" at bounding box center [1215, 233] width 15 height 15
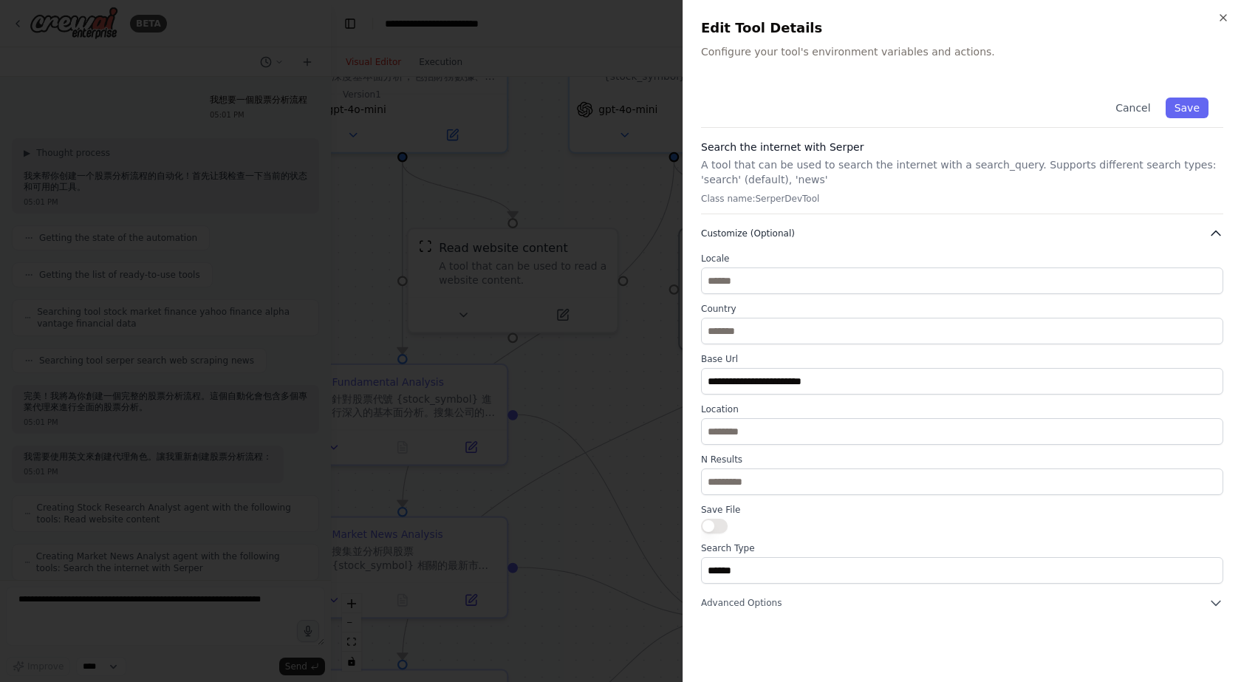
click at [1222, 229] on icon "button" at bounding box center [1215, 233] width 15 height 15
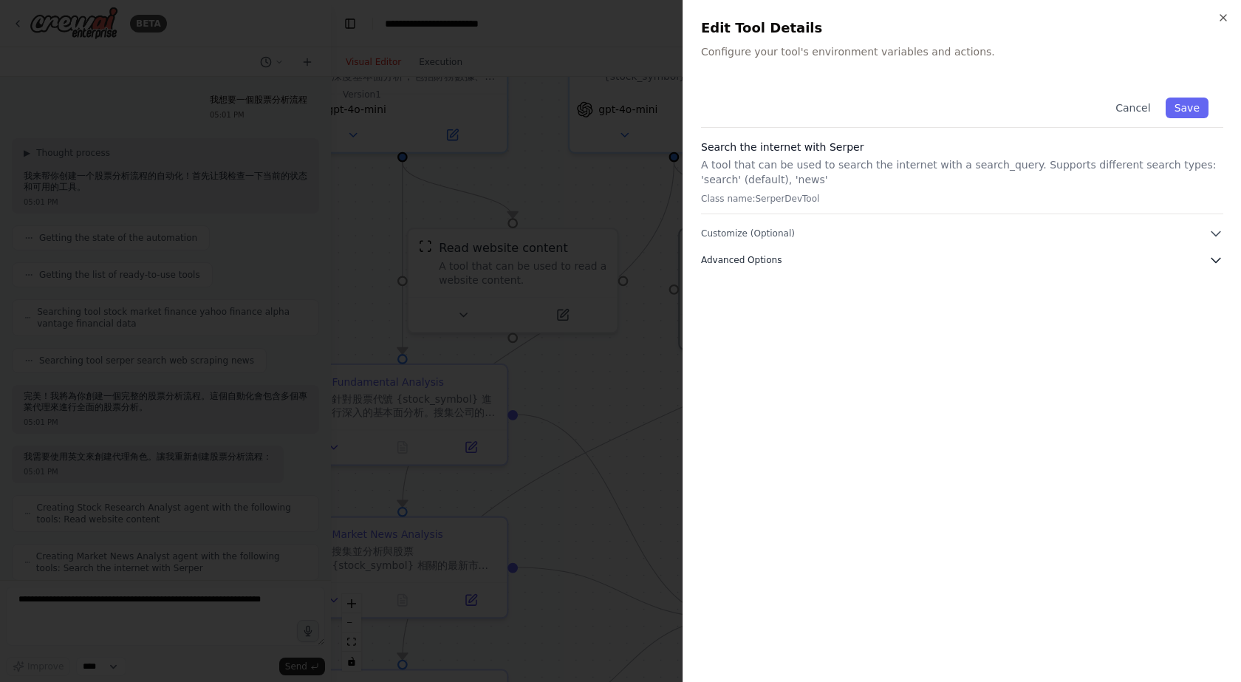
click at [1216, 257] on icon "button" at bounding box center [1215, 260] width 15 height 15
click at [1216, 258] on icon "button" at bounding box center [1215, 260] width 9 height 4
click at [1139, 103] on button "Cancel" at bounding box center [1132, 107] width 52 height 21
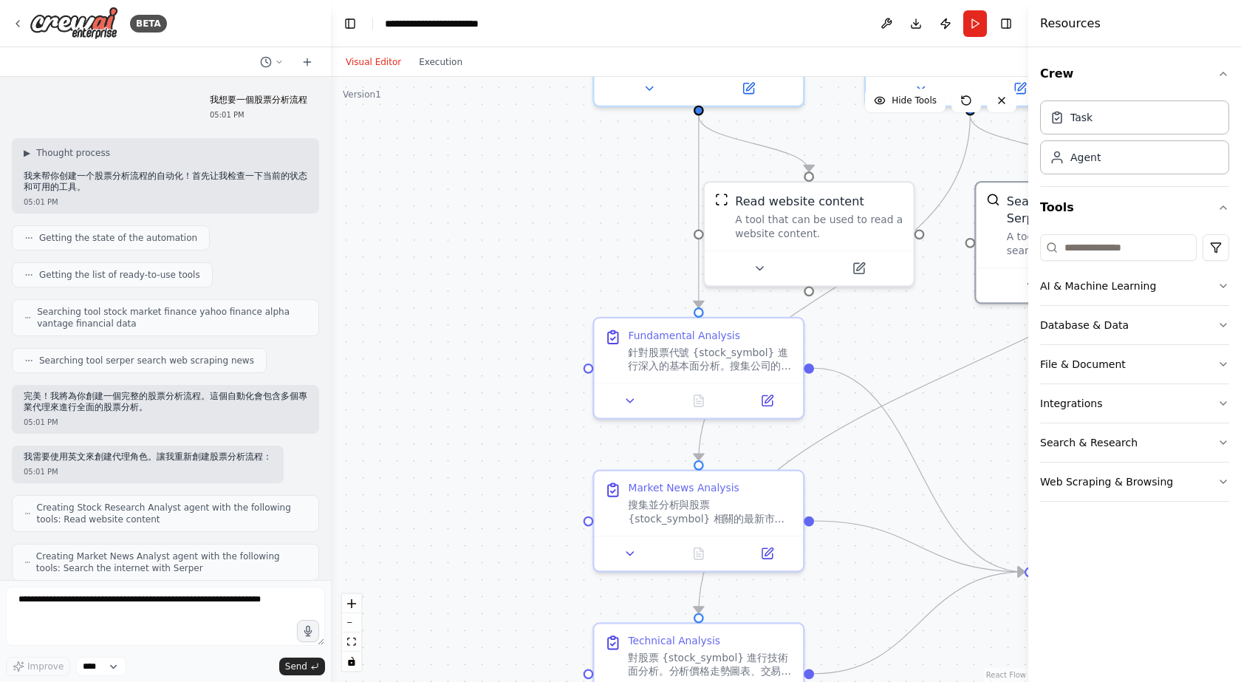
drag, startPoint x: 885, startPoint y: 156, endPoint x: 911, endPoint y: 151, distance: 26.4
click at [911, 151] on div ".deletable-edge-delete-btn { width: 20px; height: 20px; border: 0px solid #ffff…" at bounding box center [679, 379] width 697 height 605
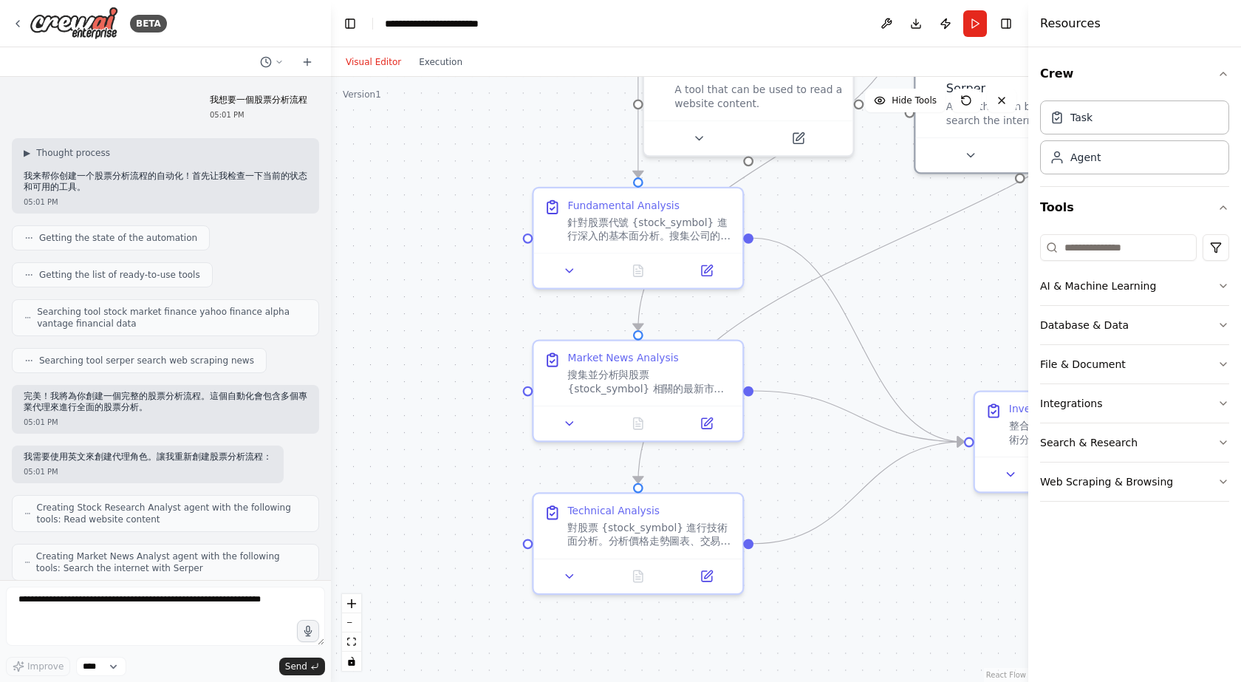
drag, startPoint x: 925, startPoint y: 430, endPoint x: 863, endPoint y: 299, distance: 144.7
click at [863, 299] on div ".deletable-edge-delete-btn { width: 20px; height: 20px; border: 0px solid #ffff…" at bounding box center [679, 379] width 697 height 605
click at [569, 268] on icon at bounding box center [569, 265] width 13 height 13
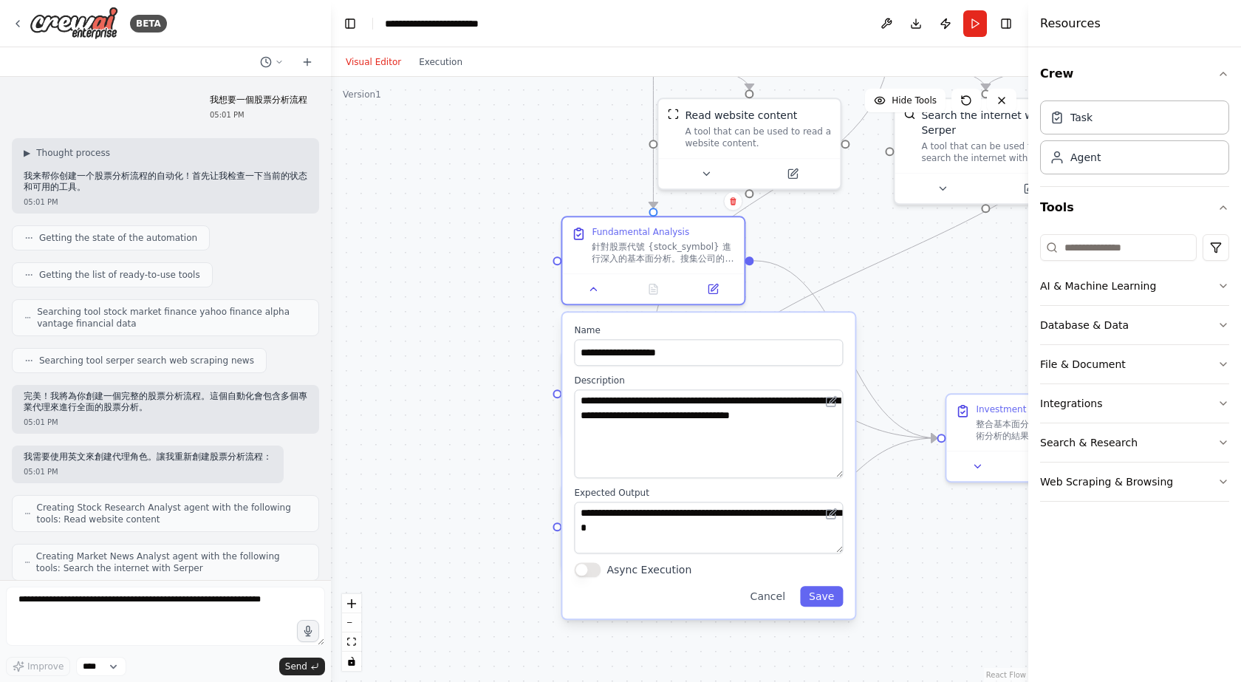
drag, startPoint x: 837, startPoint y: 431, endPoint x: 827, endPoint y: 468, distance: 38.2
click at [827, 468] on textarea "**********" at bounding box center [708, 433] width 269 height 89
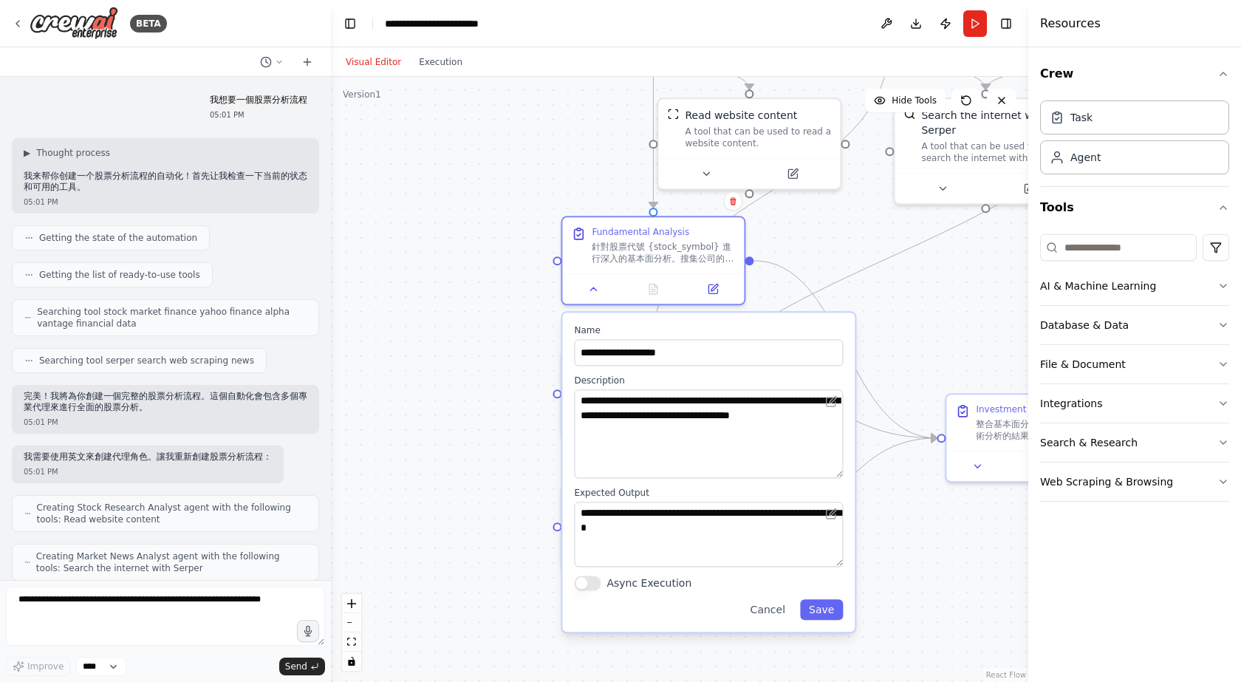
drag, startPoint x: 841, startPoint y: 552, endPoint x: 835, endPoint y: 565, distance: 14.3
click at [835, 565] on textarea "**********" at bounding box center [708, 534] width 269 height 65
click at [896, 281] on div ".deletable-edge-delete-btn { width: 20px; height: 20px; border: 0px solid #ffff…" at bounding box center [679, 379] width 697 height 605
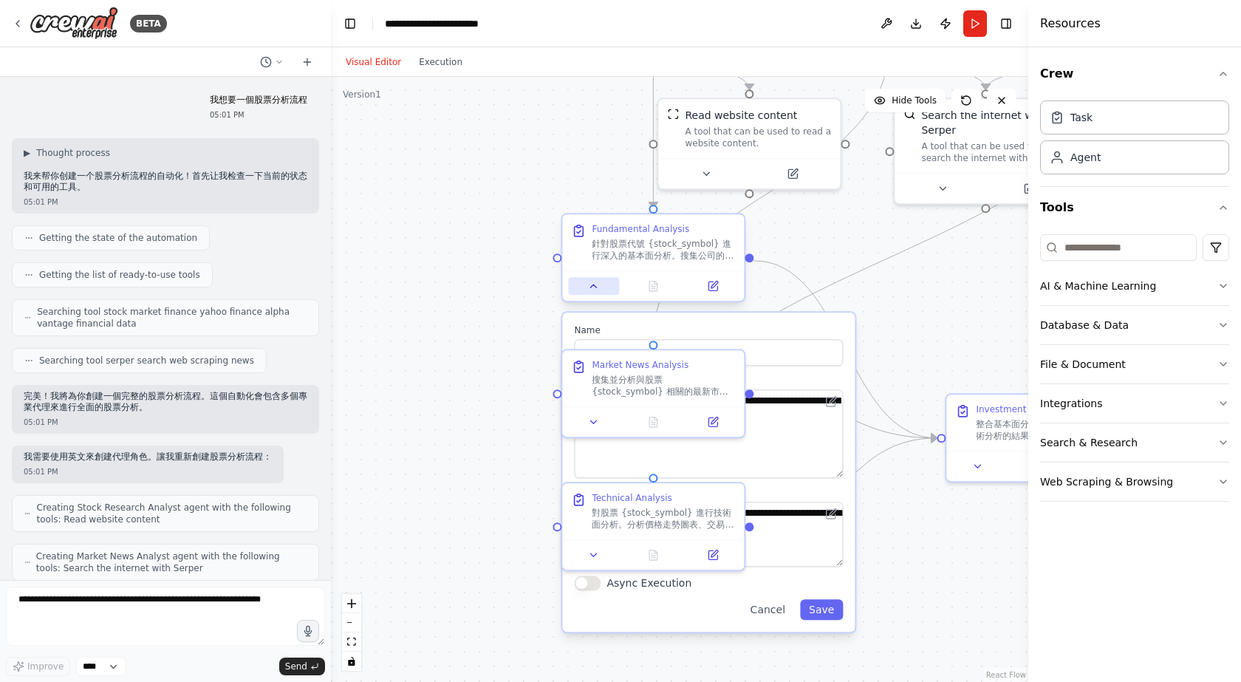
click at [583, 290] on button at bounding box center [593, 286] width 51 height 18
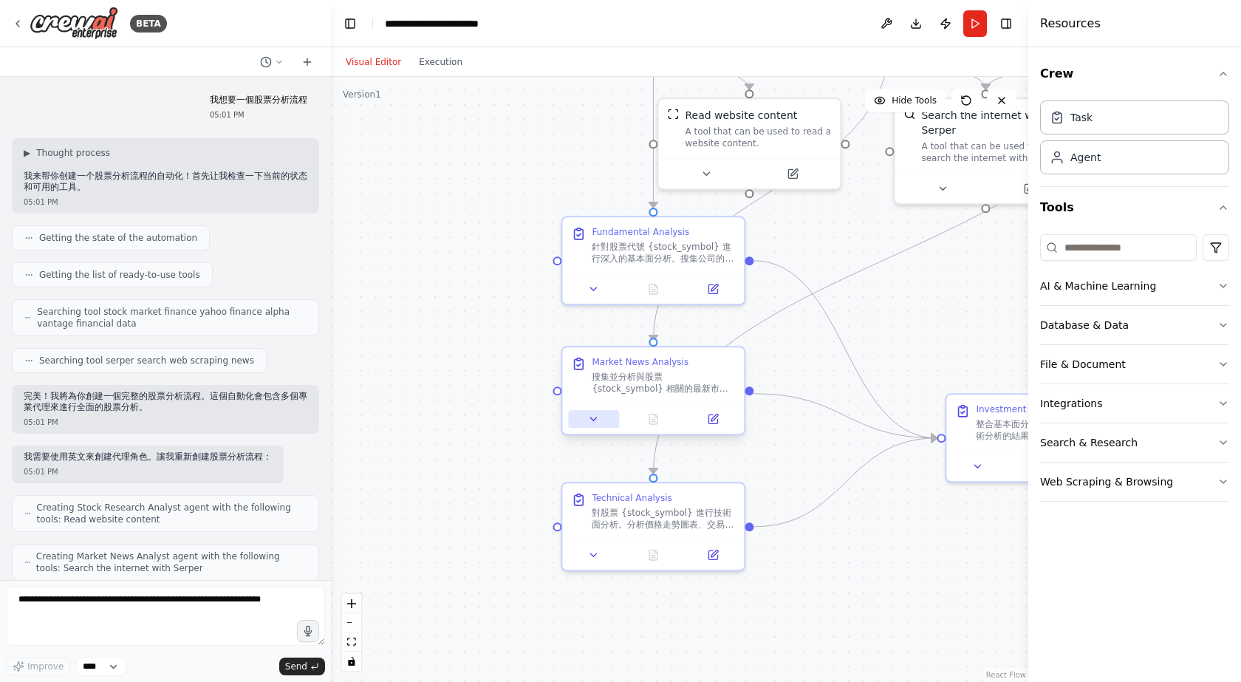
click at [592, 426] on button at bounding box center [593, 419] width 51 height 18
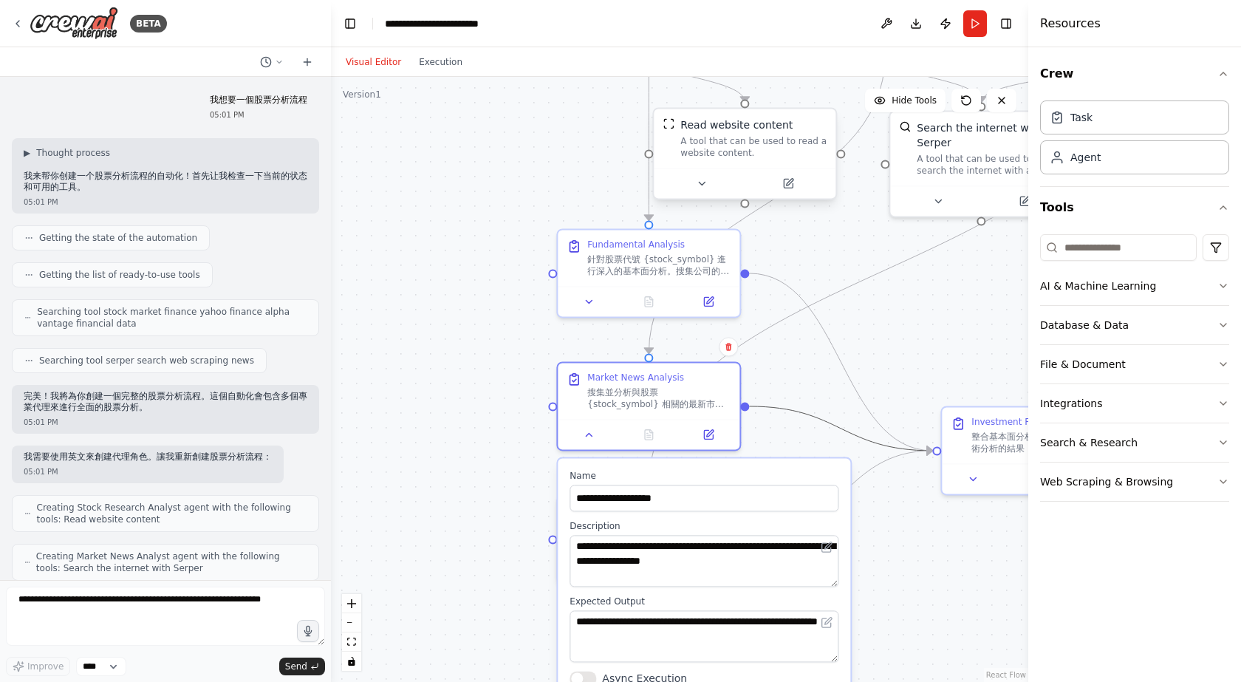
drag, startPoint x: 796, startPoint y: 414, endPoint x: 772, endPoint y: 198, distance: 217.0
click at [772, 198] on div ".deletable-edge-delete-btn { width: 20px; height: 20px; border: 0px solid #ffff…" at bounding box center [830, 161] width 697 height 605
drag, startPoint x: 847, startPoint y: 369, endPoint x: 774, endPoint y: 160, distance: 220.8
click at [774, 160] on div ".deletable-edge-delete-btn { width: 20px; height: 20px; border: 0px solid #ffff…" at bounding box center [830, 161] width 697 height 605
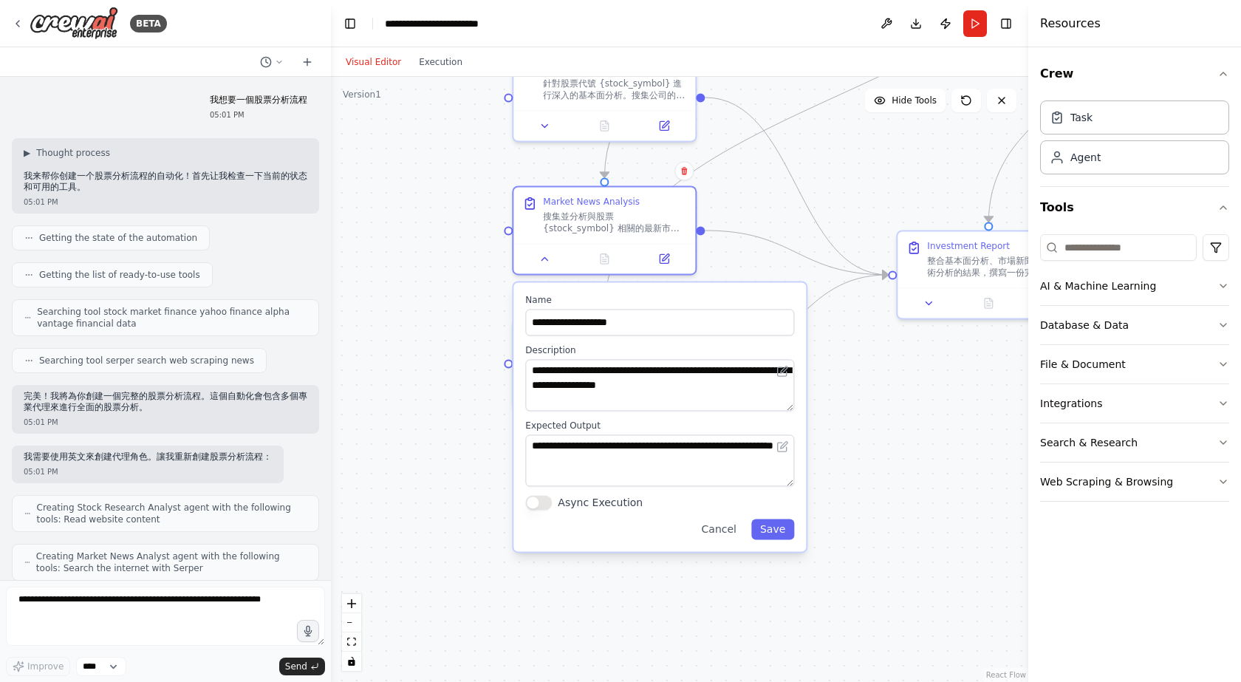
drag, startPoint x: 916, startPoint y: 629, endPoint x: 872, endPoint y: 454, distance: 181.3
click at [872, 454] on div ".deletable-edge-delete-btn { width: 20px; height: 20px; border: 0px solid #ffff…" at bounding box center [679, 379] width 697 height 605
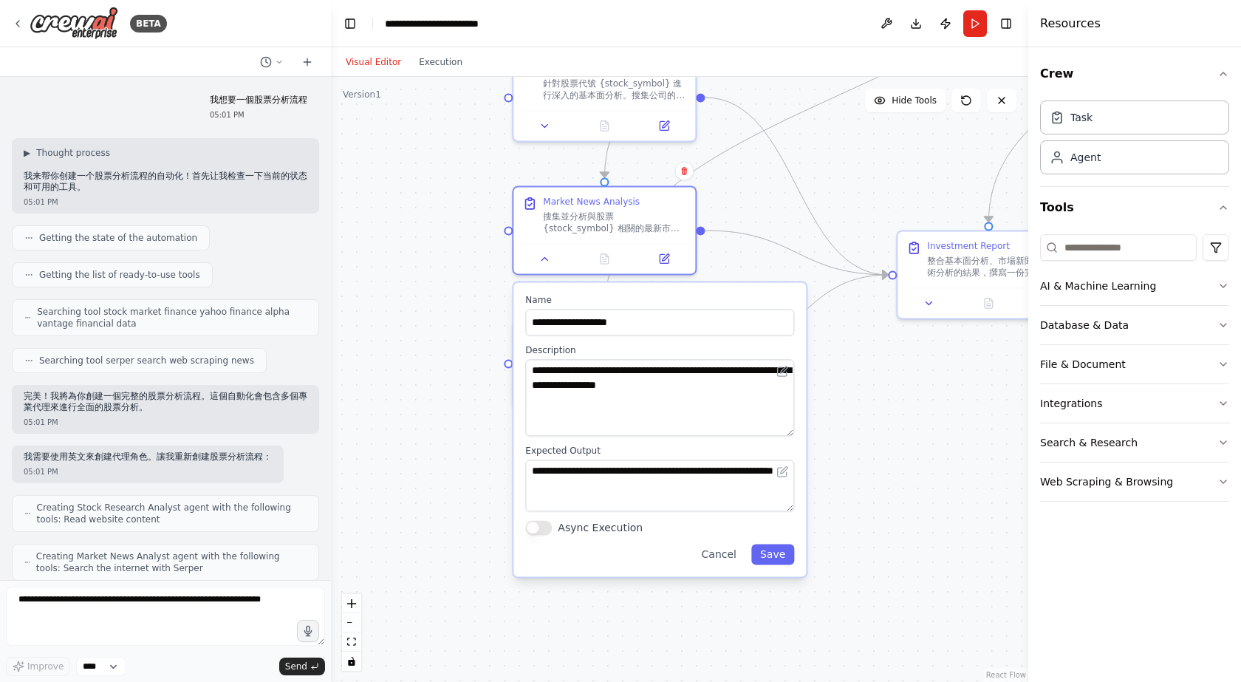
drag, startPoint x: 786, startPoint y: 409, endPoint x: 785, endPoint y: 434, distance: 25.1
click at [785, 434] on textarea "**********" at bounding box center [659, 397] width 269 height 77
drag, startPoint x: 788, startPoint y: 511, endPoint x: 788, endPoint y: 527, distance: 16.2
click at [788, 527] on div "**********" at bounding box center [659, 429] width 292 height 294
click at [883, 467] on div ".deletable-edge-delete-btn { width: 20px; height: 20px; border: 0px solid #ffff…" at bounding box center [679, 379] width 697 height 605
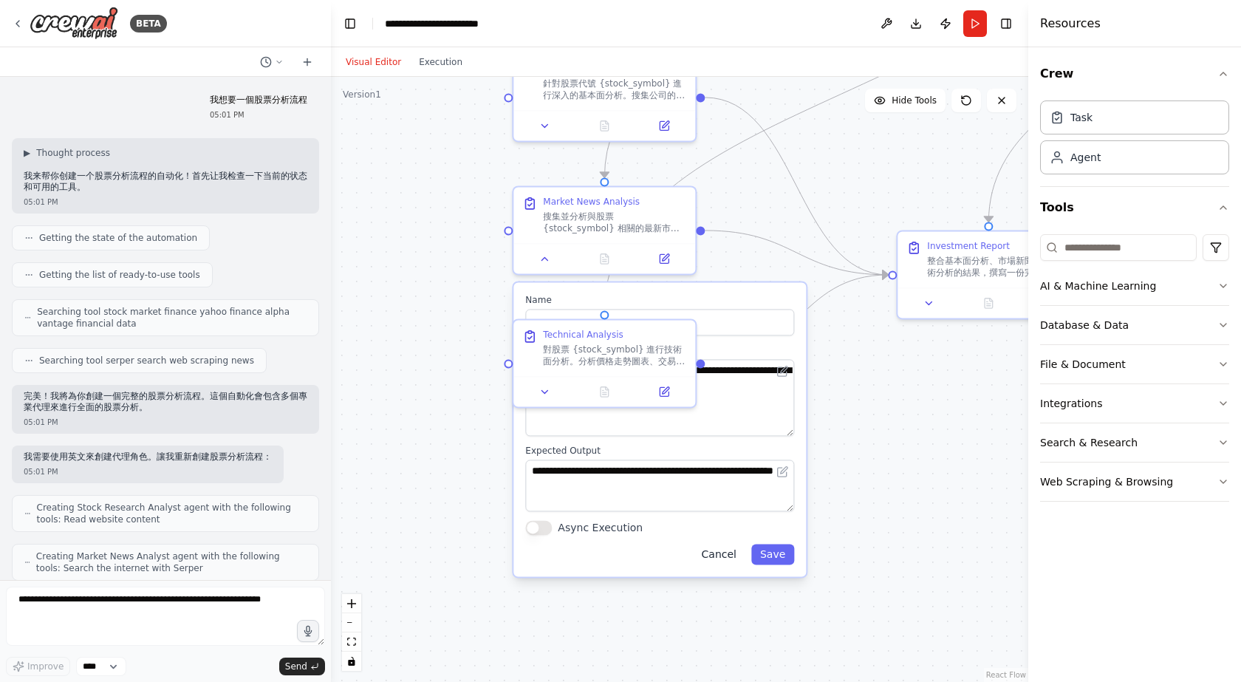
click at [733, 551] on button "Cancel" at bounding box center [719, 554] width 52 height 21
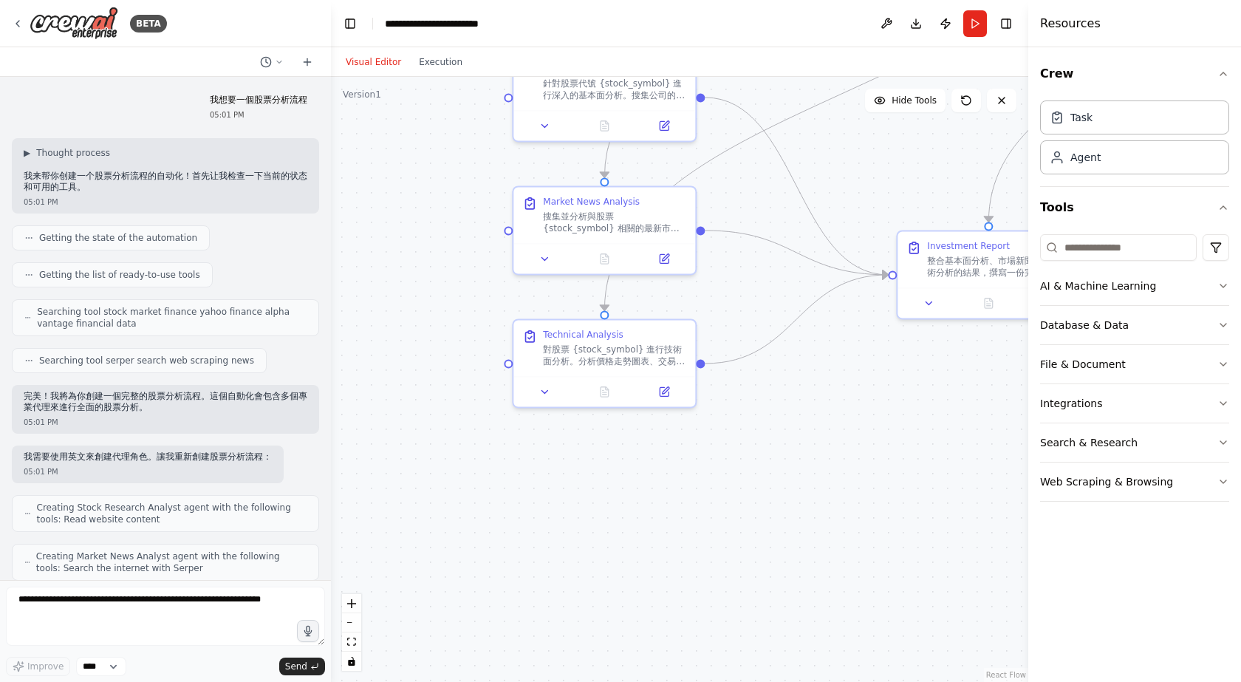
click at [819, 377] on div ".deletable-edge-delete-btn { width: 20px; height: 20px; border: 0px solid #ffff…" at bounding box center [679, 379] width 697 height 605
click at [546, 389] on icon at bounding box center [545, 388] width 6 height 3
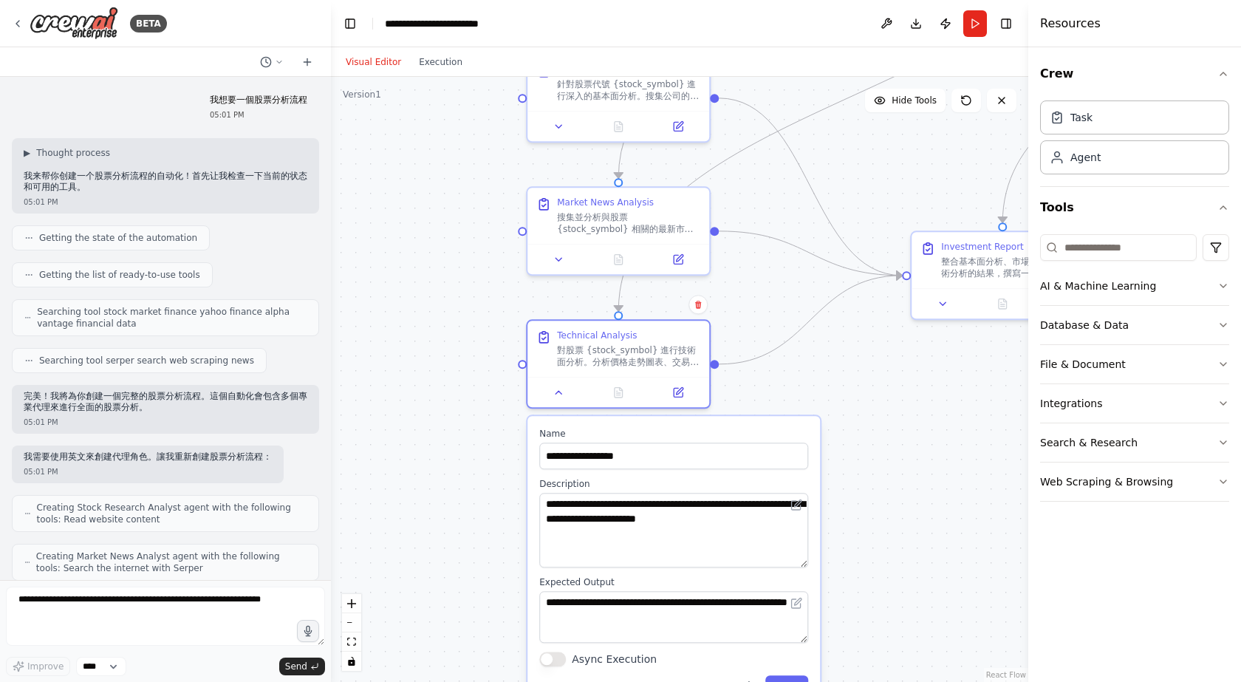
drag, startPoint x: 802, startPoint y: 538, endPoint x: 800, endPoint y: 561, distance: 23.0
click at [800, 561] on textarea "**********" at bounding box center [673, 530] width 269 height 75
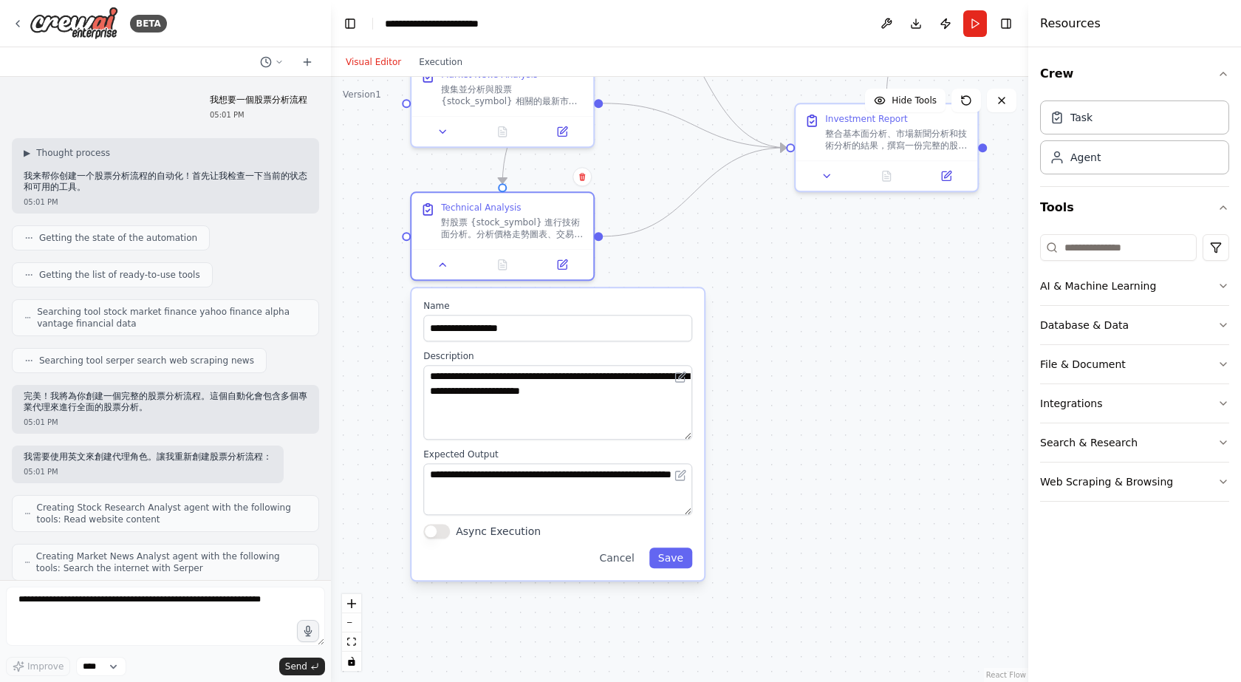
drag, startPoint x: 796, startPoint y: 419, endPoint x: 764, endPoint y: 385, distance: 46.0
click at [764, 385] on div ".deletable-edge-delete-btn { width: 20px; height: 20px; border: 0px solid #ffff…" at bounding box center [679, 379] width 697 height 605
click at [613, 558] on button "Cancel" at bounding box center [616, 557] width 52 height 21
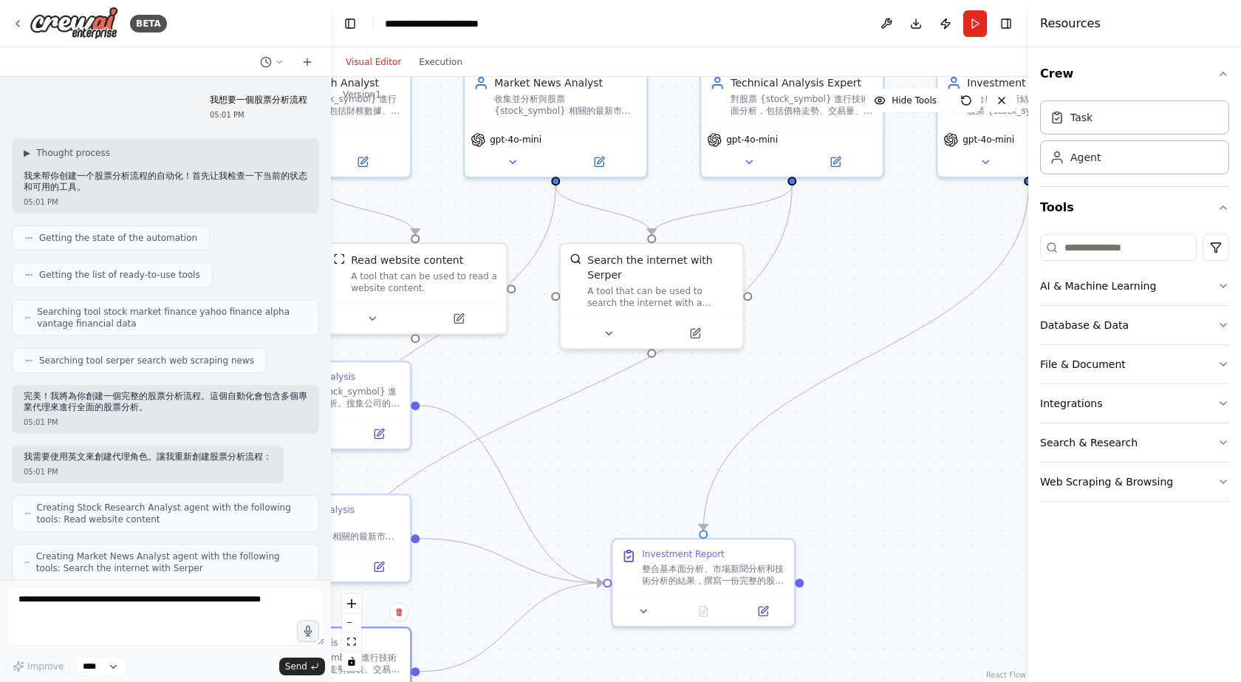
drag, startPoint x: 609, startPoint y: 702, endPoint x: 599, endPoint y: 711, distance: 13.2
click at [599, 681] on html "BETA 我想要一個股票分析流程 05:01 PM ▶ Thought process 我来帮你创建一个股票分析流程的自动化！首先让我检查一下当前的状态和可用…" at bounding box center [620, 341] width 1241 height 682
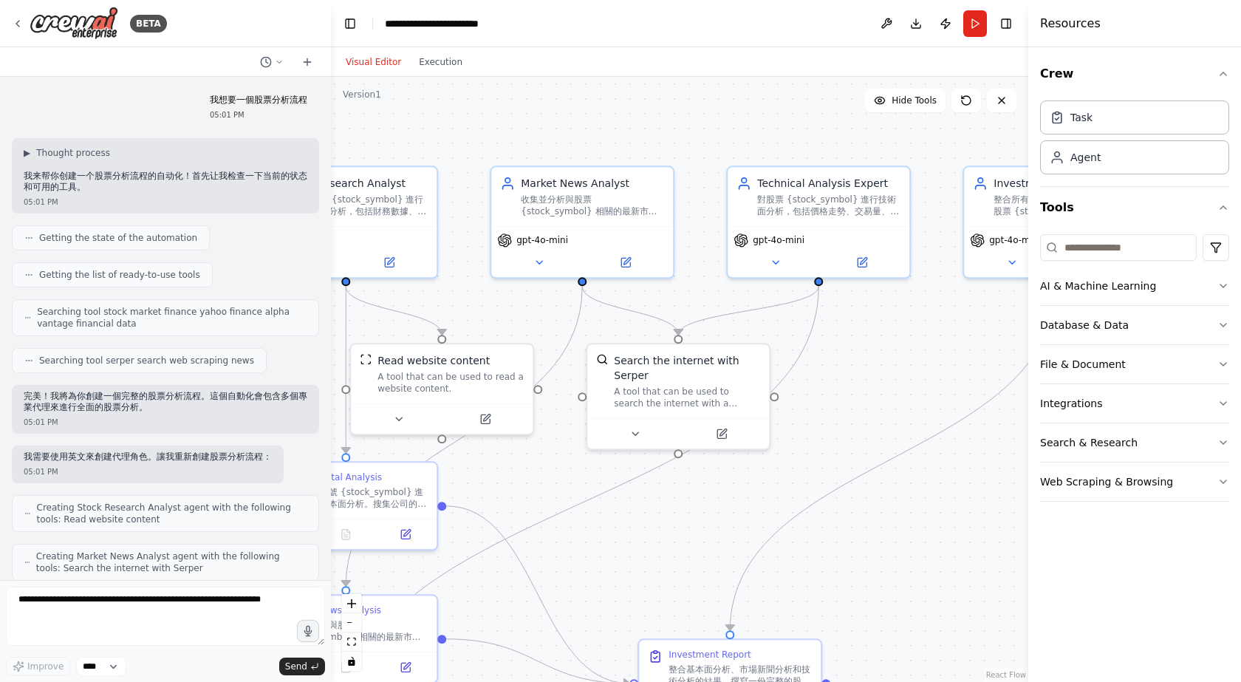
drag, startPoint x: 863, startPoint y: 451, endPoint x: 863, endPoint y: 481, distance: 30.3
click at [863, 481] on div ".deletable-edge-delete-btn { width: 20px; height: 20px; border: 0px solid #ffff…" at bounding box center [679, 379] width 697 height 605
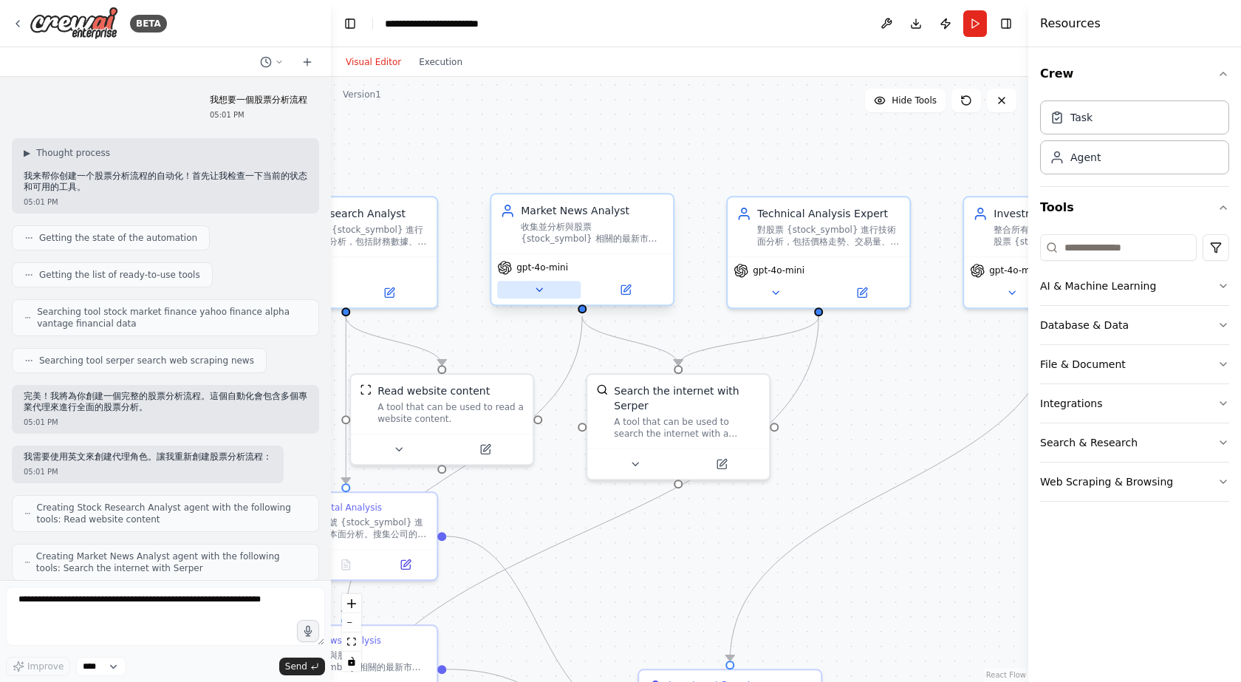
click at [540, 294] on icon at bounding box center [539, 290] width 12 height 12
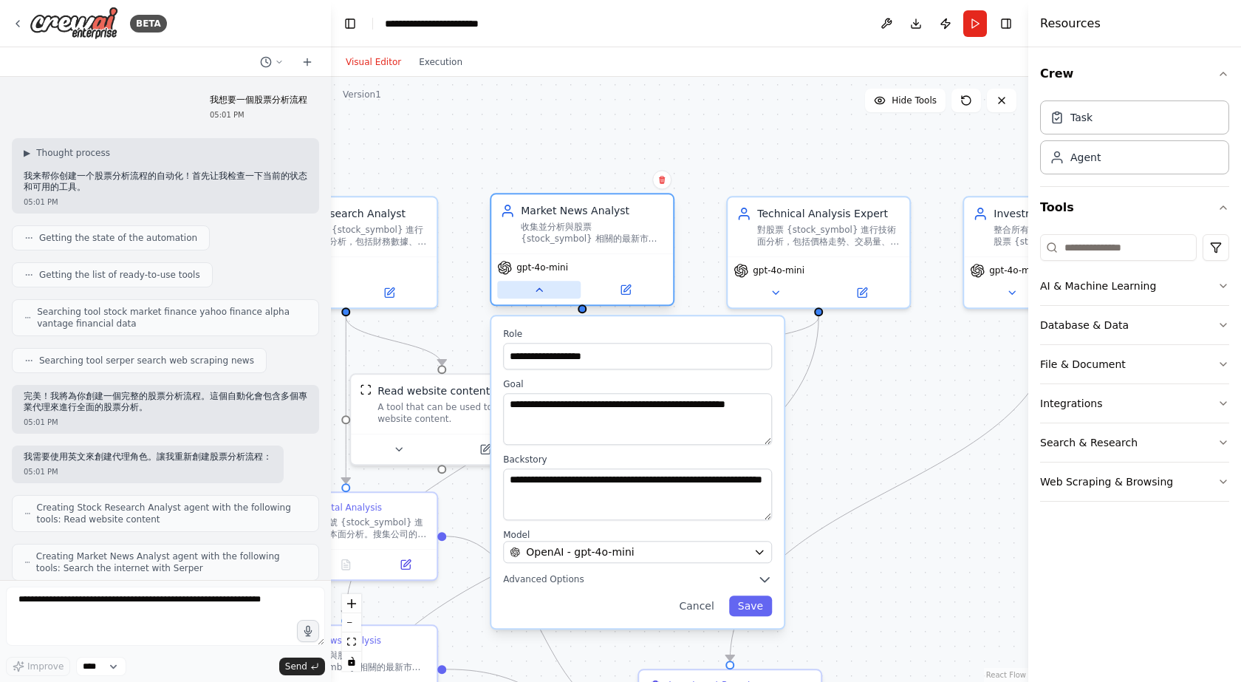
click at [540, 294] on icon at bounding box center [539, 290] width 12 height 12
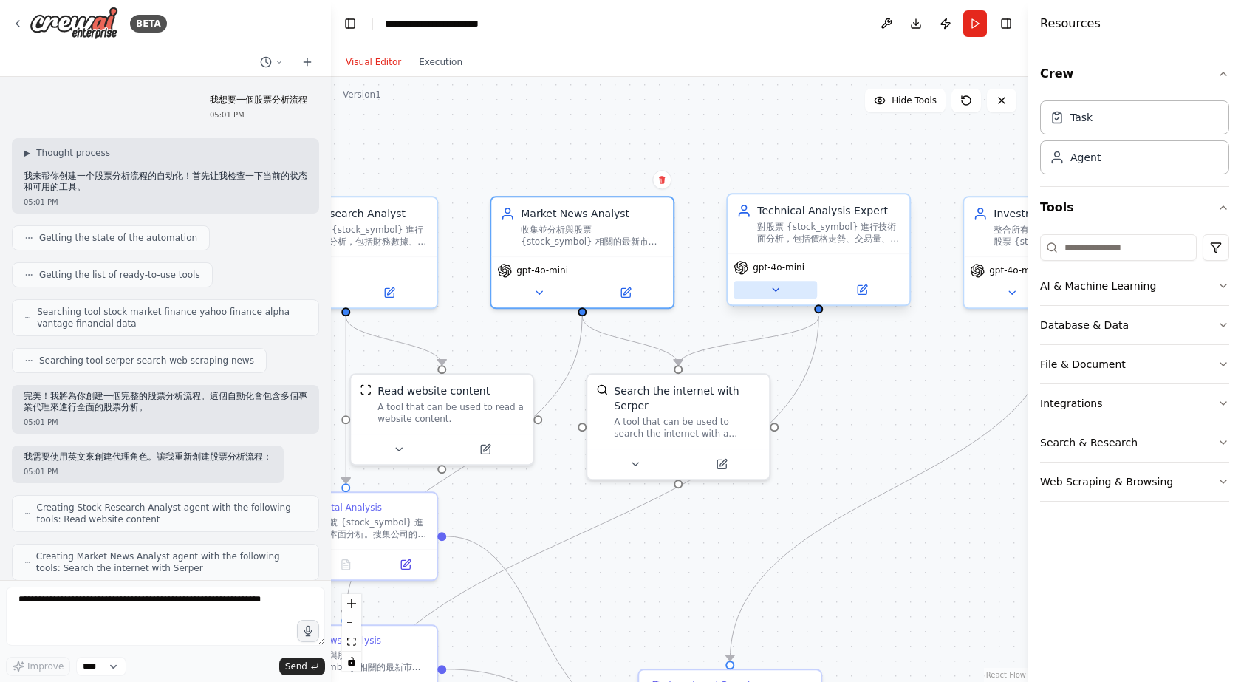
click at [779, 290] on icon at bounding box center [776, 290] width 12 height 12
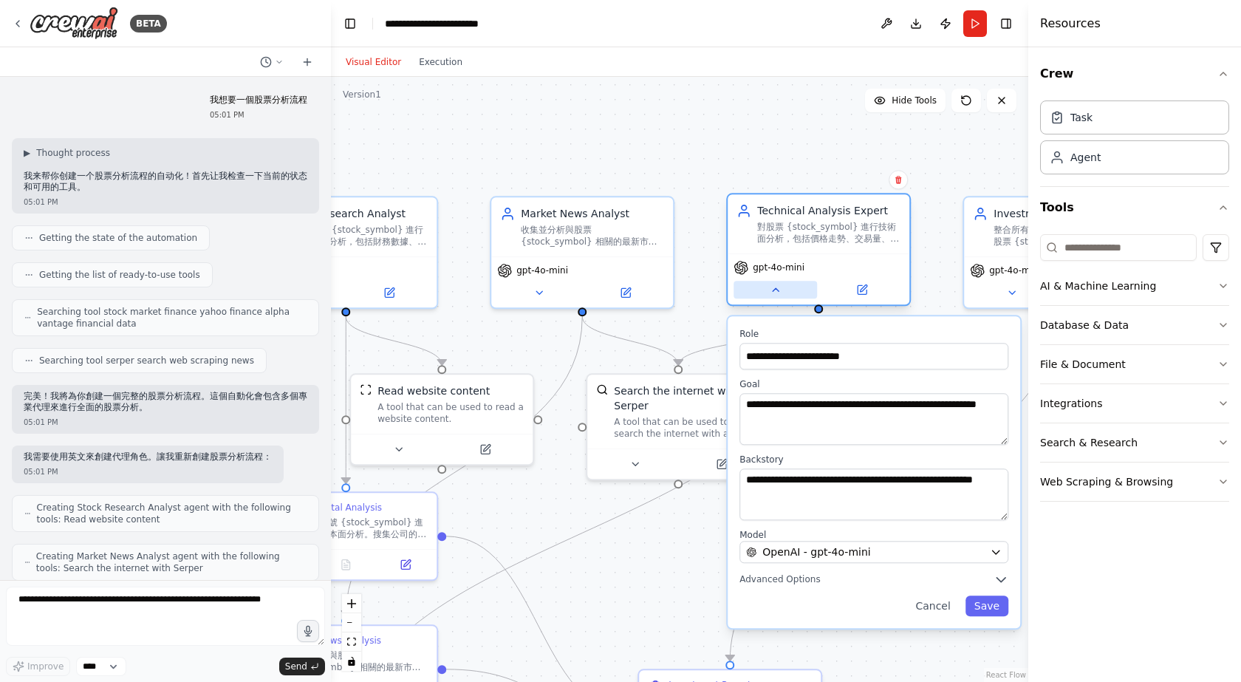
click at [779, 290] on icon at bounding box center [776, 290] width 12 height 12
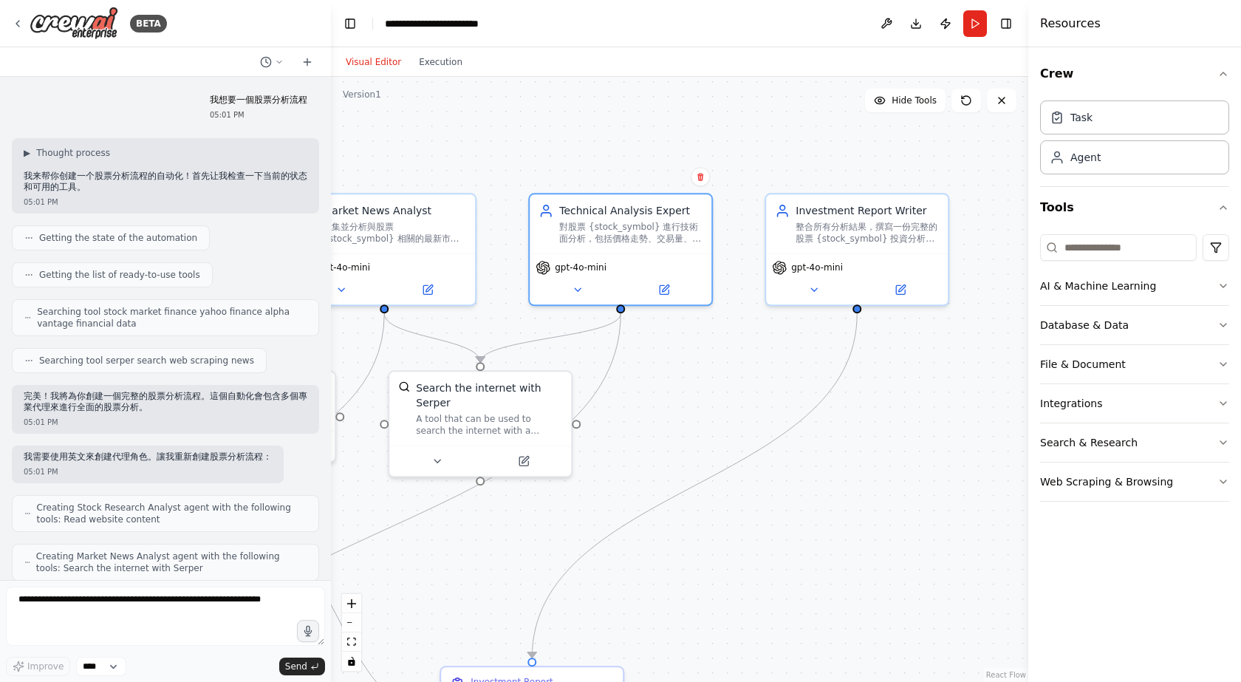
drag, startPoint x: 922, startPoint y: 334, endPoint x: 676, endPoint y: 325, distance: 246.1
click at [676, 325] on div ".deletable-edge-delete-btn { width: 20px; height: 20px; border: 0px solid #ffff…" at bounding box center [679, 379] width 697 height 605
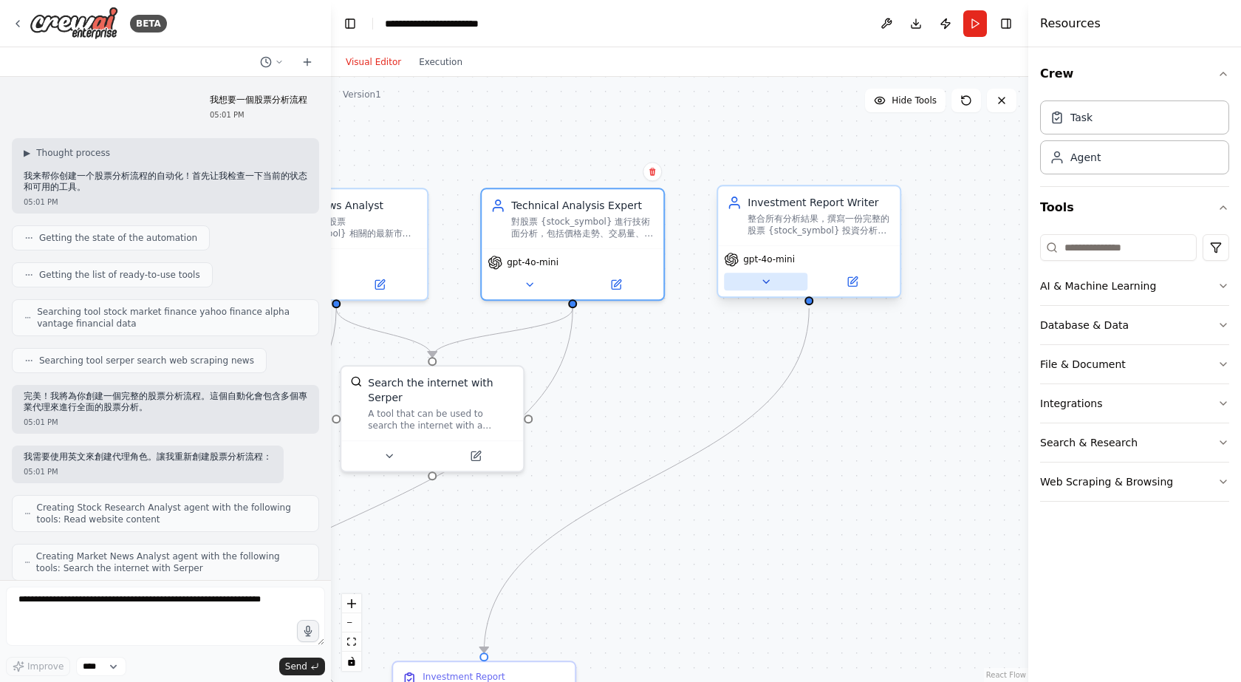
click at [767, 286] on icon at bounding box center [766, 282] width 12 height 12
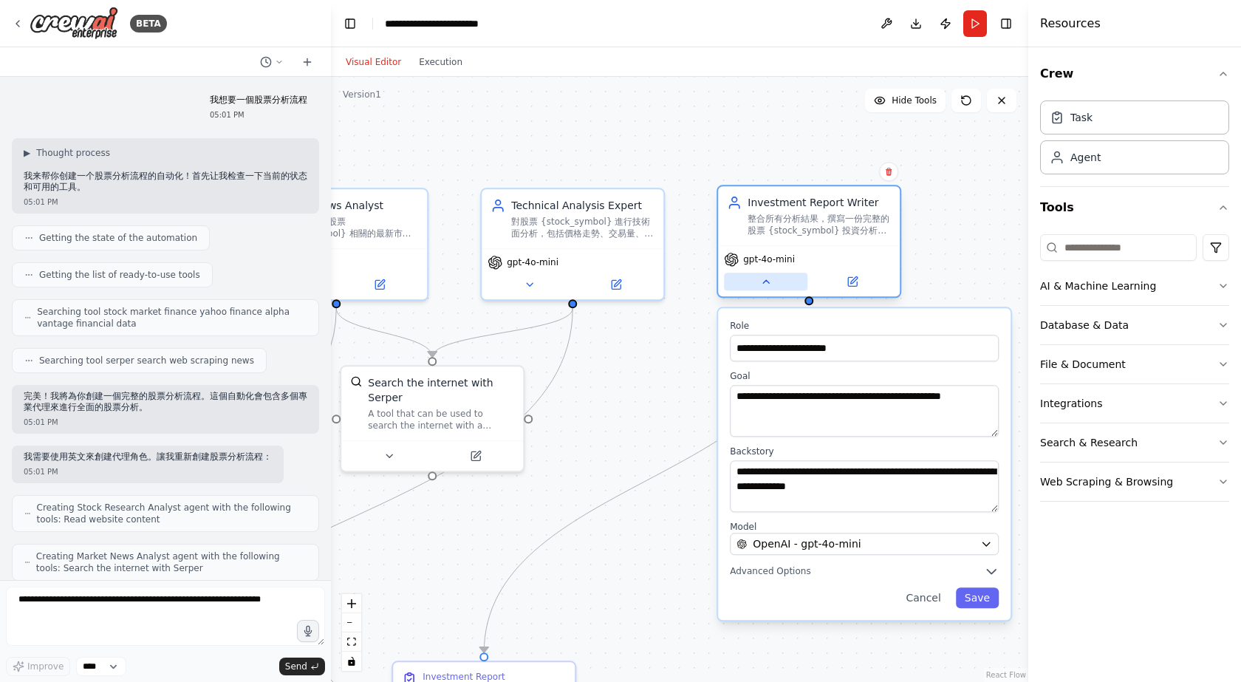
click at [767, 286] on icon at bounding box center [766, 282] width 12 height 12
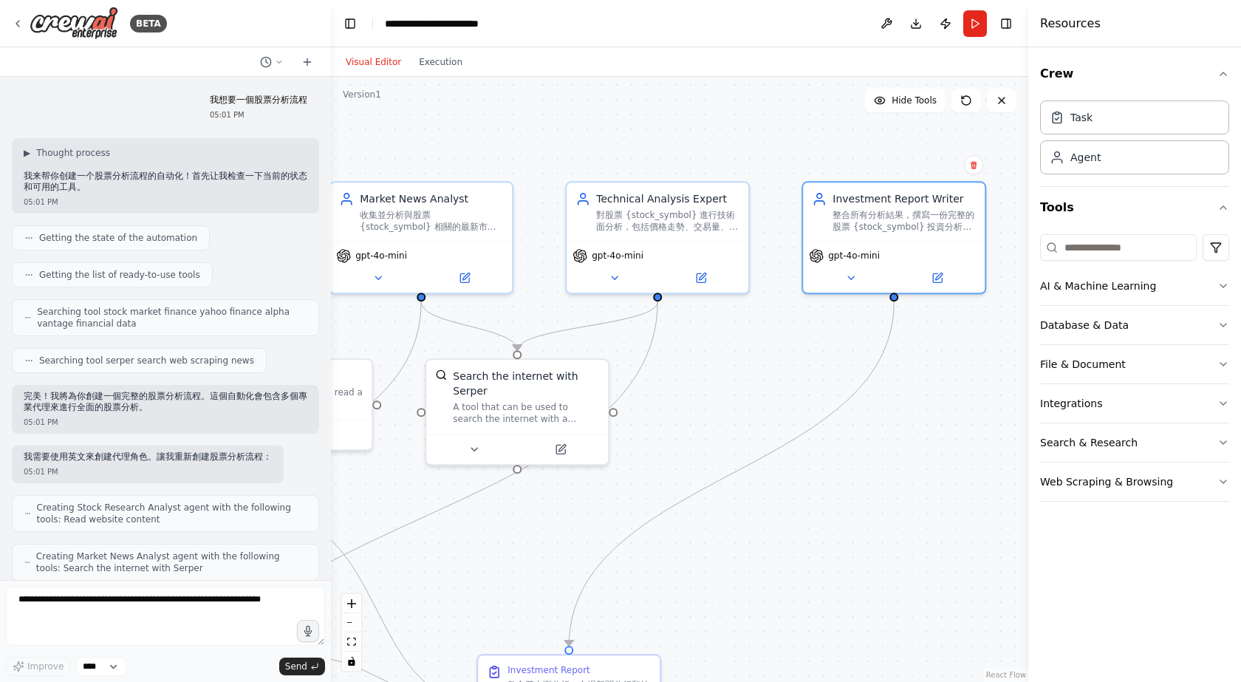
drag, startPoint x: 632, startPoint y: 354, endPoint x: 976, endPoint y: 320, distance: 346.6
click at [974, 321] on div ".deletable-edge-delete-btn { width: 20px; height: 20px; border: 0px solid #ffff…" at bounding box center [679, 379] width 697 height 605
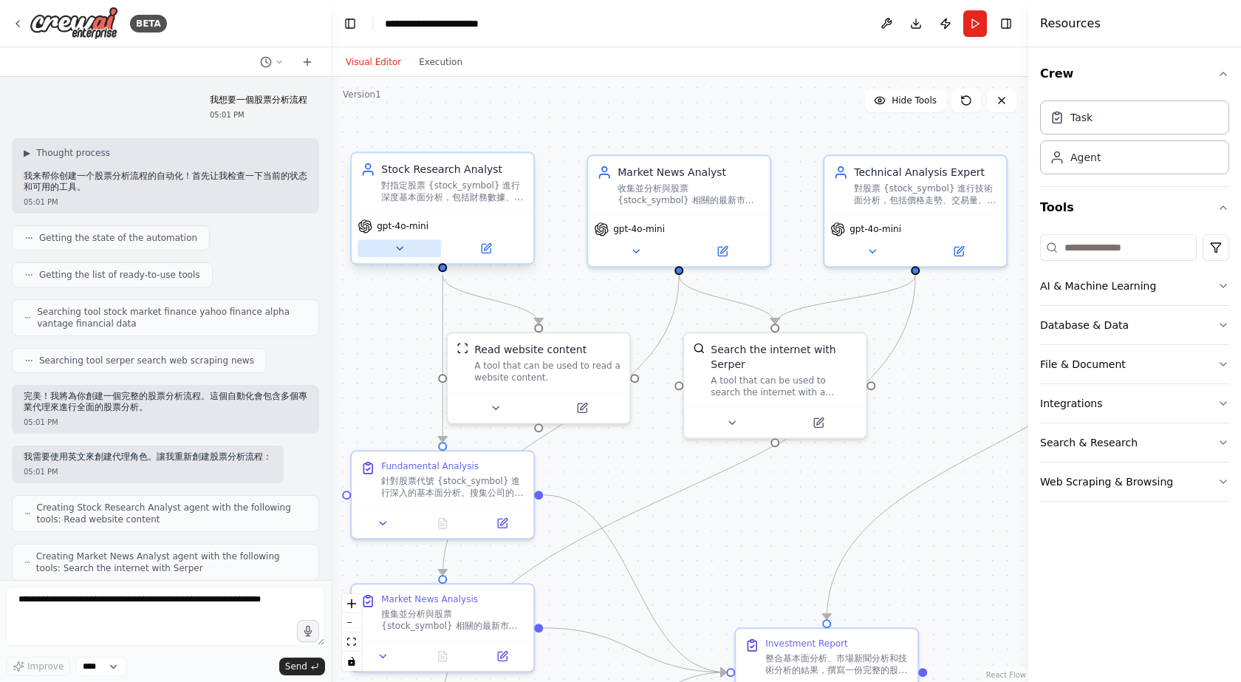
click at [394, 249] on icon at bounding box center [400, 248] width 12 height 12
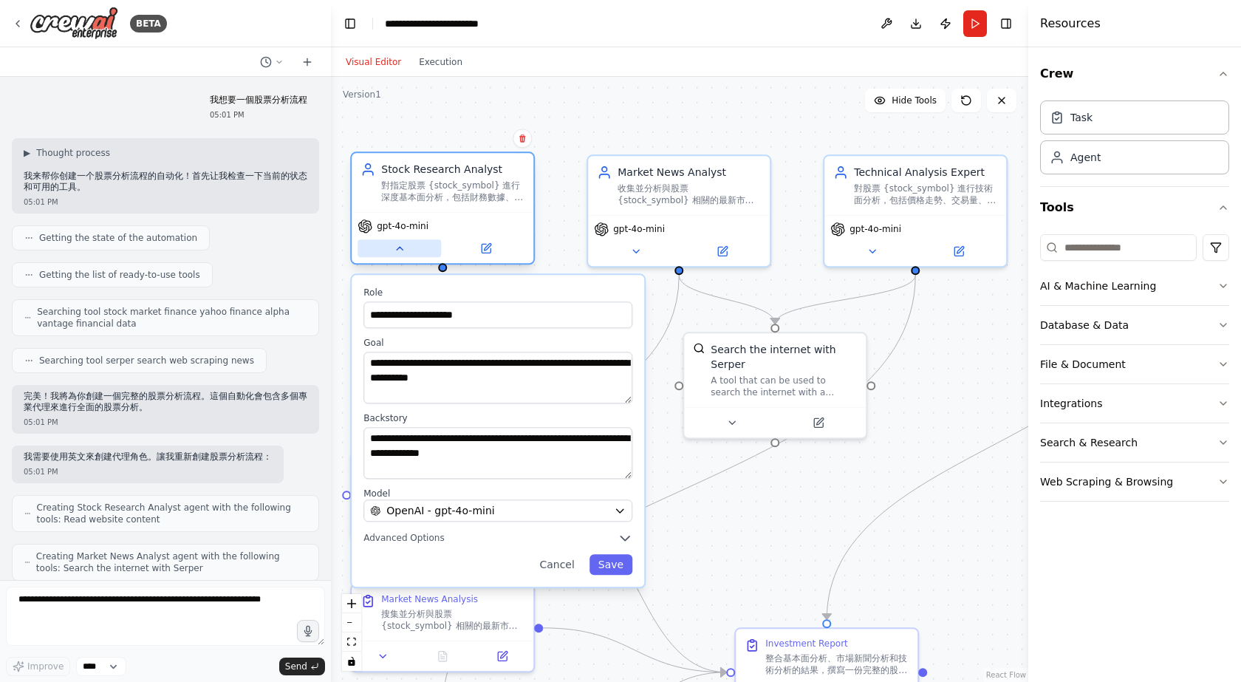
click at [393, 249] on button at bounding box center [398, 248] width 83 height 18
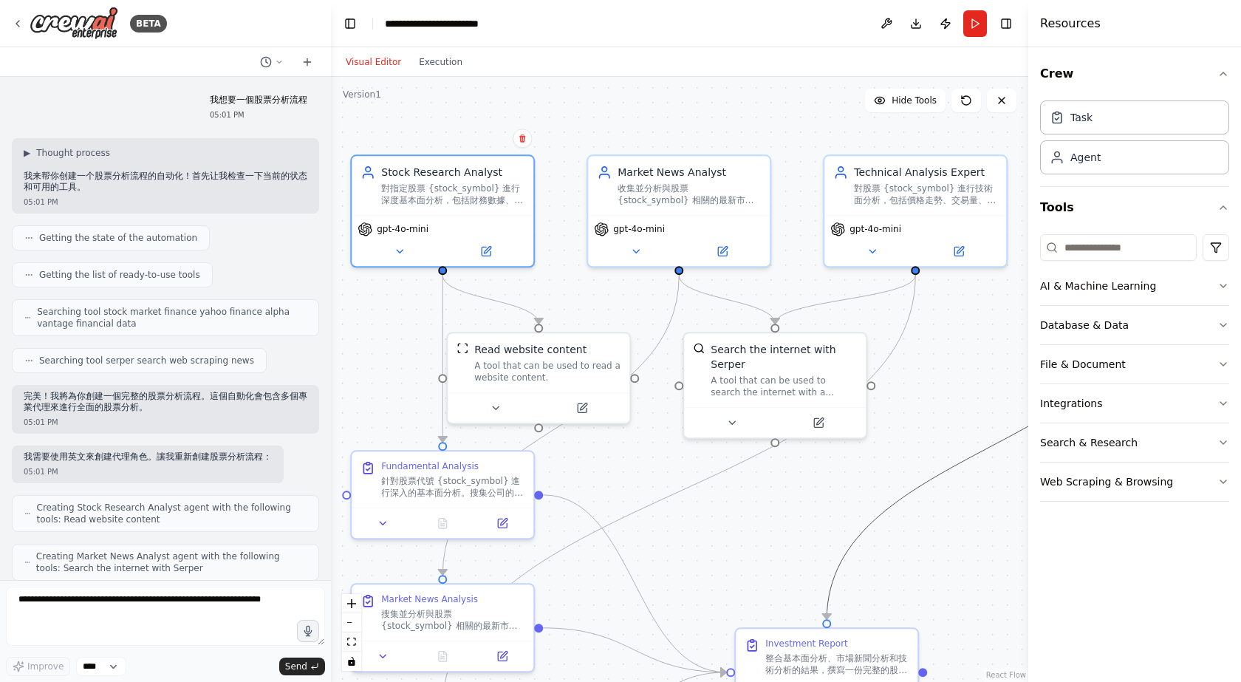
drag, startPoint x: 923, startPoint y: 482, endPoint x: 735, endPoint y: 297, distance: 263.8
click at [276, 81] on div ".deletable-edge-delete-btn { width: 20px; height: 20px; border: 0px solid #ffff…" at bounding box center [276, 81] width 0 height 0
drag, startPoint x: 927, startPoint y: 365, endPoint x: 730, endPoint y: 292, distance: 210.1
click at [730, 292] on div ".deletable-edge-delete-btn { width: 20px; height: 20px; border: 0px solid #ffff…" at bounding box center [679, 379] width 697 height 605
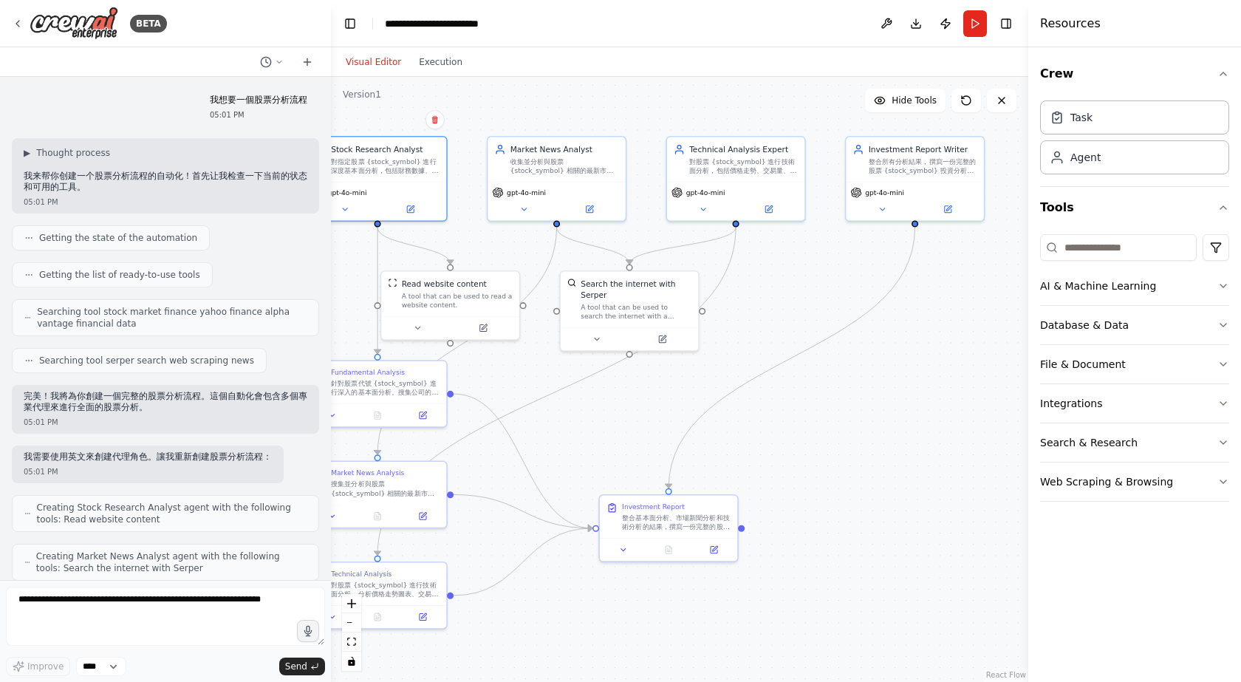
click at [798, 314] on div ".deletable-edge-delete-btn { width: 20px; height: 20px; border: 0px solid #ffff…" at bounding box center [679, 379] width 697 height 605
